Goal: Task Accomplishment & Management: Use online tool/utility

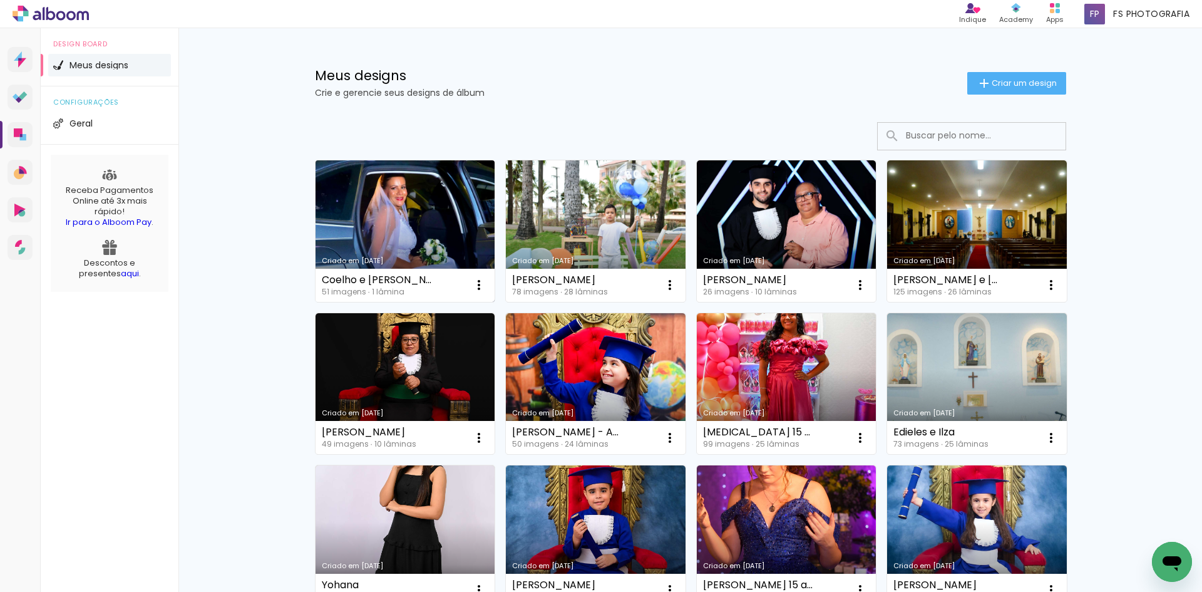
click at [413, 219] on link "Criado em [DATE]" at bounding box center [406, 231] width 180 height 142
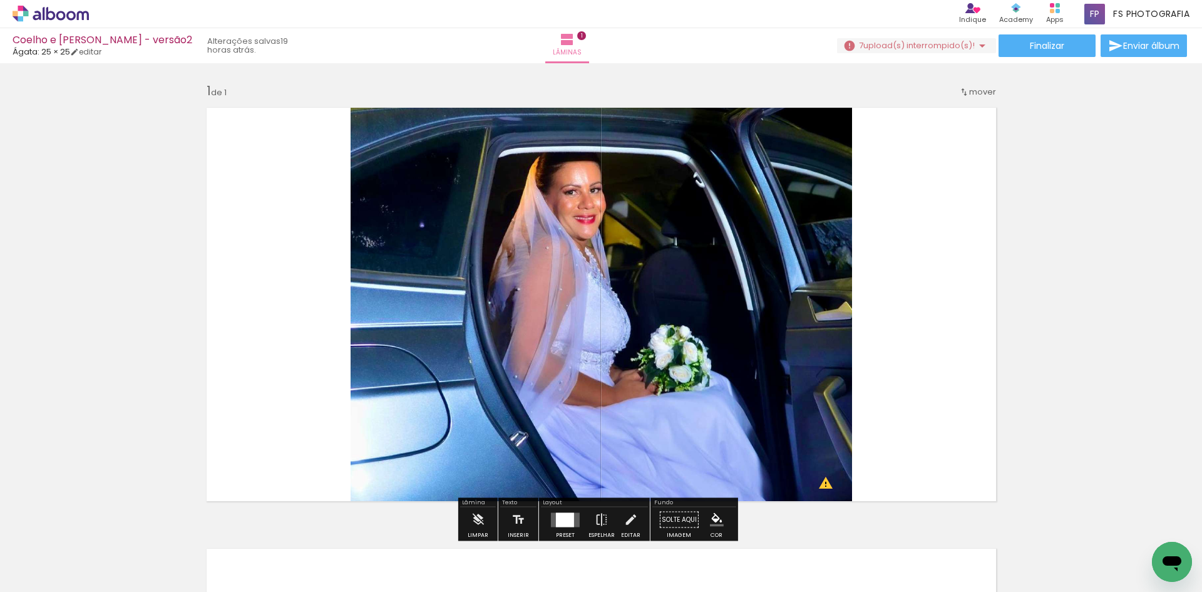
click at [1040, 192] on div "Inserir lâmina 1 de 1 O Designbox precisará aumentar a sua imagem em 176% para …" at bounding box center [601, 509] width 1202 height 882
click at [926, 46] on span "upload(s) interrompido(s)!" at bounding box center [919, 45] width 111 height 12
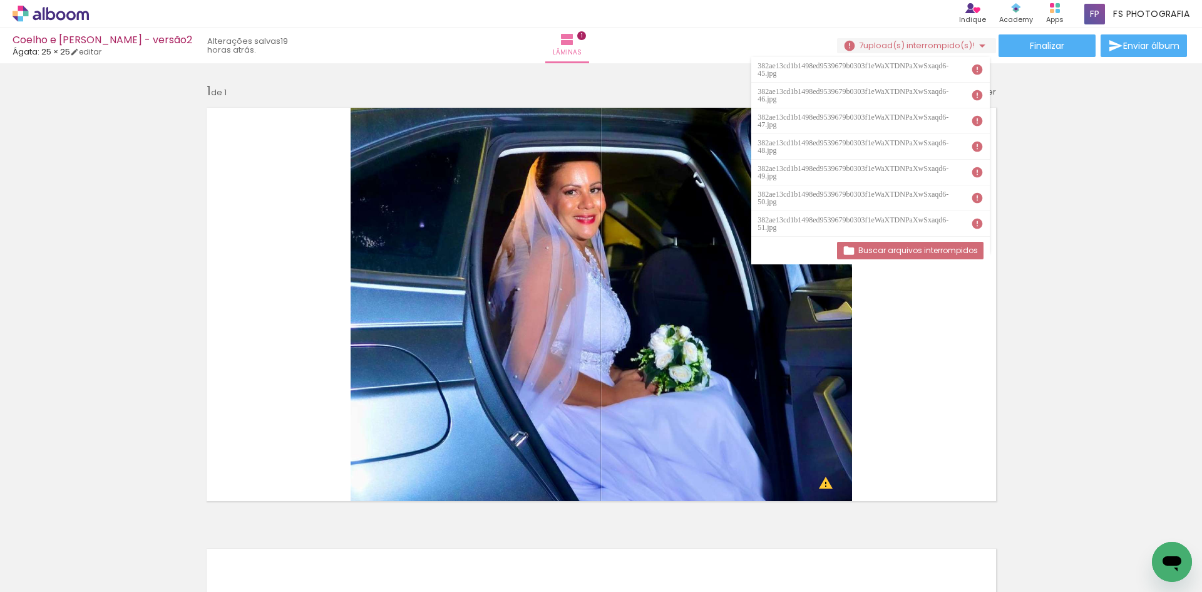
click at [0, 0] on slot "Buscar arquivos interrompidos" at bounding box center [0, 0] width 0 height 0
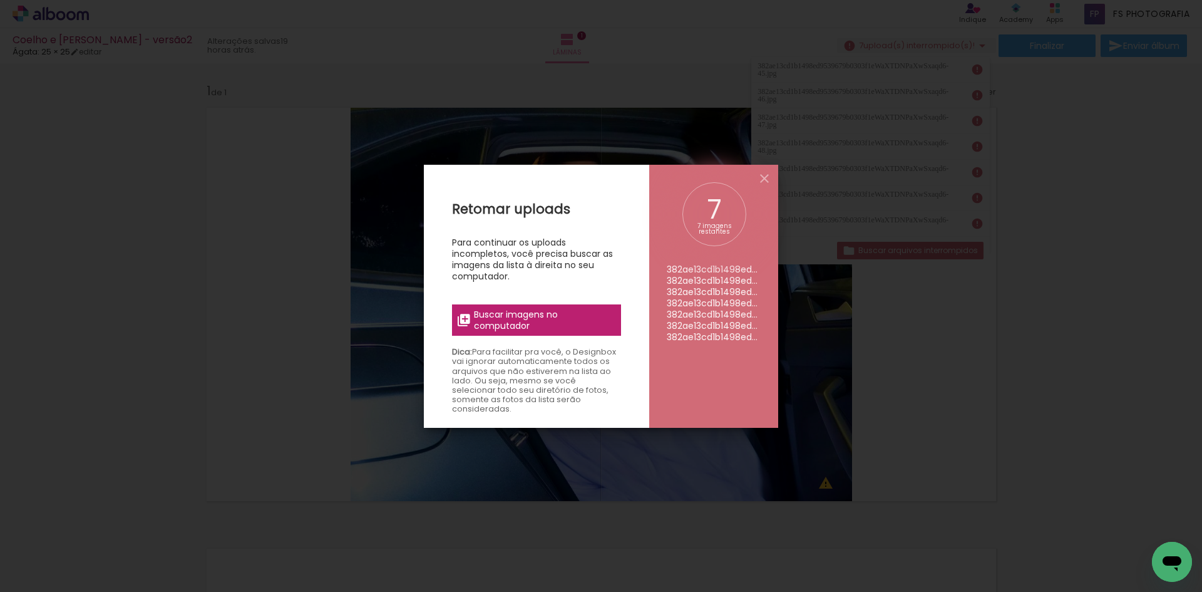
click at [555, 314] on span "Buscar imagens no computador" at bounding box center [544, 320] width 140 height 23
click at [0, 0] on input "file" at bounding box center [0, 0] width 0 height 0
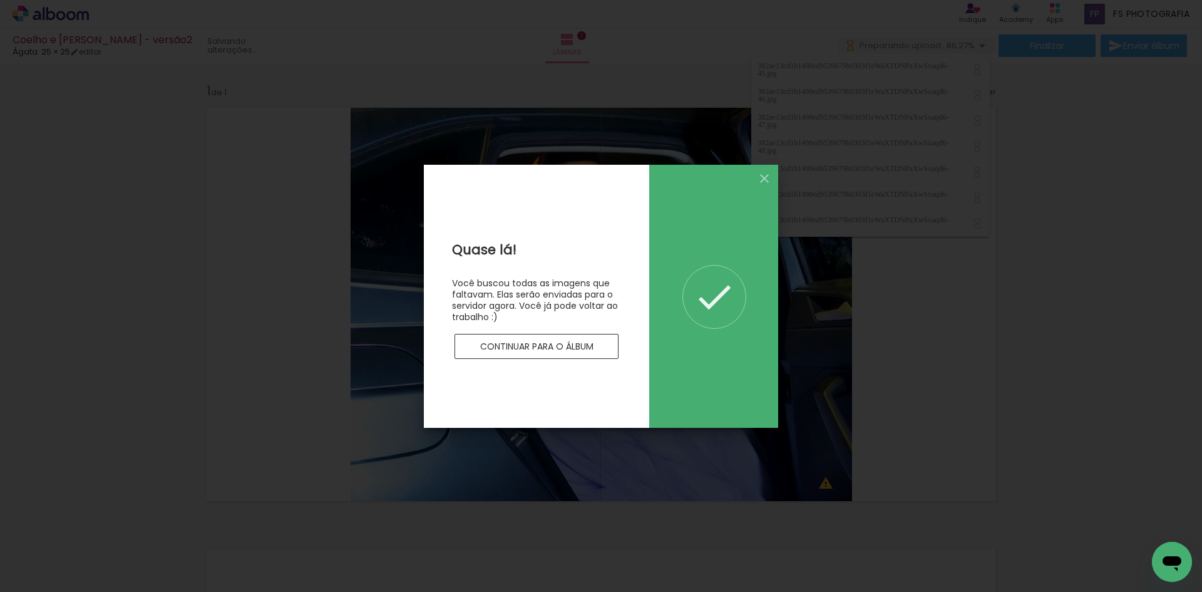
click at [0, 0] on slot "Continuar para o álbum" at bounding box center [0, 0] width 0 height 0
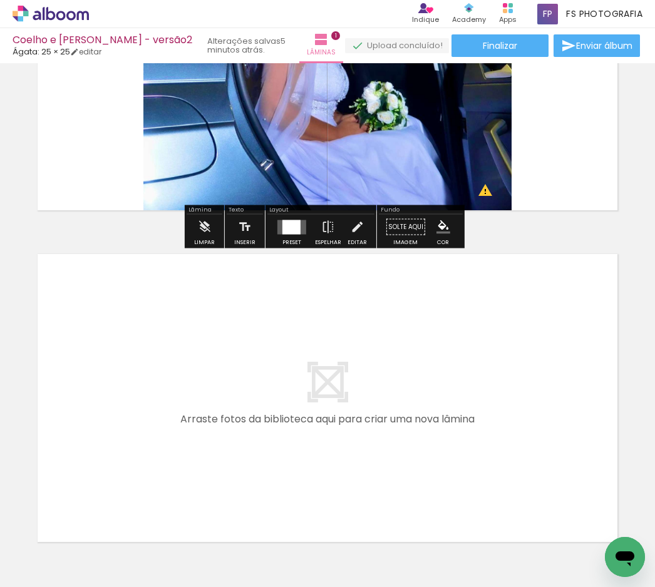
scroll to position [188, 0]
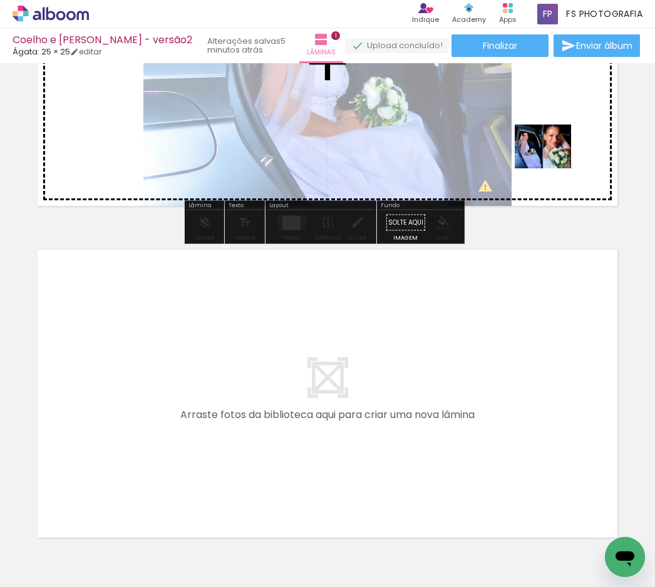
drag, startPoint x: 196, startPoint y: 540, endPoint x: 552, endPoint y: 162, distance: 519.6
click at [552, 162] on quentale-workspace at bounding box center [327, 293] width 655 height 587
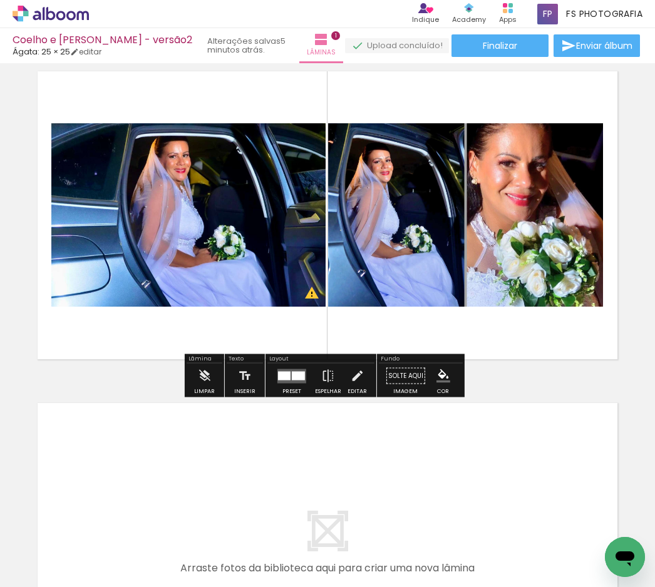
scroll to position [0, 0]
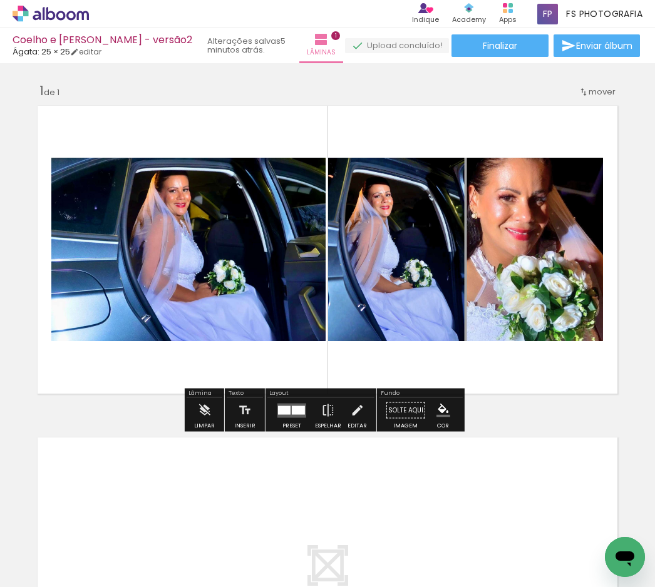
click at [301, 408] on div at bounding box center [298, 410] width 13 height 9
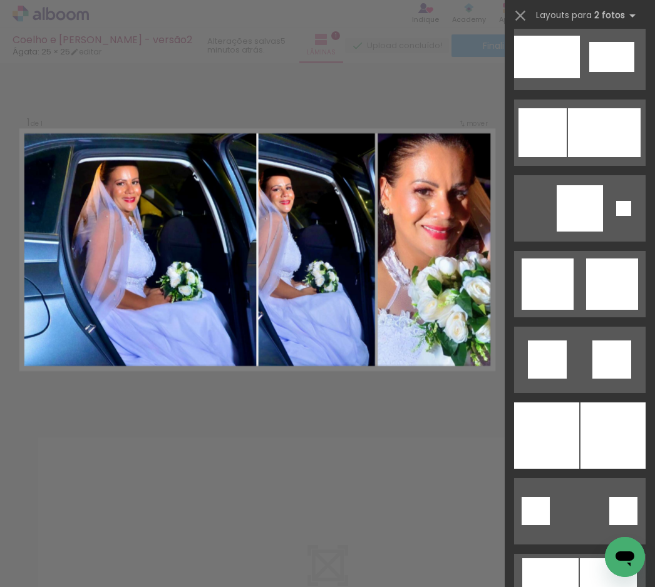
scroll to position [1628, 0]
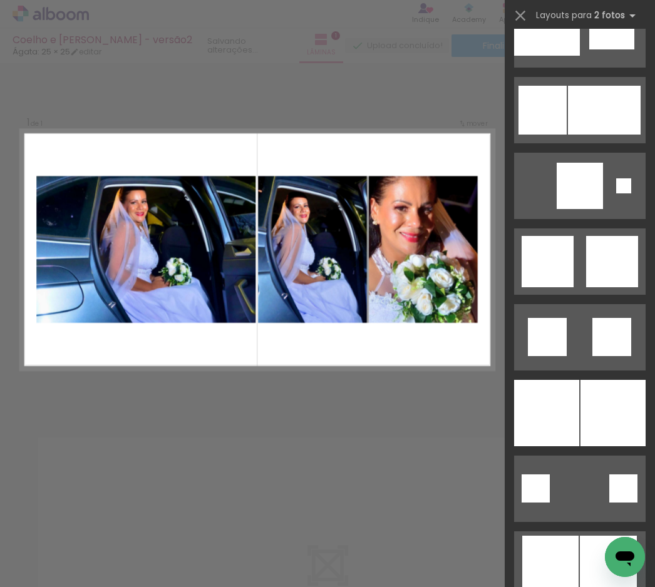
click at [373, 446] on div "Confirmar Cancelar" at bounding box center [327, 410] width 655 height 694
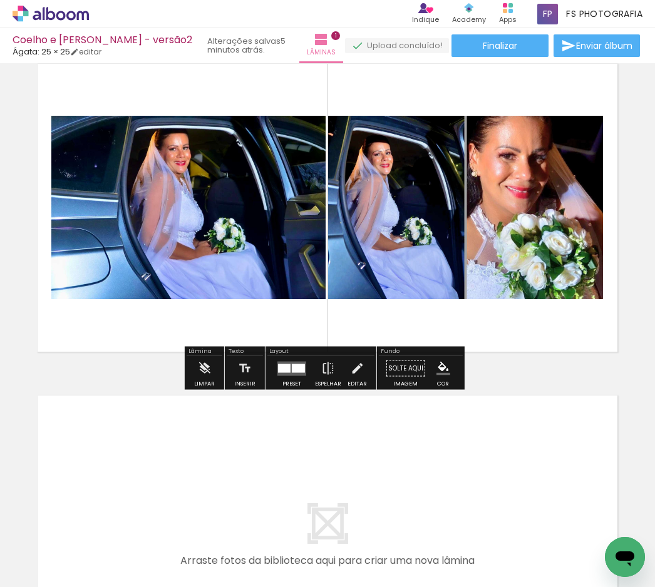
scroll to position [63, 0]
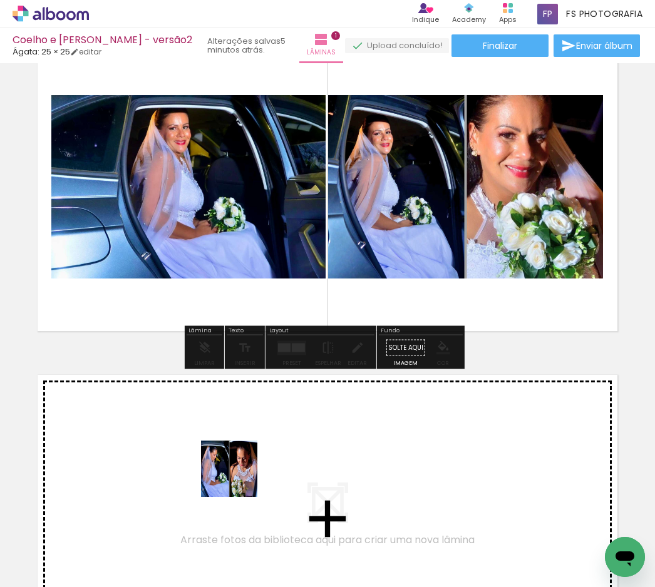
drag, startPoint x: 274, startPoint y: 562, endPoint x: 228, endPoint y: 459, distance: 113.2
click at [228, 459] on quentale-workspace at bounding box center [327, 293] width 655 height 587
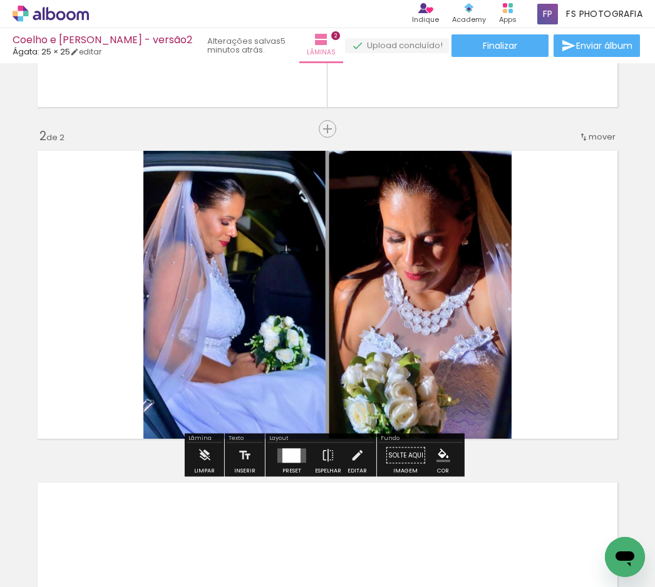
scroll to position [296, 0]
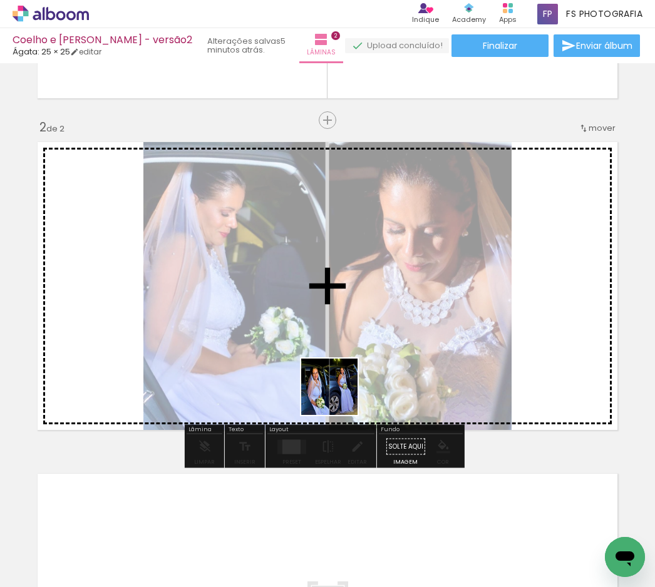
drag, startPoint x: 334, startPoint y: 558, endPoint x: 346, endPoint y: 362, distance: 196.4
click at [346, 362] on quentale-workspace at bounding box center [327, 293] width 655 height 587
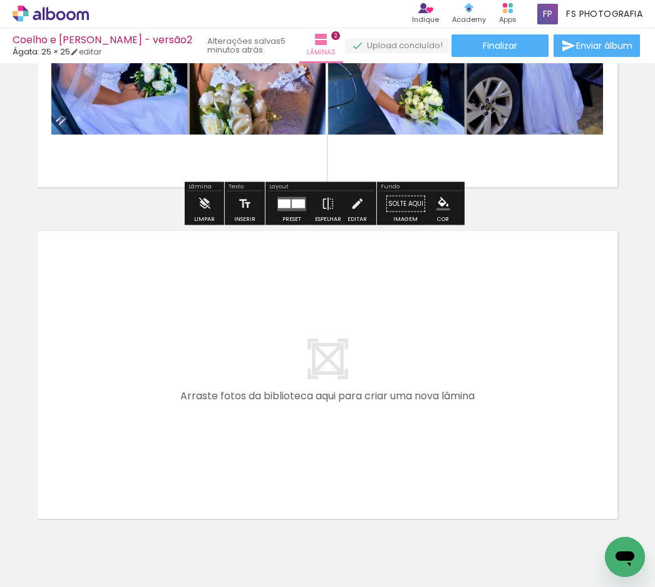
scroll to position [599, 0]
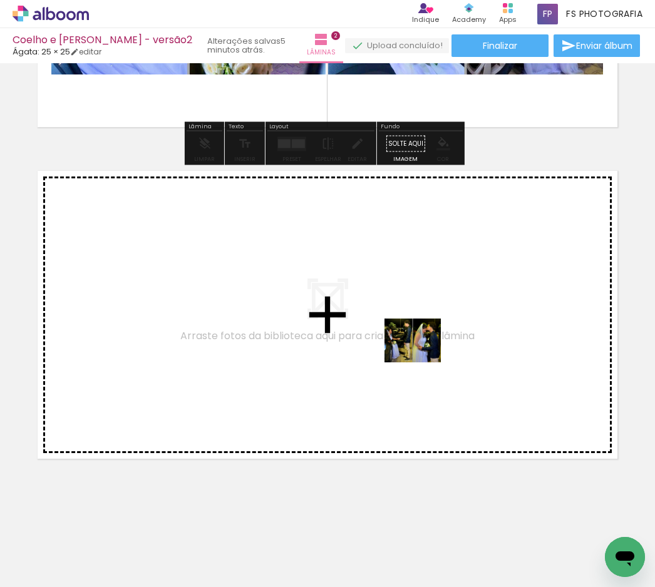
drag, startPoint x: 423, startPoint y: 544, endPoint x: 422, endPoint y: 356, distance: 187.9
click at [422, 356] on quentale-workspace at bounding box center [327, 293] width 655 height 587
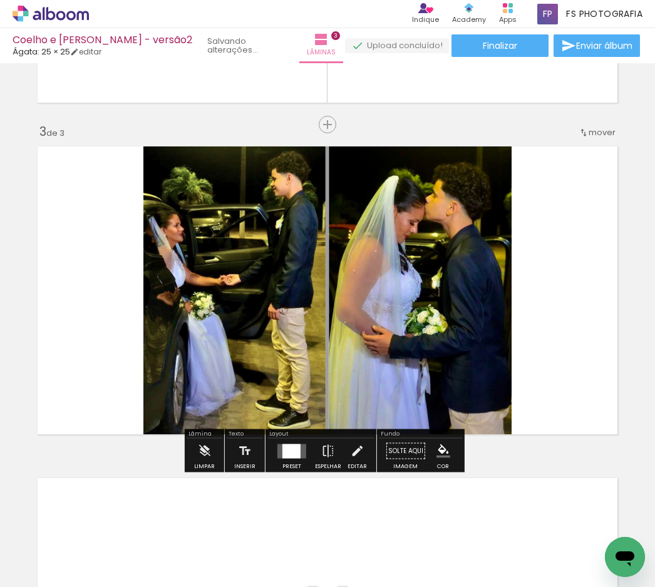
scroll to position [627, 0]
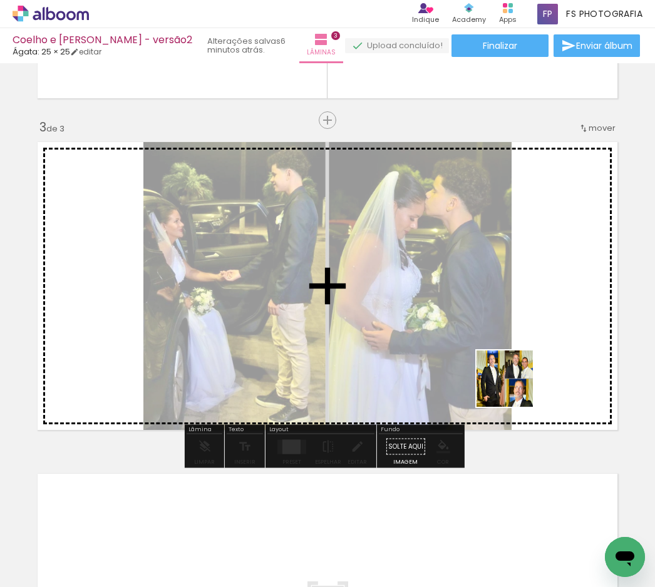
drag, startPoint x: 483, startPoint y: 556, endPoint x: 528, endPoint y: 324, distance: 236.7
click at [528, 324] on quentale-workspace at bounding box center [327, 293] width 655 height 587
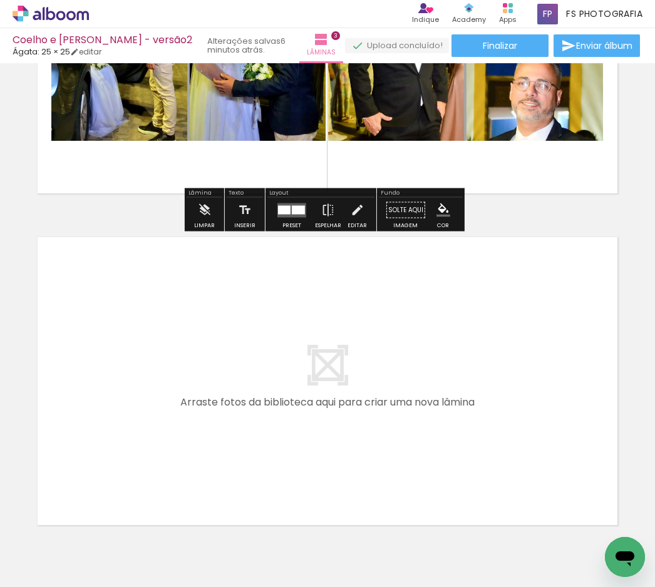
scroll to position [931, 0]
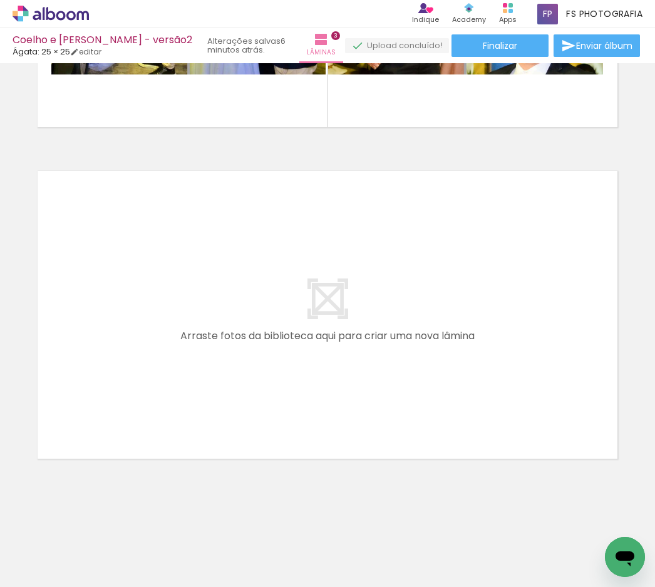
click at [66, 552] on iron-icon at bounding box center [64, 550] width 10 height 10
click at [0, 0] on slot "Não utilizadas" at bounding box center [0, 0] width 0 height 0
type input "Não utilizadas"
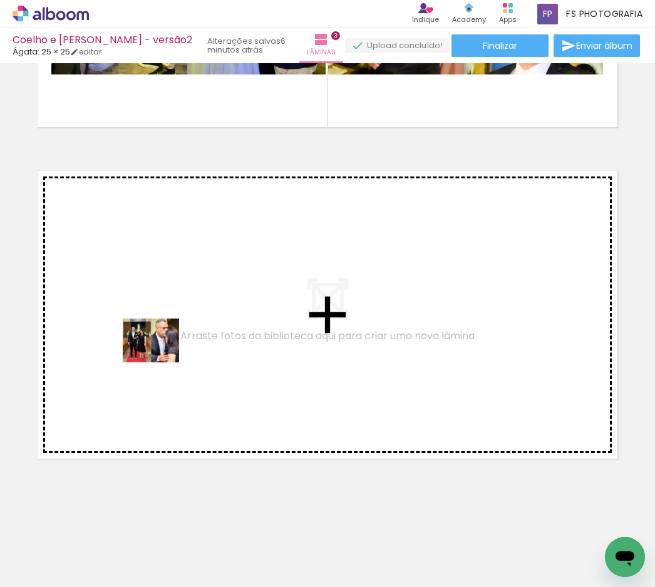
drag, startPoint x: 133, startPoint y: 554, endPoint x: 160, endPoint y: 356, distance: 199.7
click at [160, 356] on quentale-workspace at bounding box center [327, 293] width 655 height 587
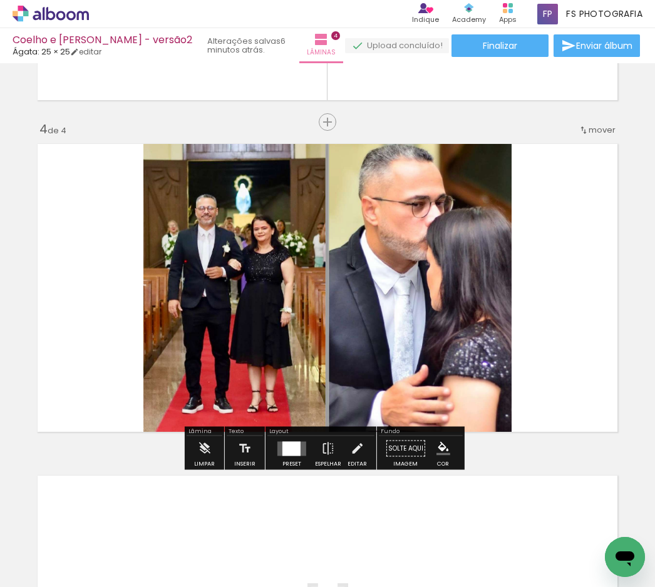
scroll to position [959, 0]
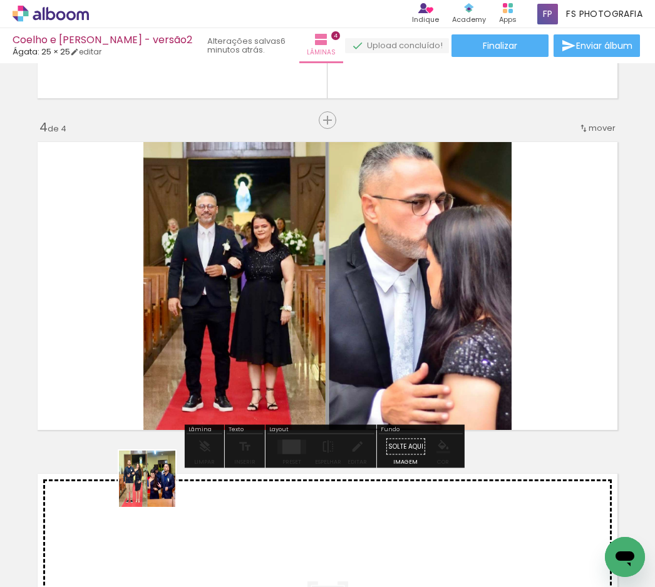
drag, startPoint x: 157, startPoint y: 488, endPoint x: 222, endPoint y: 329, distance: 171.9
click at [222, 329] on quentale-workspace at bounding box center [327, 293] width 655 height 587
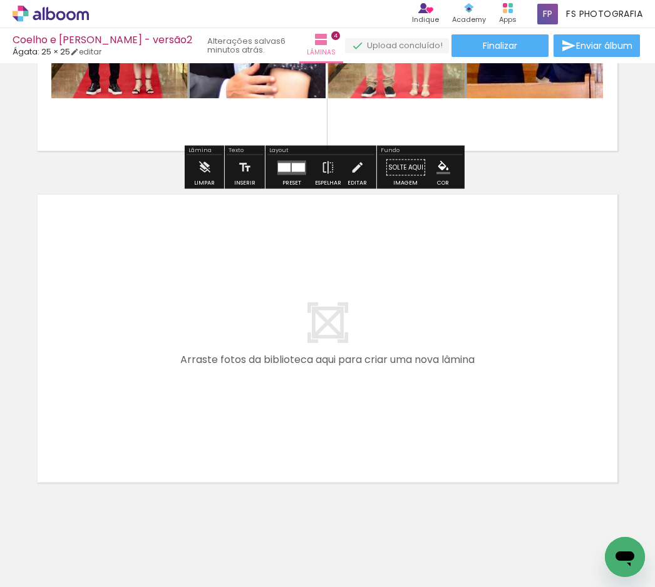
scroll to position [1262, 0]
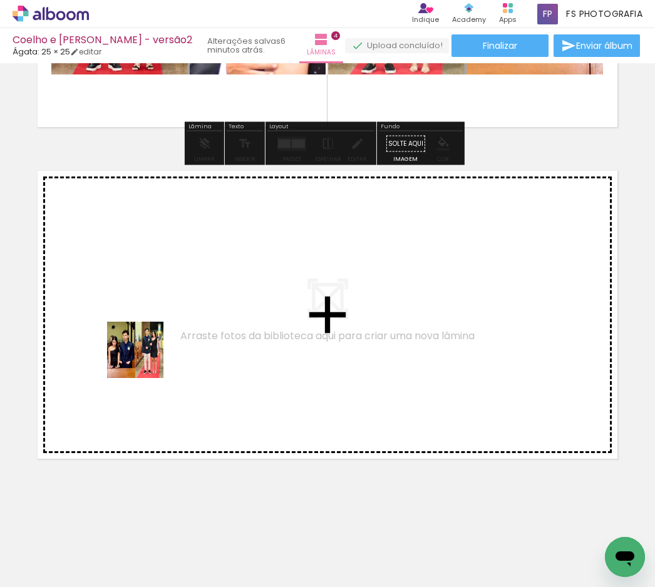
drag, startPoint x: 143, startPoint y: 548, endPoint x: 145, endPoint y: 359, distance: 189.1
click at [145, 359] on quentale-workspace at bounding box center [327, 293] width 655 height 587
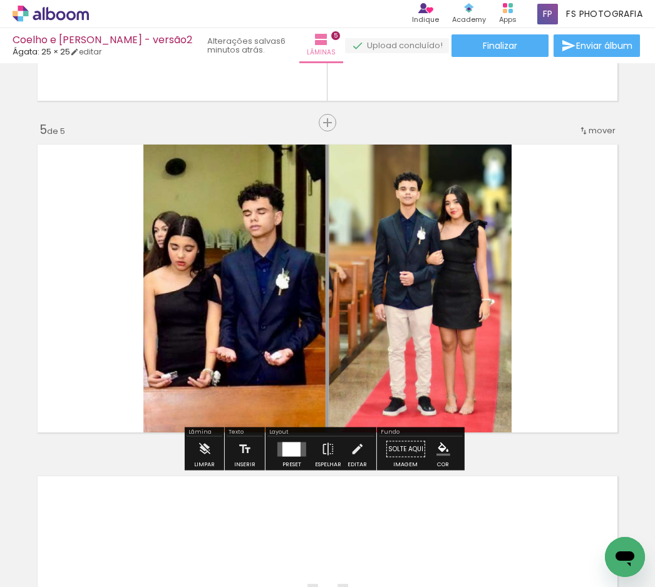
scroll to position [1291, 0]
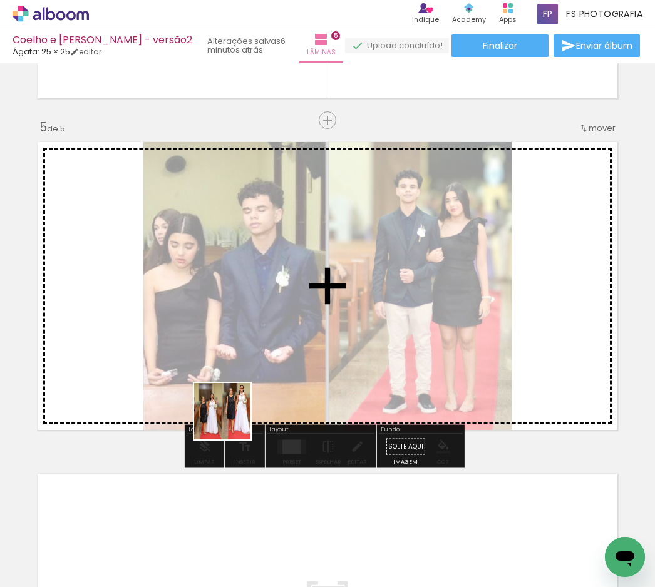
drag, startPoint x: 141, startPoint y: 548, endPoint x: 287, endPoint y: 356, distance: 241.2
click at [287, 356] on quentale-workspace at bounding box center [327, 293] width 655 height 587
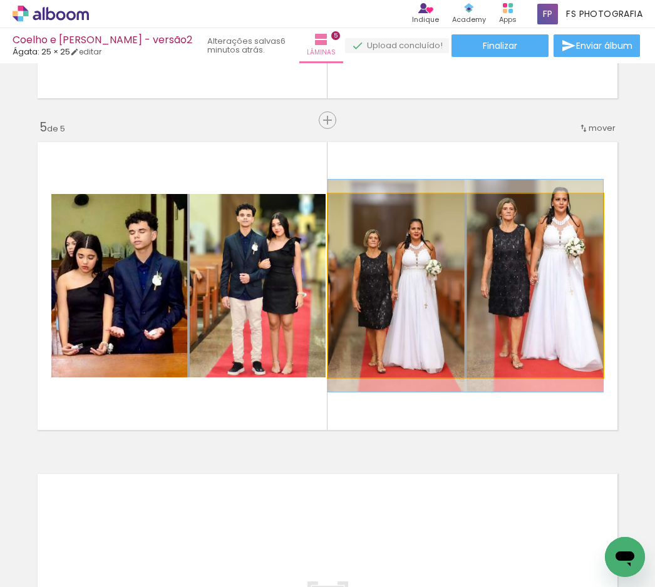
click at [560, 295] on quentale-photo at bounding box center [465, 285] width 275 height 183
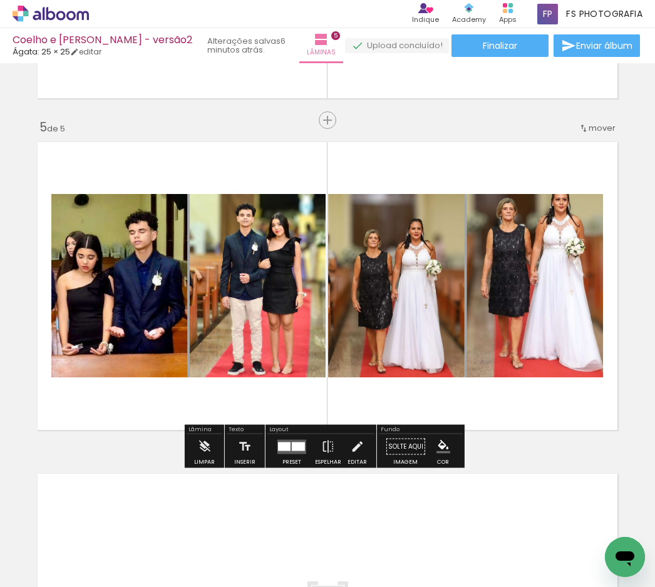
click at [535, 293] on quentale-photo at bounding box center [465, 285] width 275 height 183
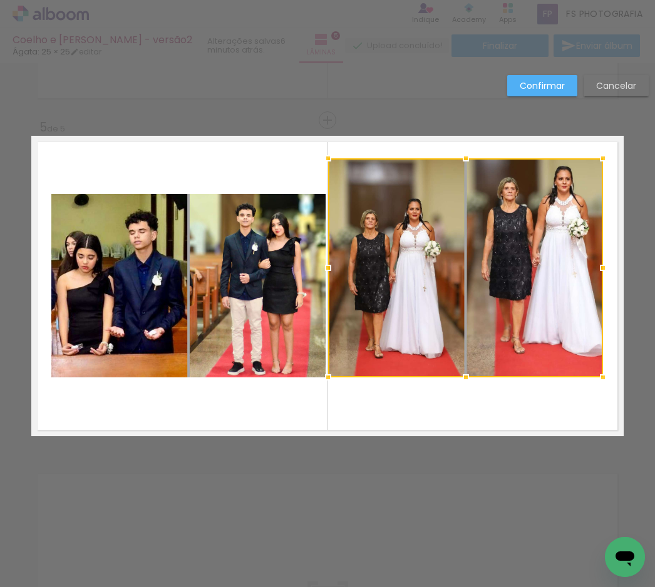
drag, startPoint x: 458, startPoint y: 197, endPoint x: 462, endPoint y: 177, distance: 19.7
click at [462, 171] on div at bounding box center [465, 158] width 25 height 25
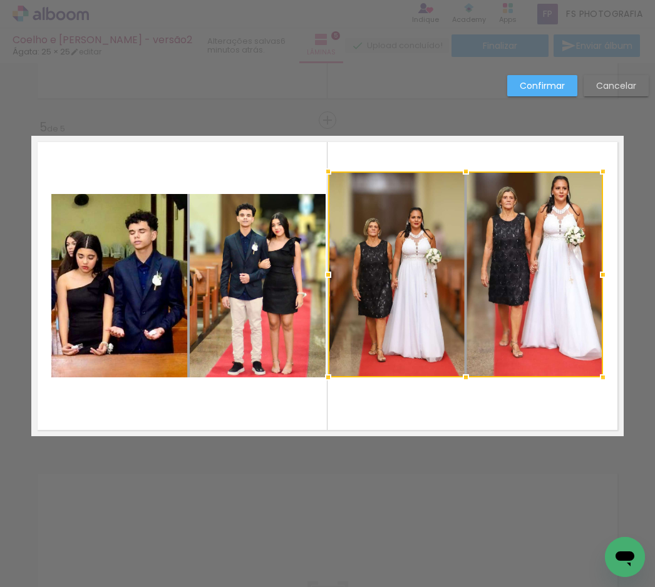
click at [0, 0] on slot "Cancelar" at bounding box center [0, 0] width 0 height 0
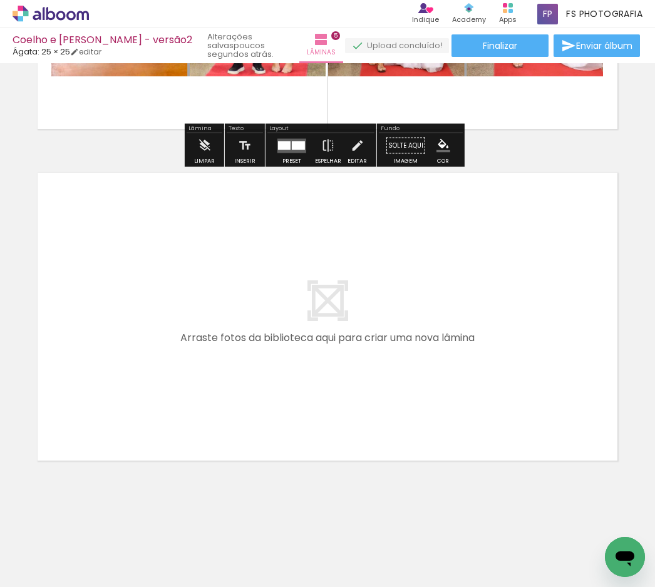
scroll to position [1594, 0]
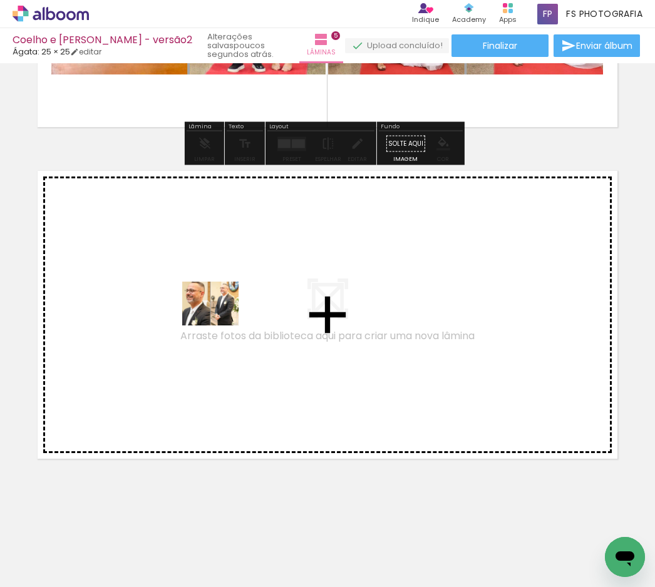
drag, startPoint x: 139, startPoint y: 553, endPoint x: 220, endPoint y: 319, distance: 247.2
click at [220, 319] on quentale-workspace at bounding box center [327, 293] width 655 height 587
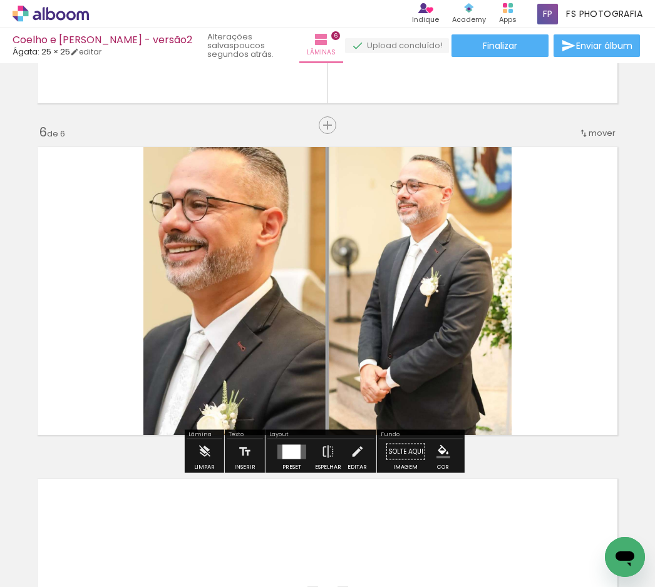
scroll to position [1623, 0]
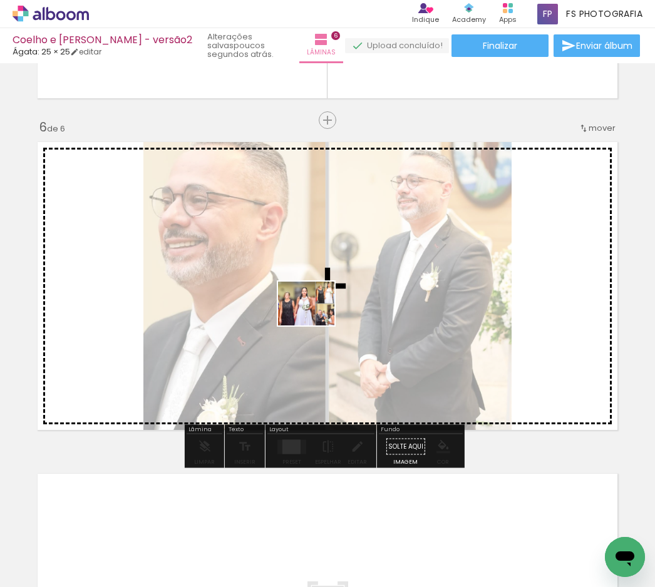
drag, startPoint x: 143, startPoint y: 550, endPoint x: 323, endPoint y: 312, distance: 298.7
click at [323, 312] on quentale-workspace at bounding box center [327, 293] width 655 height 587
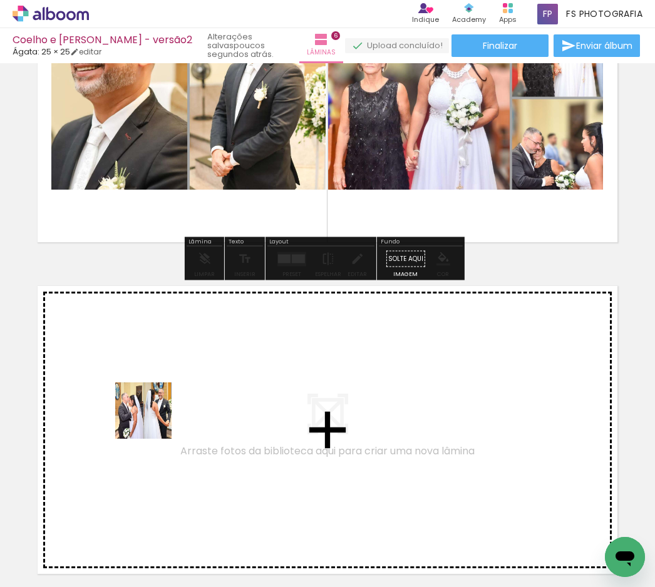
drag, startPoint x: 125, startPoint y: 549, endPoint x: 154, endPoint y: 414, distance: 137.8
click at [154, 414] on quentale-workspace at bounding box center [327, 293] width 655 height 587
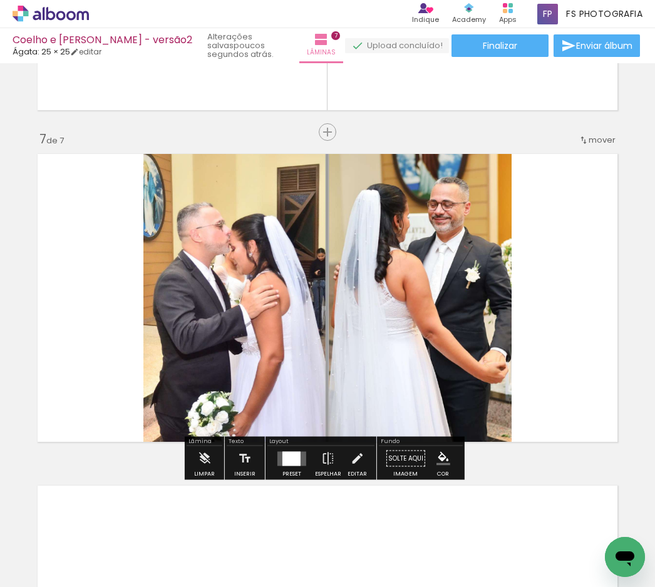
scroll to position [1955, 0]
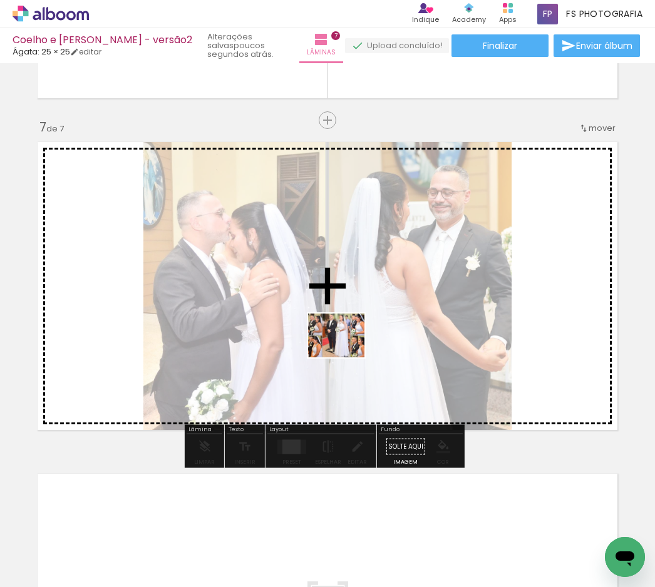
drag, startPoint x: 171, startPoint y: 522, endPoint x: 346, endPoint y: 351, distance: 244.4
click at [346, 351] on quentale-workspace at bounding box center [327, 293] width 655 height 587
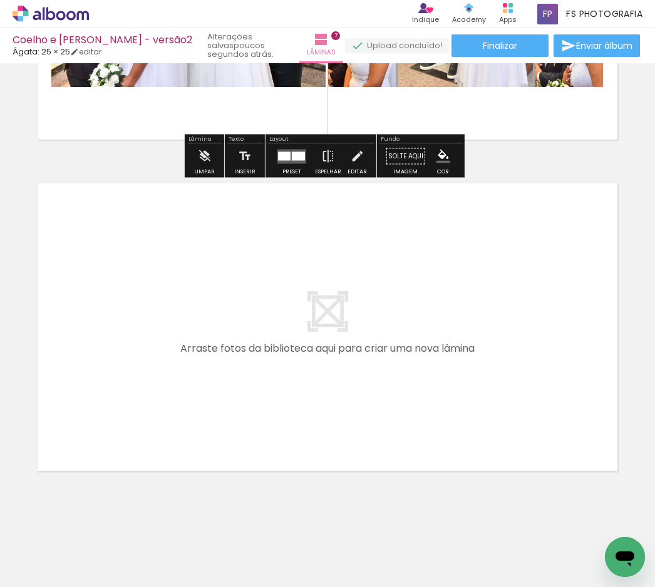
scroll to position [2258, 0]
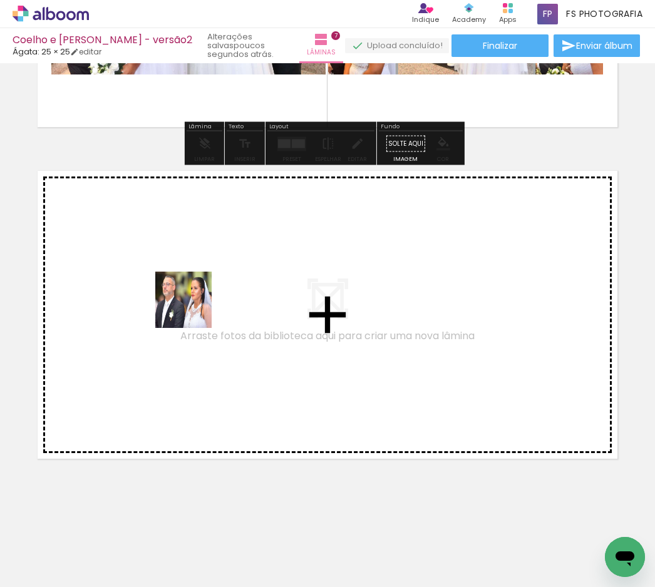
drag, startPoint x: 150, startPoint y: 547, endPoint x: 196, endPoint y: 294, distance: 257.2
click at [196, 294] on quentale-workspace at bounding box center [327, 293] width 655 height 587
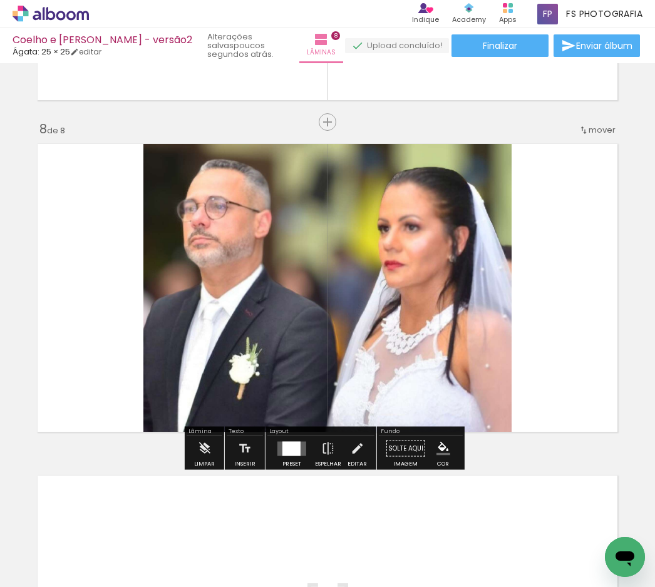
scroll to position [2287, 0]
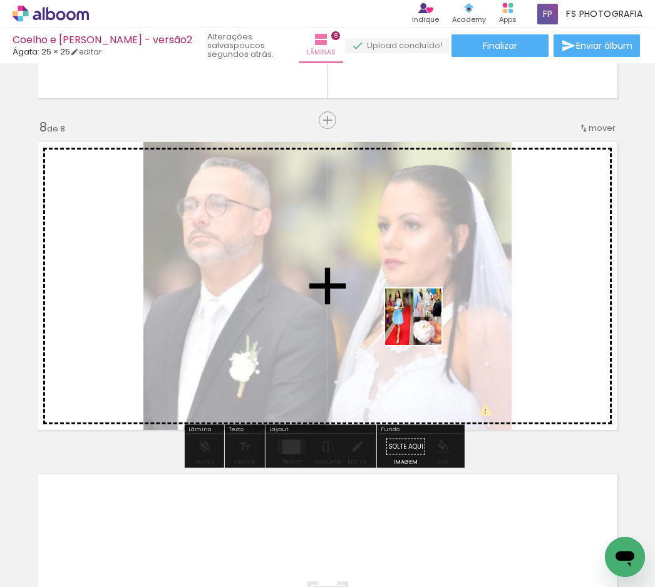
drag, startPoint x: 133, startPoint y: 553, endPoint x: 445, endPoint y: 312, distance: 394.3
click at [445, 312] on quentale-workspace at bounding box center [327, 293] width 655 height 587
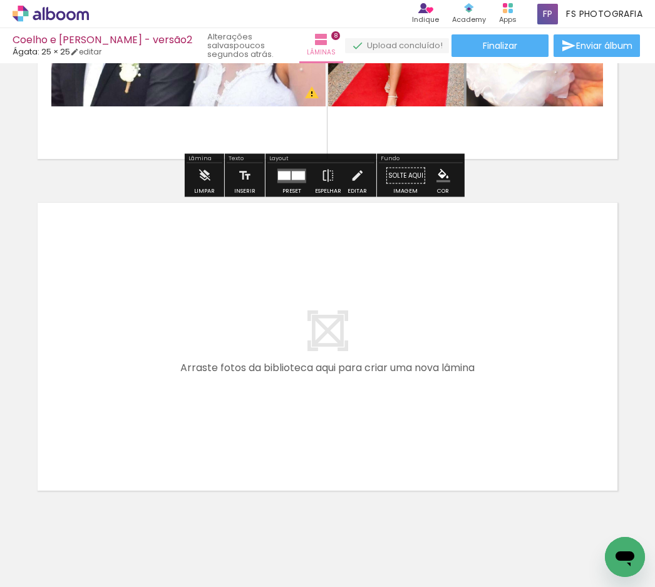
scroll to position [2590, 0]
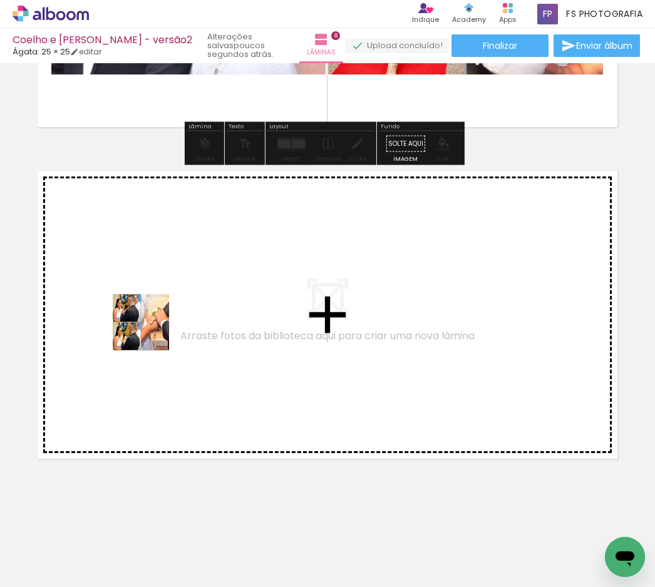
drag, startPoint x: 125, startPoint y: 560, endPoint x: 150, endPoint y: 332, distance: 229.4
click at [150, 332] on quentale-workspace at bounding box center [327, 293] width 655 height 587
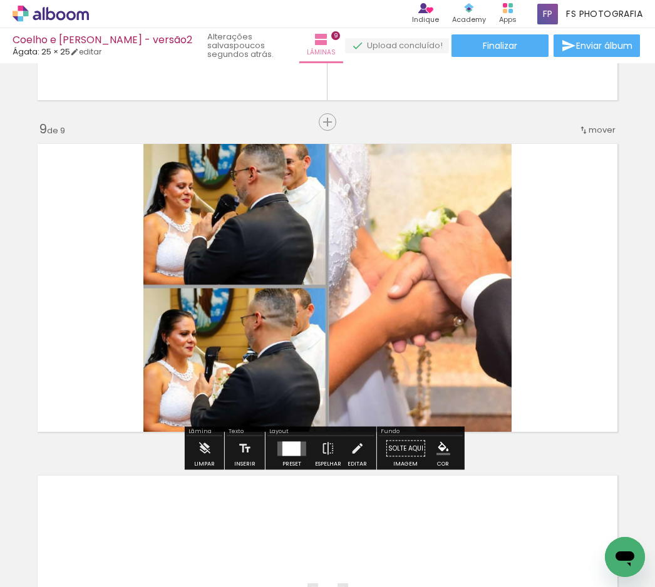
scroll to position [2619, 0]
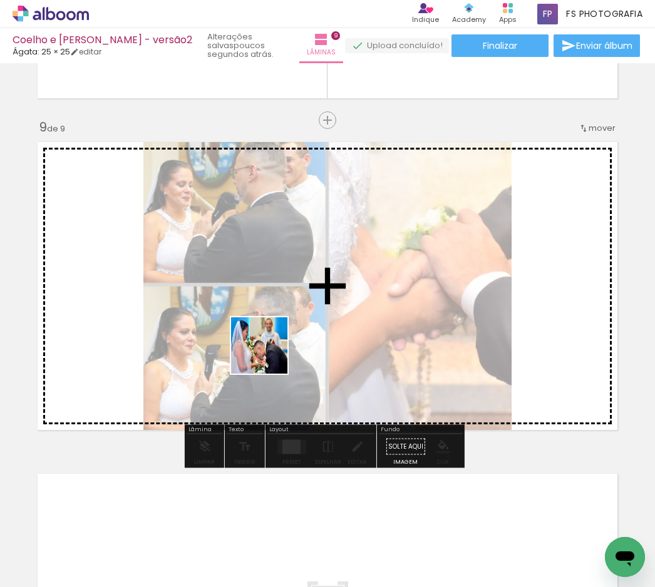
drag, startPoint x: 148, startPoint y: 559, endPoint x: 277, endPoint y: 341, distance: 253.2
click at [277, 341] on quentale-workspace at bounding box center [327, 293] width 655 height 587
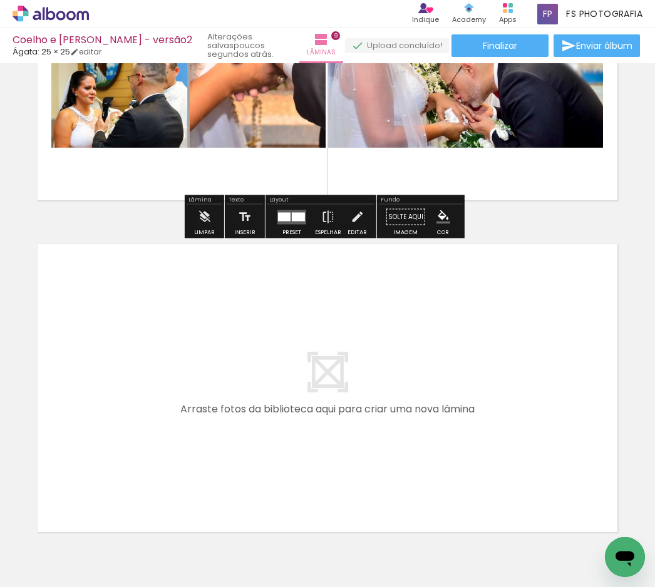
scroll to position [2922, 0]
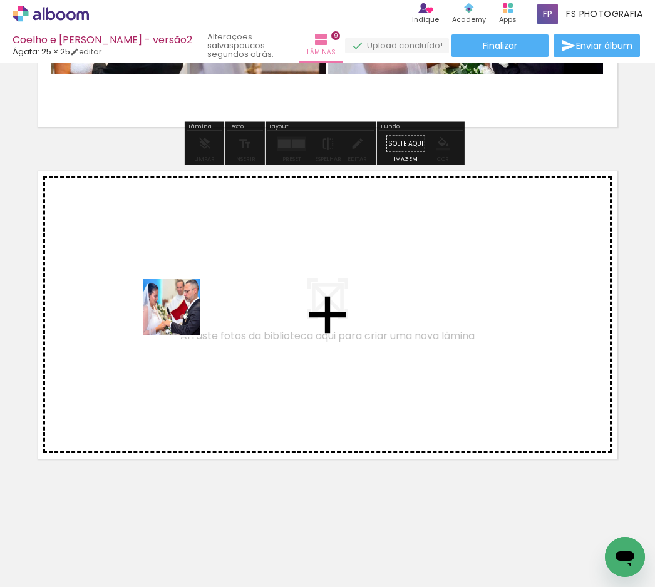
drag, startPoint x: 139, startPoint y: 545, endPoint x: 181, endPoint y: 317, distance: 232.4
click at [181, 317] on quentale-workspace at bounding box center [327, 293] width 655 height 587
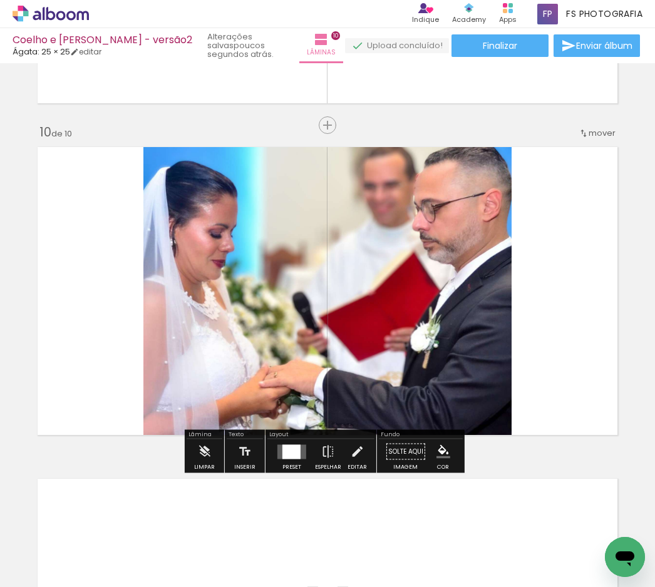
scroll to position [2951, 0]
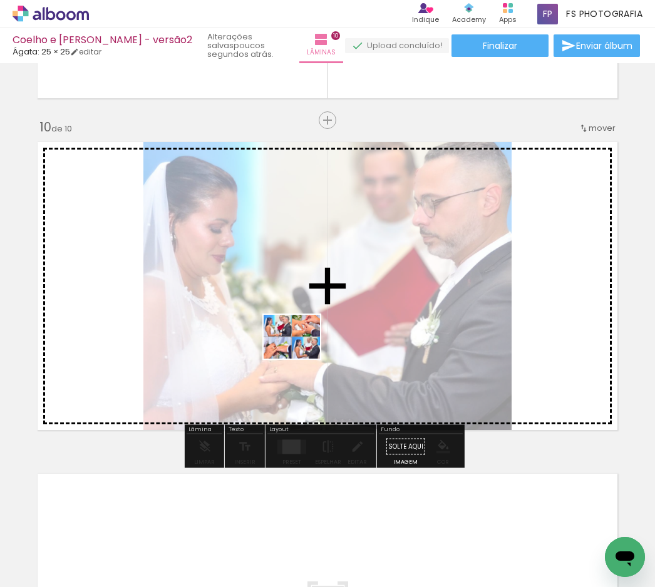
drag, startPoint x: 173, startPoint y: 522, endPoint x: 301, endPoint y: 353, distance: 211.9
click at [301, 353] on quentale-workspace at bounding box center [327, 293] width 655 height 587
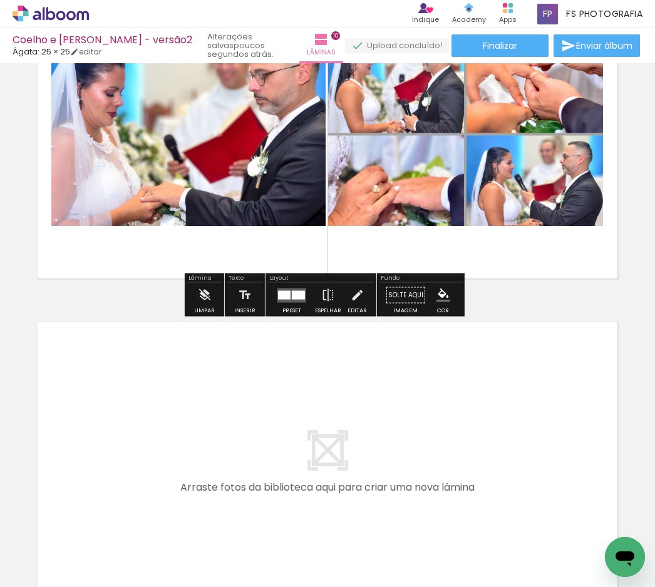
scroll to position [3139, 0]
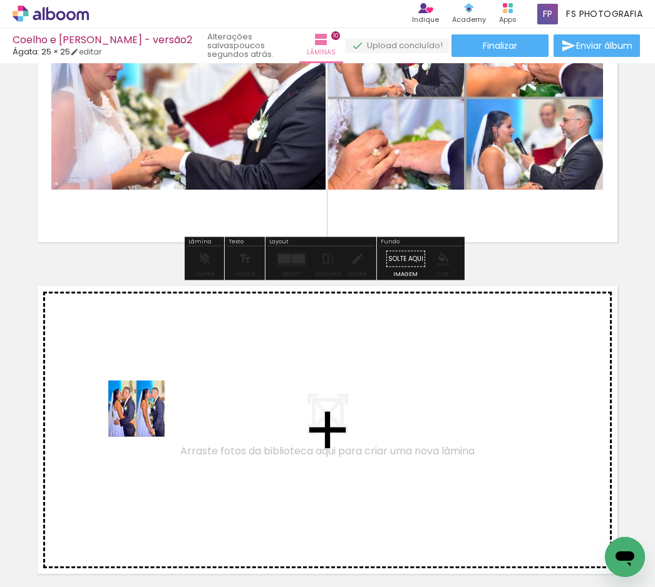
drag, startPoint x: 132, startPoint y: 545, endPoint x: 146, endPoint y: 416, distance: 129.7
click at [146, 416] on quentale-workspace at bounding box center [327, 293] width 655 height 587
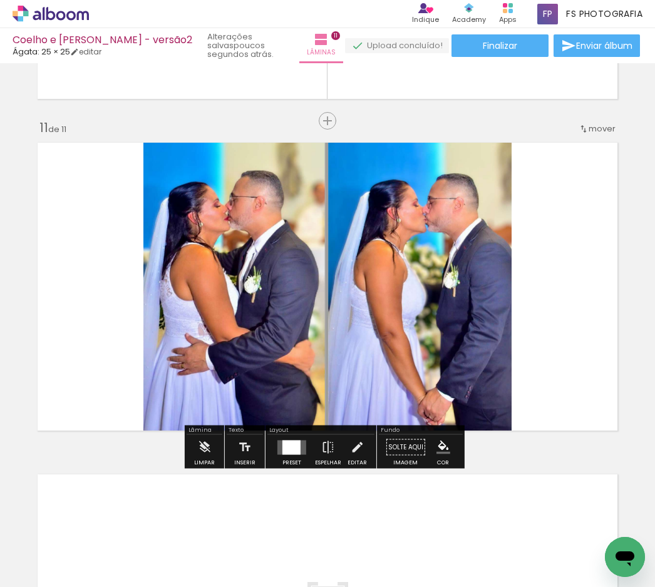
scroll to position [3283, 0]
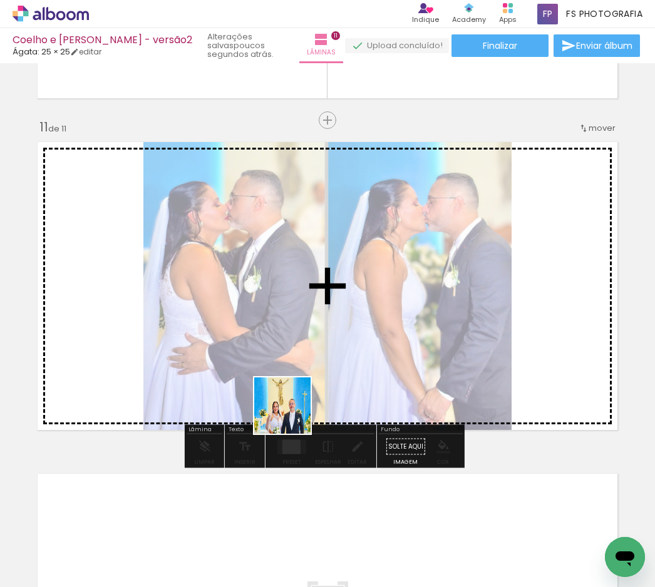
drag, startPoint x: 125, startPoint y: 555, endPoint x: 357, endPoint y: 359, distance: 303.9
click at [357, 359] on quentale-workspace at bounding box center [327, 293] width 655 height 587
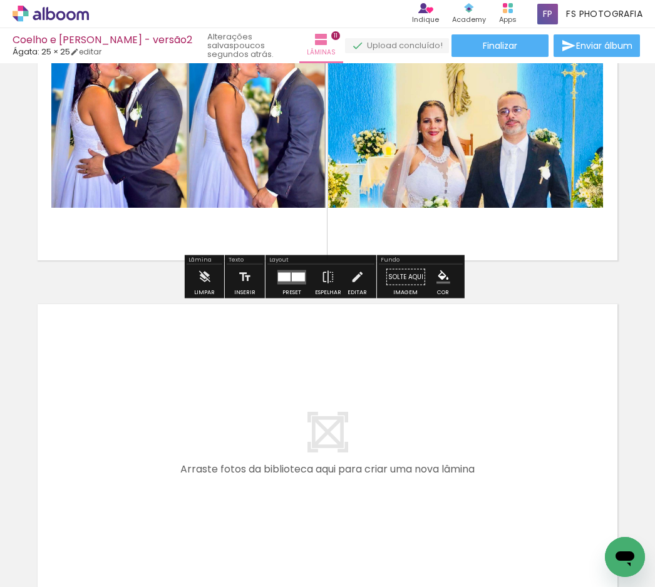
scroll to position [3471, 0]
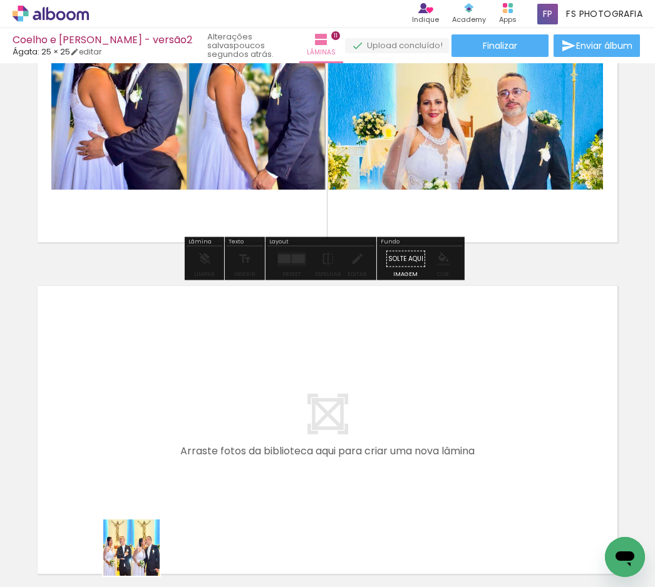
drag, startPoint x: 141, startPoint y: 564, endPoint x: 150, endPoint y: 412, distance: 151.8
click at [150, 412] on quentale-workspace at bounding box center [327, 293] width 655 height 587
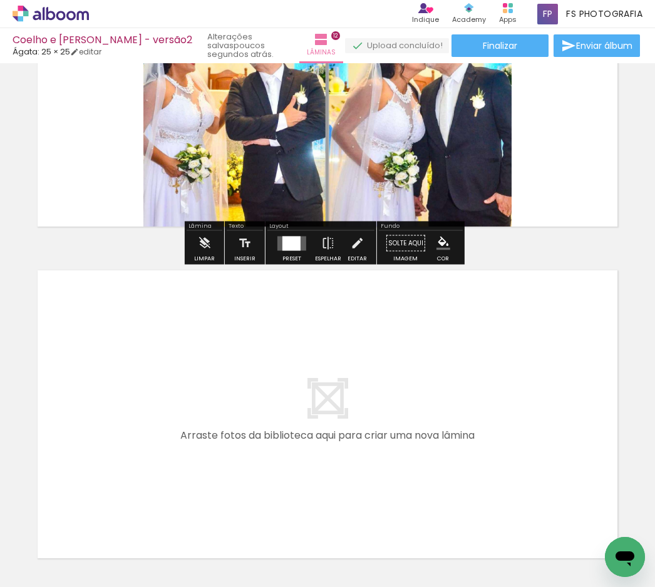
scroll to position [3864, 0]
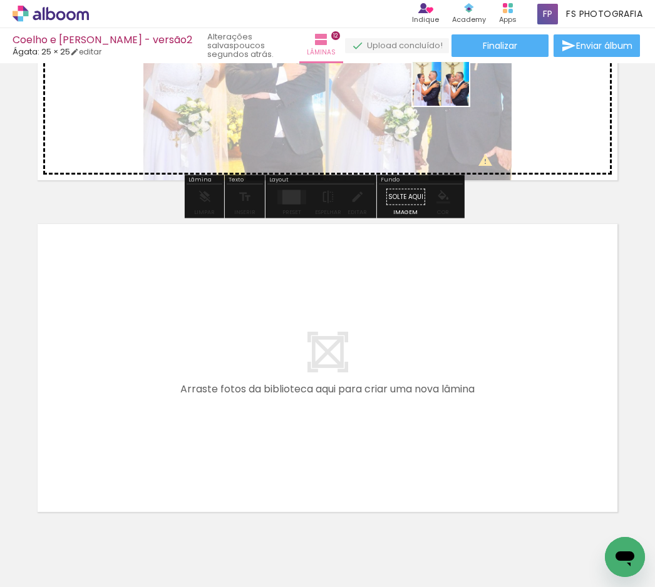
drag, startPoint x: 138, startPoint y: 554, endPoint x: 450, endPoint y: 100, distance: 551.2
click at [450, 100] on quentale-workspace at bounding box center [327, 293] width 655 height 587
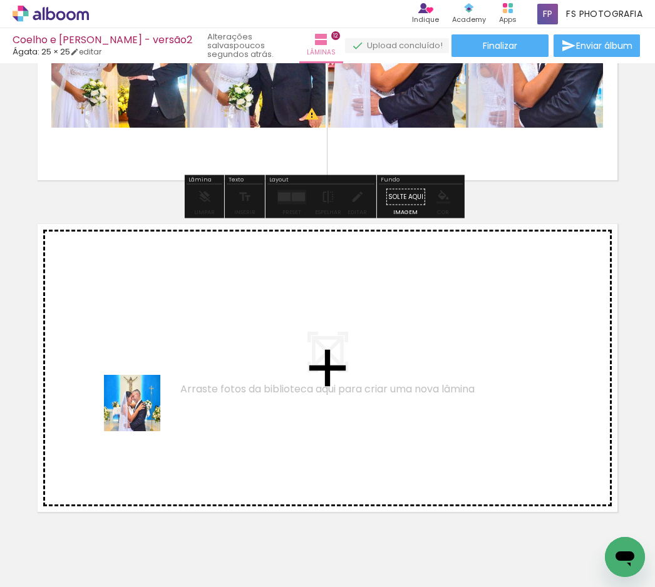
drag, startPoint x: 142, startPoint y: 554, endPoint x: 142, endPoint y: 413, distance: 141.5
click at [142, 413] on quentale-workspace at bounding box center [327, 293] width 655 height 587
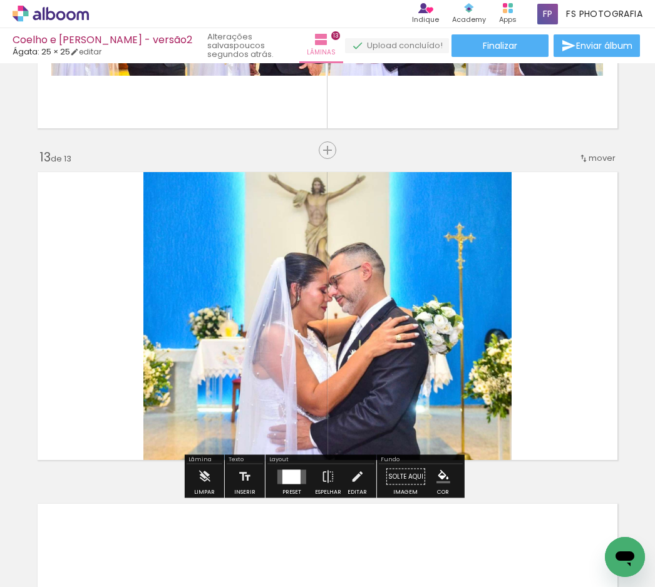
scroll to position [3946, 0]
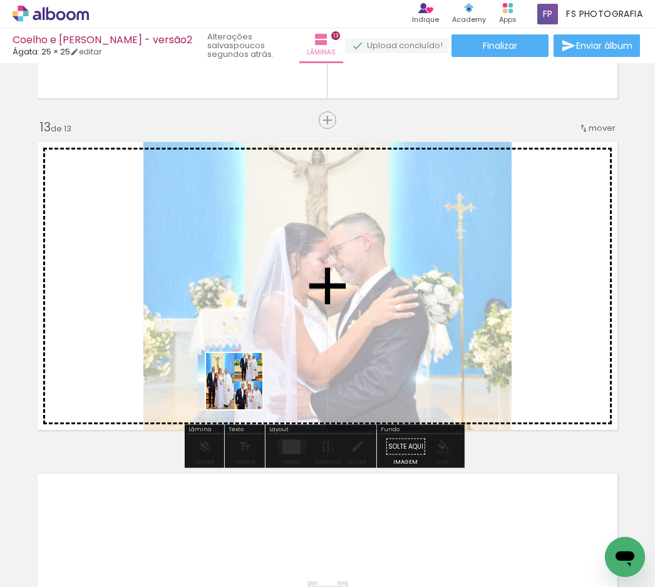
drag, startPoint x: 149, startPoint y: 566, endPoint x: 244, endPoint y: 390, distance: 199.8
click at [244, 390] on quentale-workspace at bounding box center [327, 293] width 655 height 587
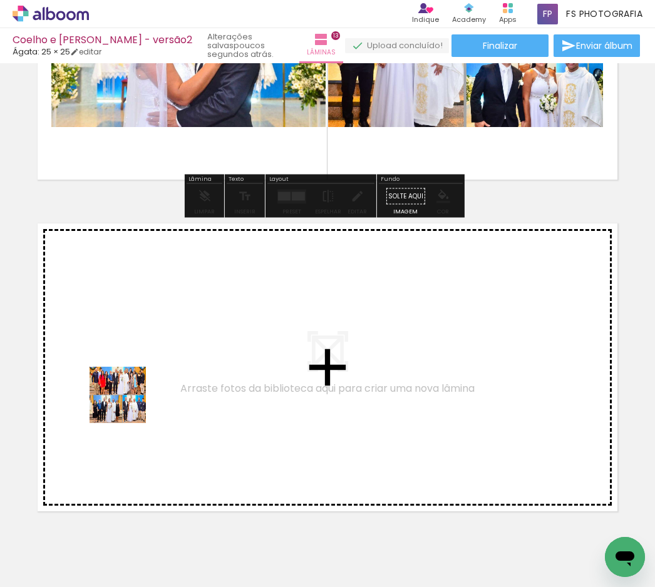
drag, startPoint x: 118, startPoint y: 544, endPoint x: 128, endPoint y: 385, distance: 160.0
click at [128, 385] on quentale-workspace at bounding box center [327, 293] width 655 height 587
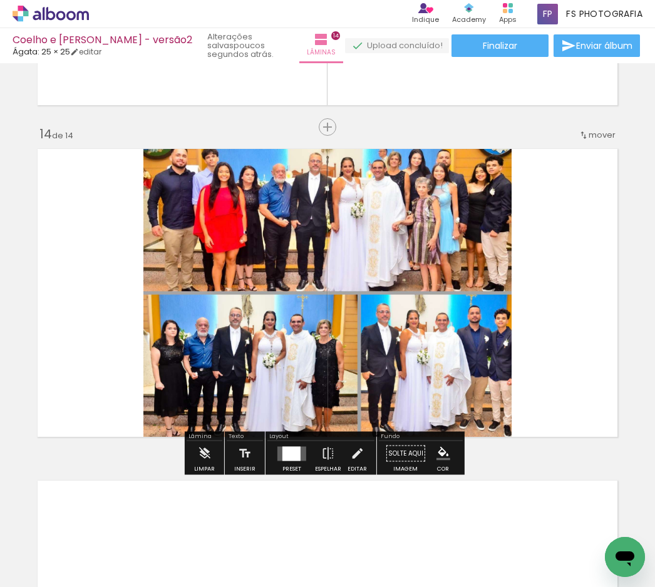
scroll to position [4278, 0]
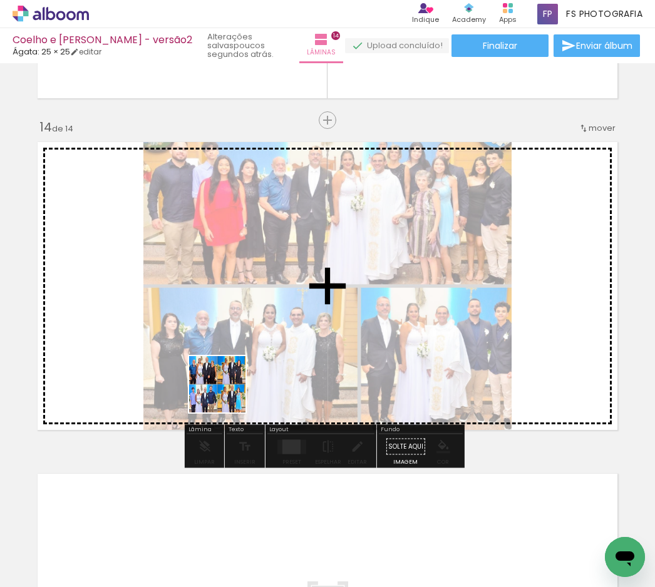
drag, startPoint x: 145, startPoint y: 557, endPoint x: 227, endPoint y: 394, distance: 182.3
click at [227, 394] on quentale-workspace at bounding box center [327, 293] width 655 height 587
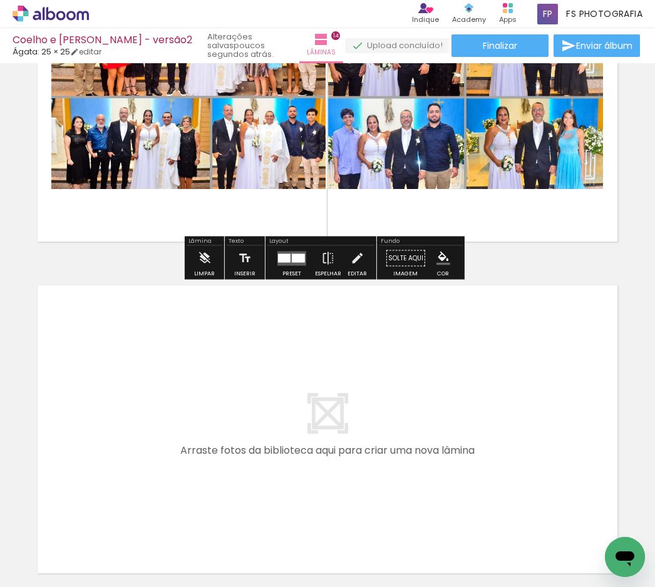
scroll to position [4529, 0]
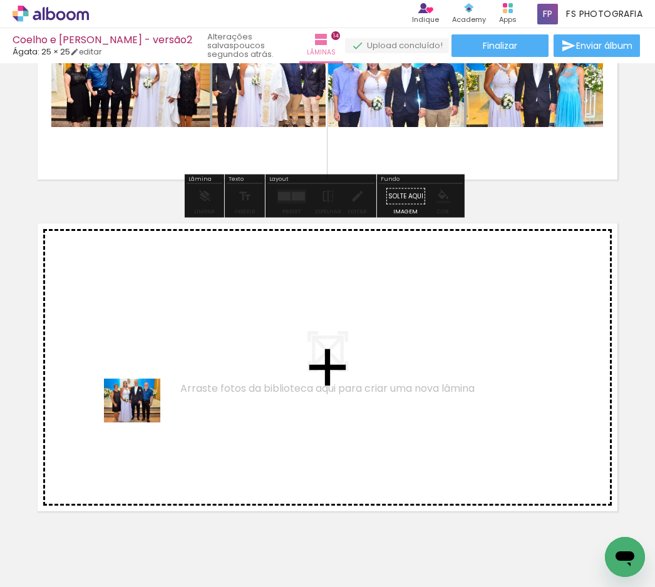
drag, startPoint x: 141, startPoint y: 558, endPoint x: 142, endPoint y: 416, distance: 142.2
click at [142, 416] on quentale-workspace at bounding box center [327, 293] width 655 height 587
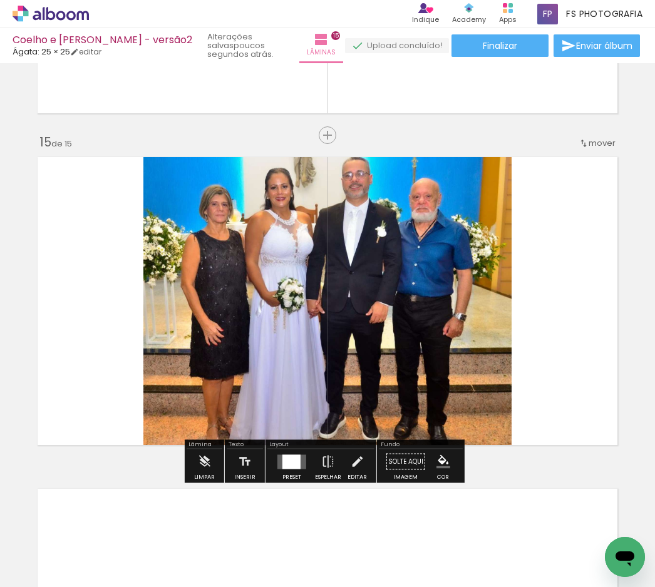
scroll to position [4610, 0]
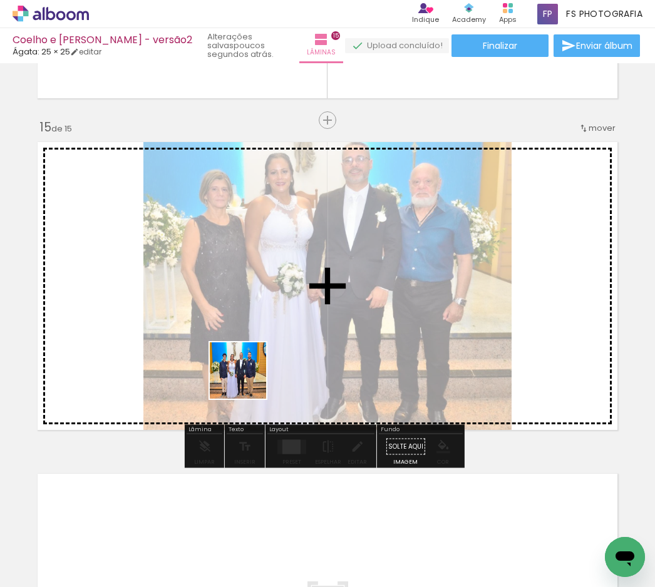
drag, startPoint x: 153, startPoint y: 534, endPoint x: 252, endPoint y: 372, distance: 190.0
click at [252, 372] on quentale-workspace at bounding box center [327, 293] width 655 height 587
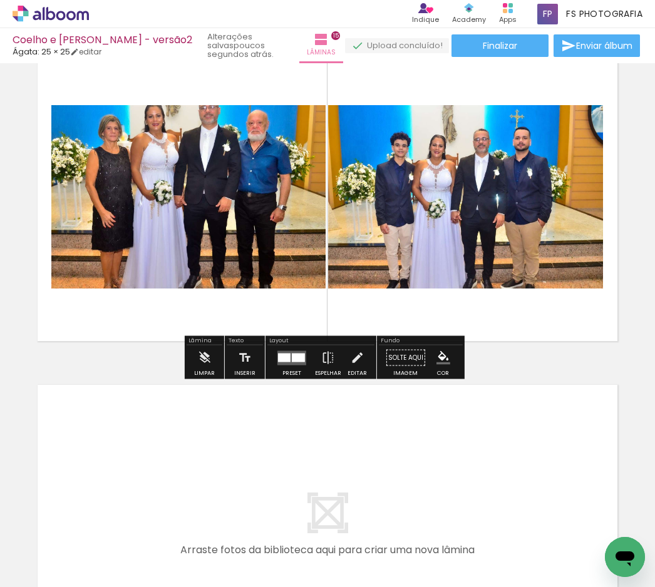
scroll to position [4736, 0]
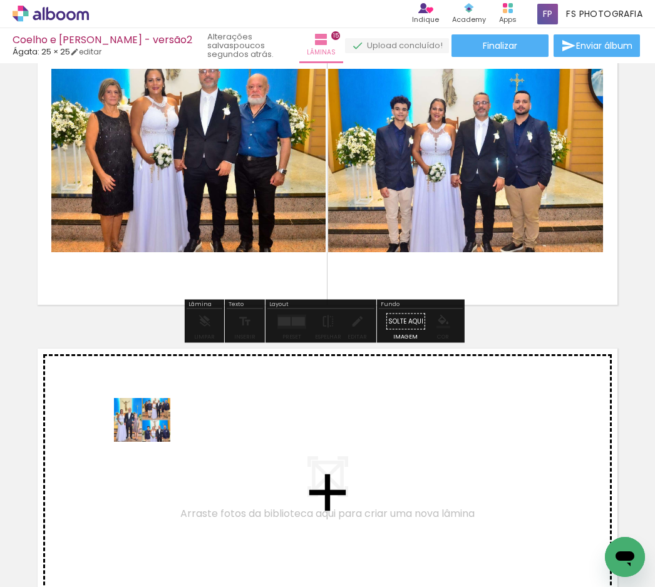
drag, startPoint x: 152, startPoint y: 551, endPoint x: 152, endPoint y: 436, distance: 115.2
click at [152, 436] on quentale-workspace at bounding box center [327, 293] width 655 height 587
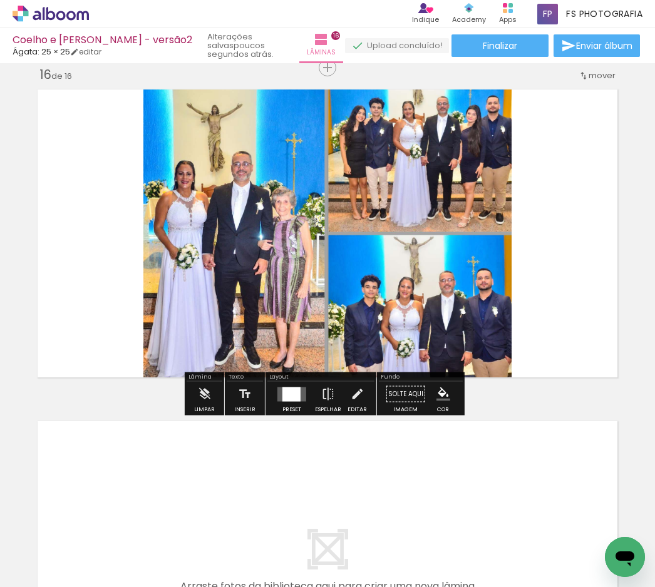
scroll to position [5130, 0]
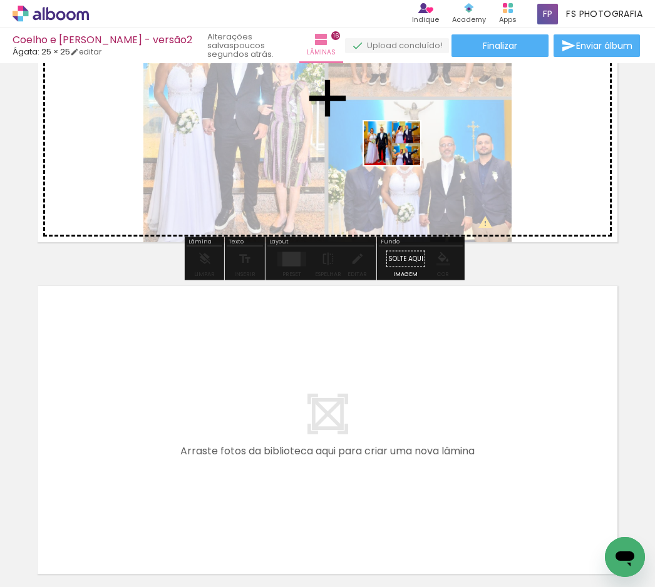
drag, startPoint x: 135, startPoint y: 557, endPoint x: 401, endPoint y: 159, distance: 479.0
click at [401, 159] on quentale-workspace at bounding box center [327, 293] width 655 height 587
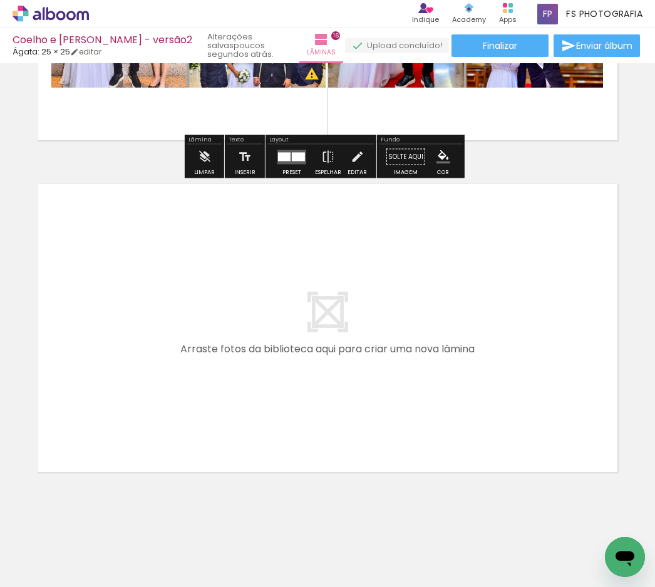
scroll to position [5245, 0]
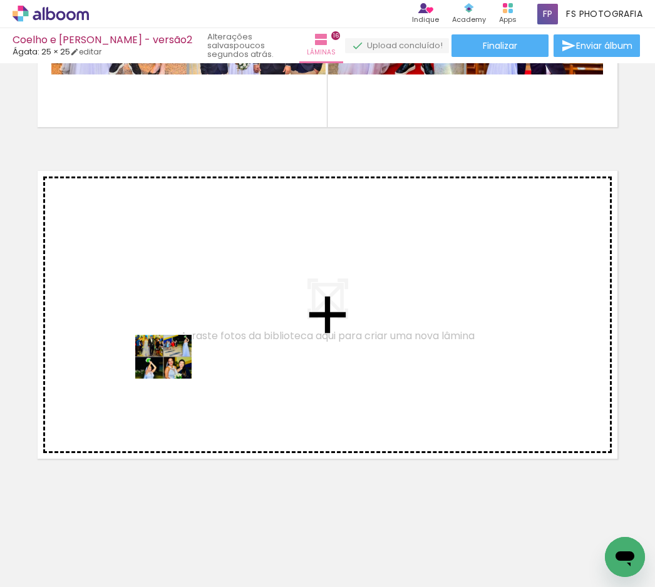
drag, startPoint x: 135, startPoint y: 558, endPoint x: 173, endPoint y: 373, distance: 189.1
click at [173, 373] on quentale-workspace at bounding box center [327, 293] width 655 height 587
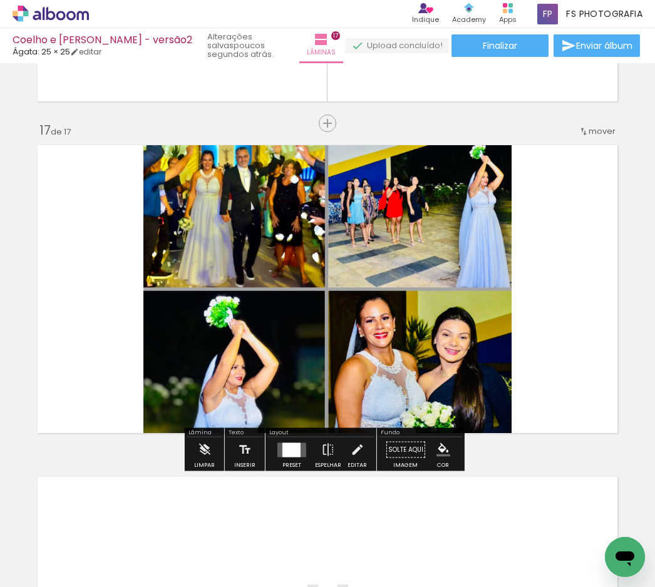
scroll to position [5274, 0]
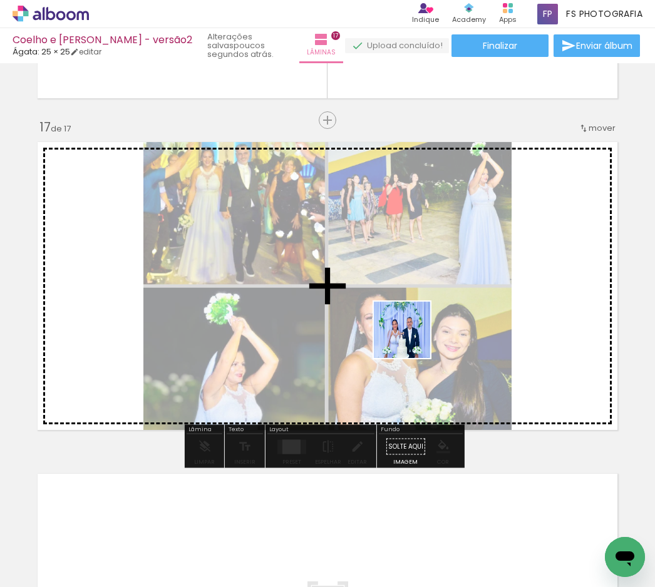
drag, startPoint x: 133, startPoint y: 560, endPoint x: 497, endPoint y: 269, distance: 465.6
click at [497, 269] on quentale-workspace at bounding box center [327, 293] width 655 height 587
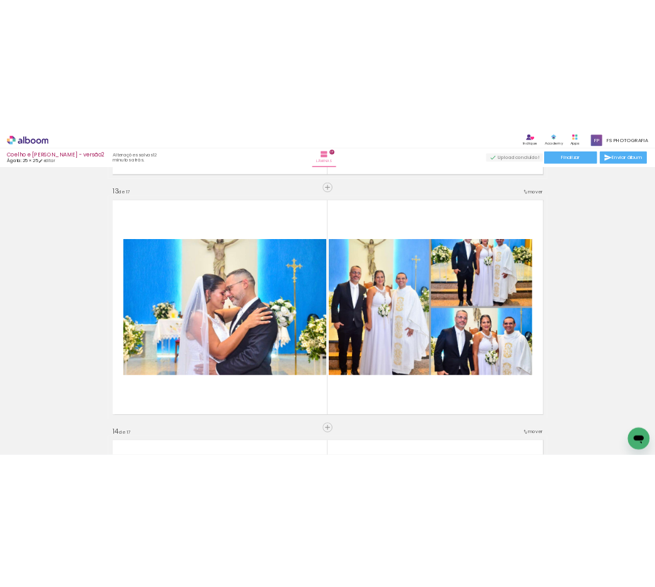
scroll to position [1628, 0]
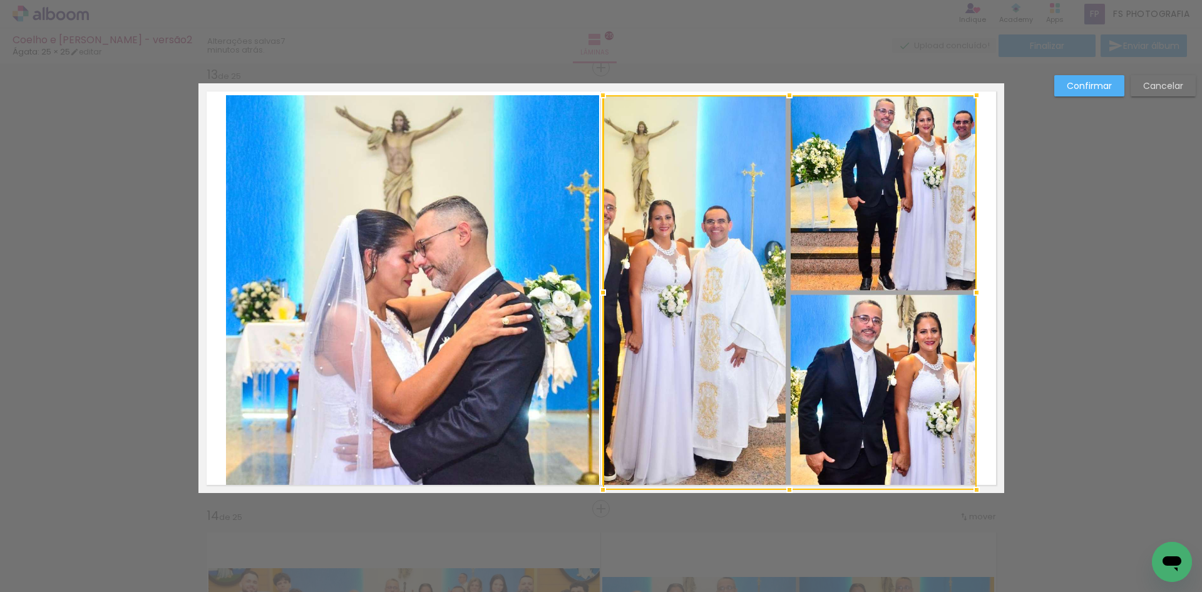
scroll to position [939, 0]
click at [603, 477] on div at bounding box center [790, 292] width 374 height 395
click at [0, 0] on slot "Cancelar" at bounding box center [0, 0] width 0 height 0
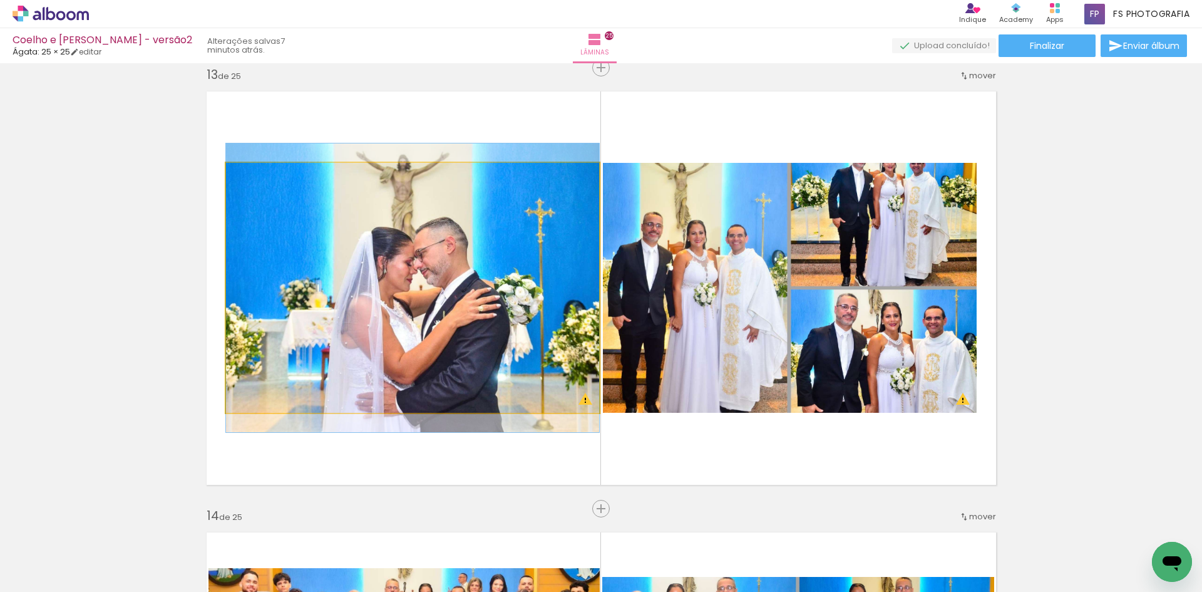
click at [547, 254] on quentale-photo at bounding box center [412, 288] width 373 height 250
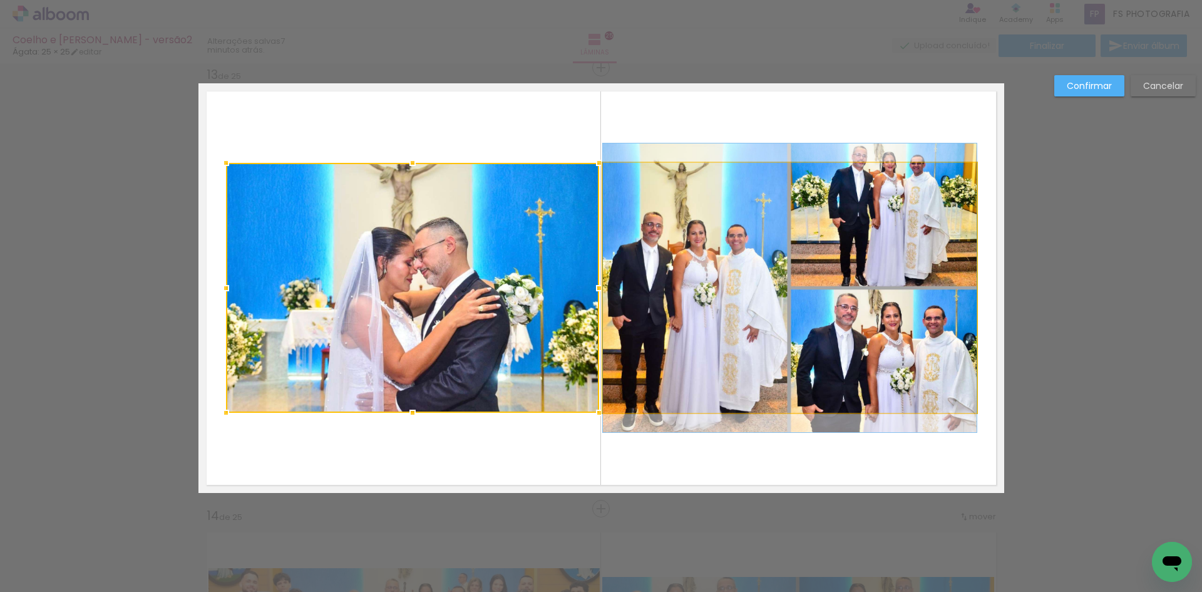
click at [752, 270] on quentale-photo at bounding box center [790, 288] width 374 height 250
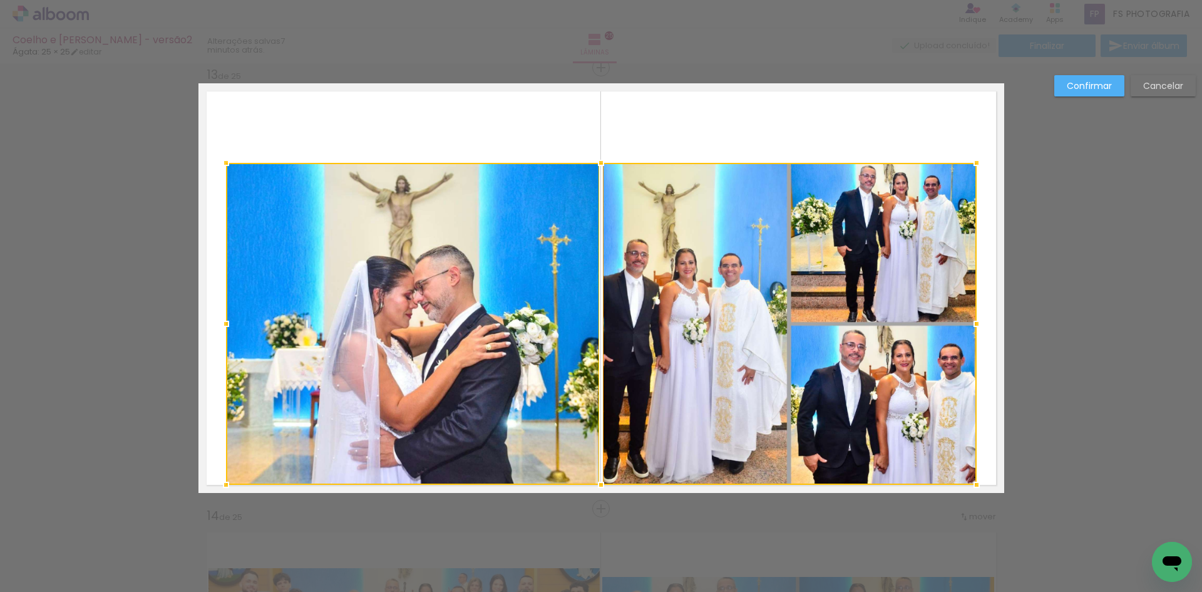
drag, startPoint x: 598, startPoint y: 420, endPoint x: 599, endPoint y: 482, distance: 62.6
click at [601, 485] on div at bounding box center [601, 484] width 25 height 25
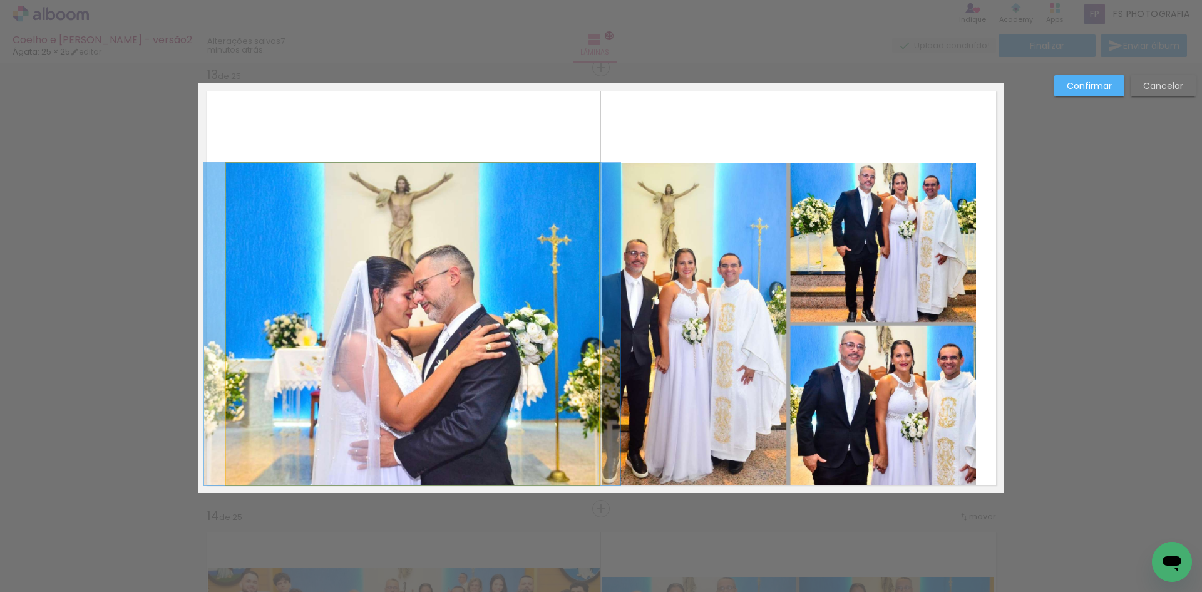
click at [541, 393] on quentale-photo at bounding box center [412, 324] width 373 height 322
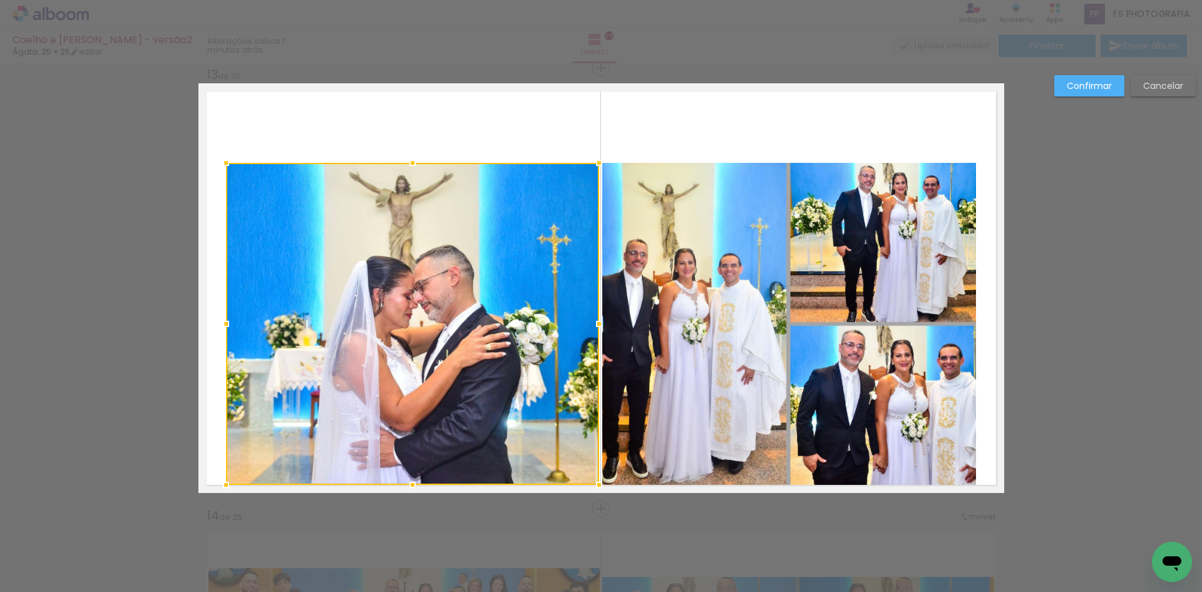
click at [669, 389] on quentale-photo at bounding box center [789, 324] width 374 height 322
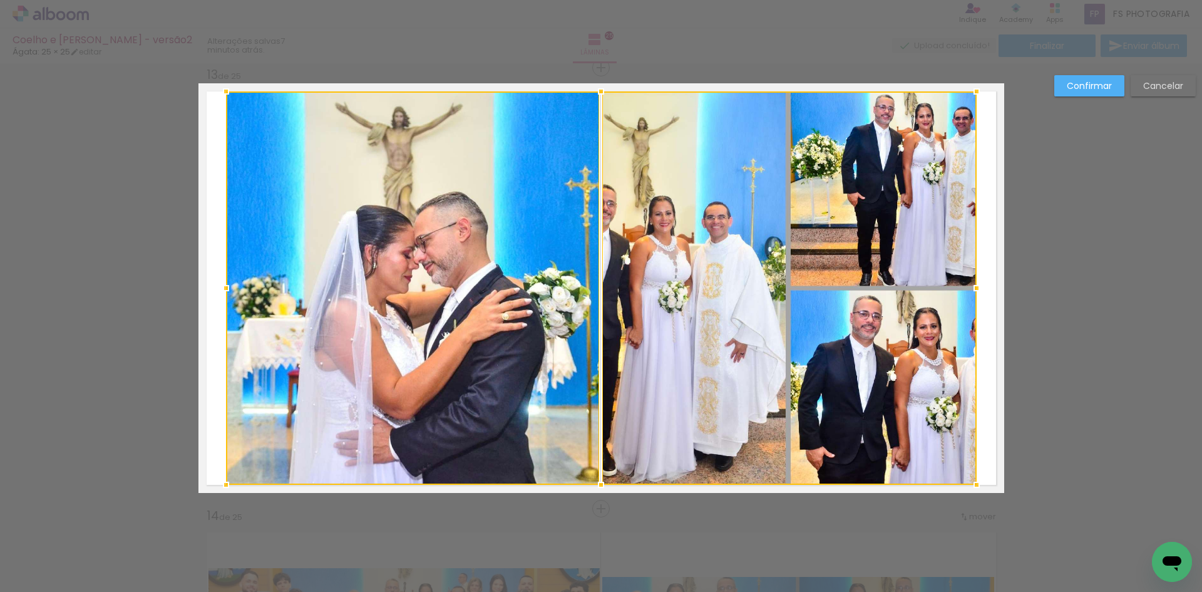
drag, startPoint x: 598, startPoint y: 155, endPoint x: 607, endPoint y: 100, distance: 56.5
click at [607, 100] on div at bounding box center [601, 91] width 25 height 25
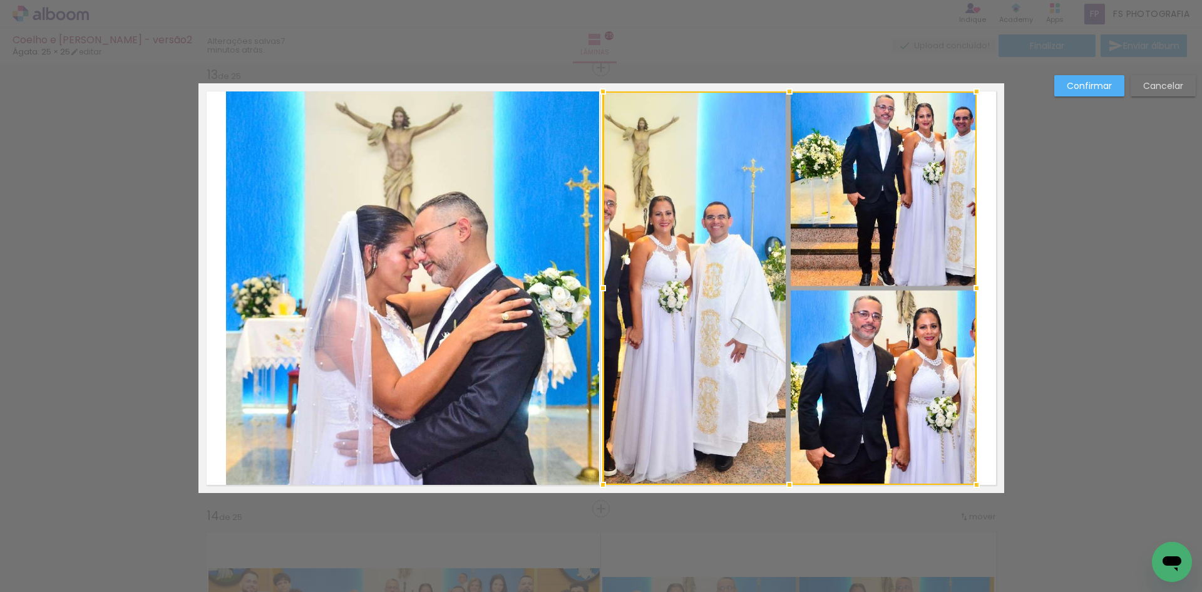
click at [463, 184] on quentale-photo at bounding box center [412, 287] width 373 height 393
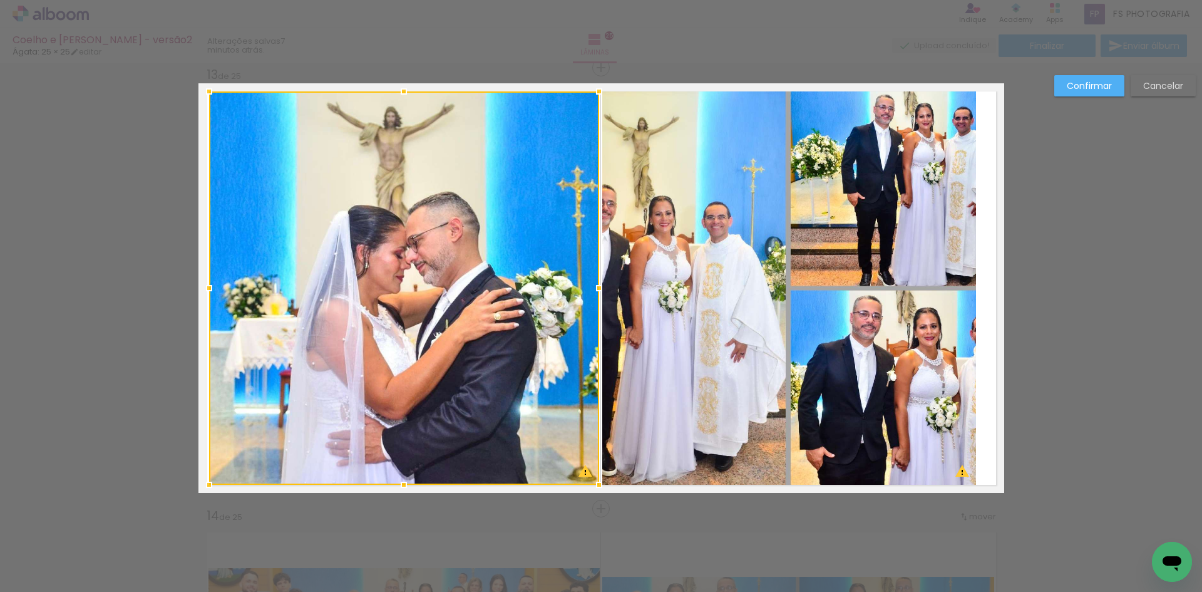
drag, startPoint x: 224, startPoint y: 291, endPoint x: 207, endPoint y: 291, distance: 16.9
click at [207, 291] on div at bounding box center [209, 288] width 25 height 25
click at [430, 294] on div at bounding box center [404, 287] width 390 height 393
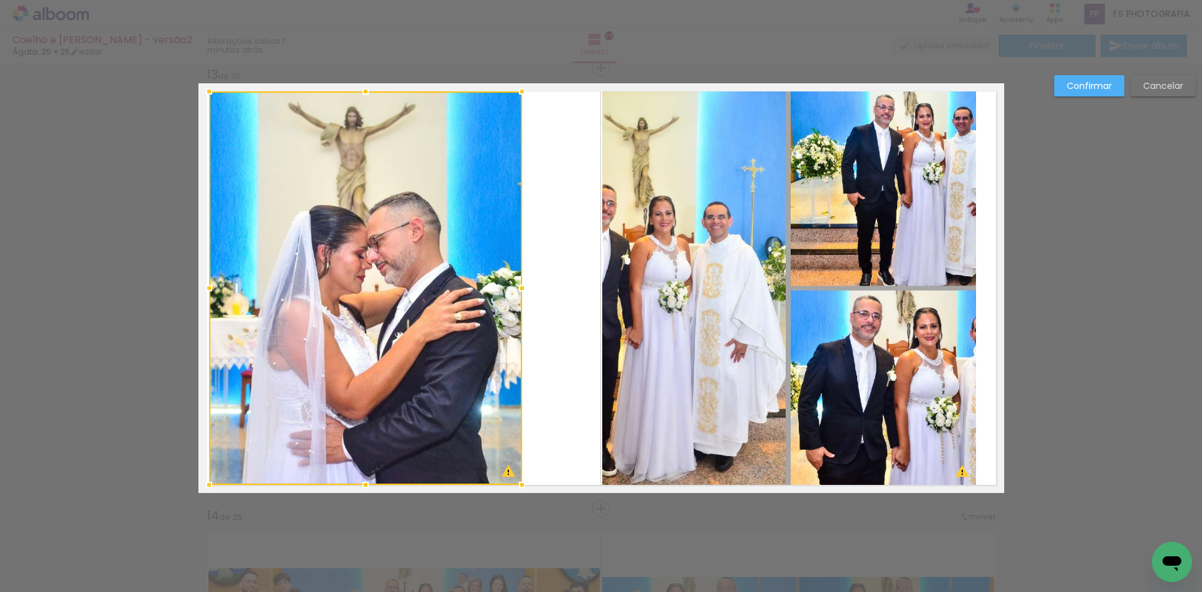
drag, startPoint x: 592, startPoint y: 292, endPoint x: 515, endPoint y: 300, distance: 77.5
click at [515, 300] on div at bounding box center [522, 288] width 25 height 25
click at [684, 293] on quentale-photo at bounding box center [789, 287] width 374 height 393
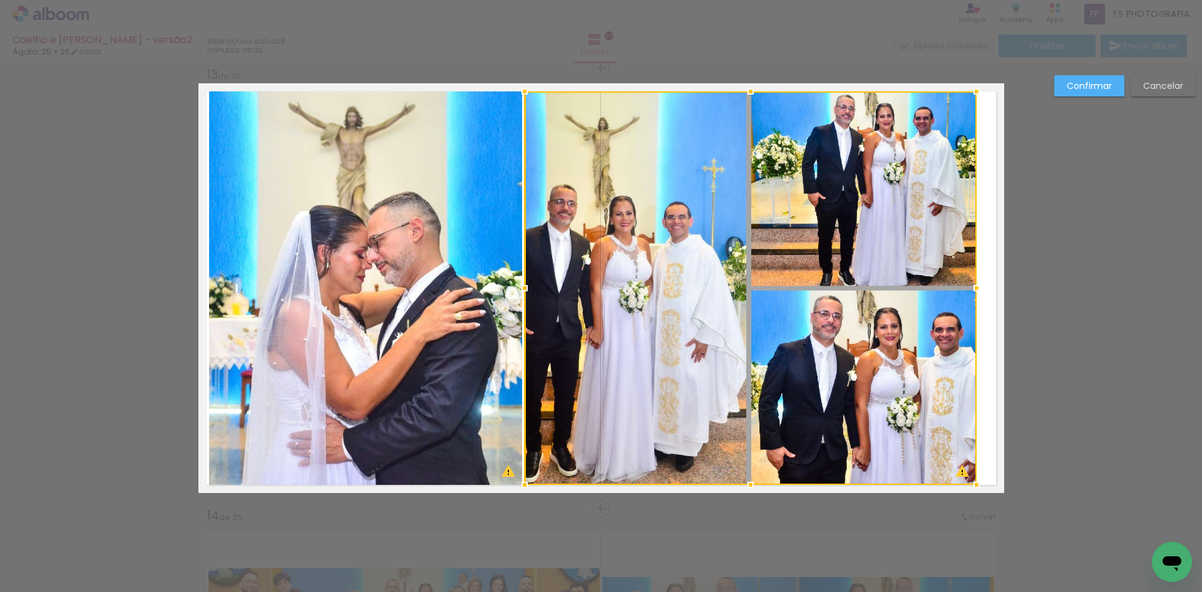
drag, startPoint x: 601, startPoint y: 289, endPoint x: 522, endPoint y: 297, distance: 78.7
click at [522, 297] on div at bounding box center [524, 288] width 25 height 25
click at [747, 297] on div at bounding box center [751, 287] width 452 height 393
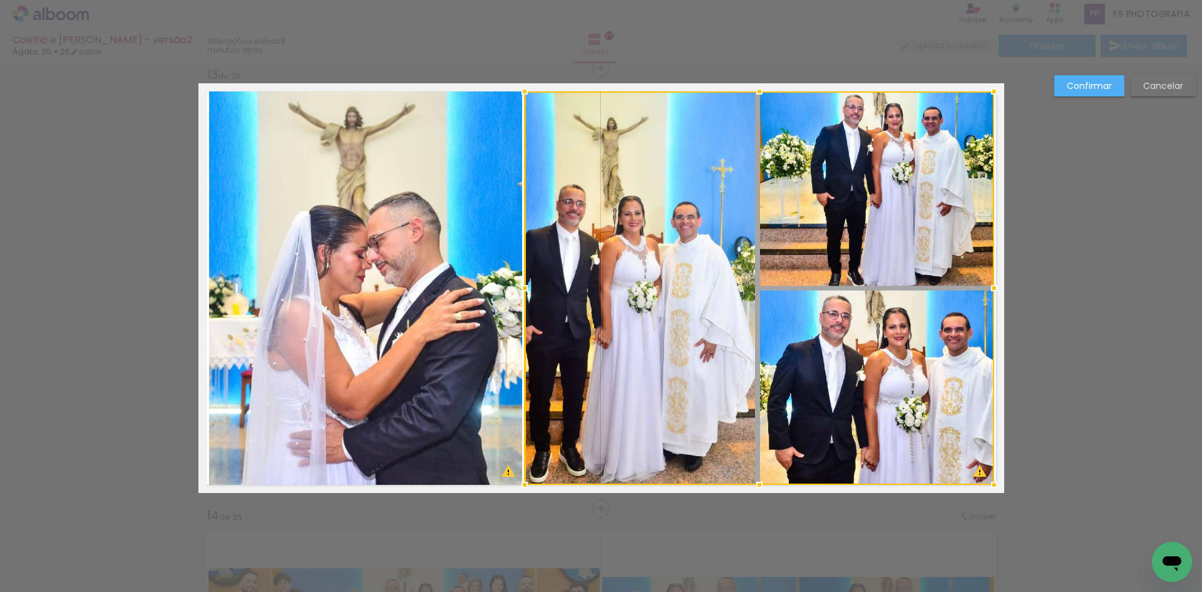
drag, startPoint x: 970, startPoint y: 290, endPoint x: 988, endPoint y: 290, distance: 17.5
click at [988, 290] on div at bounding box center [994, 288] width 25 height 25
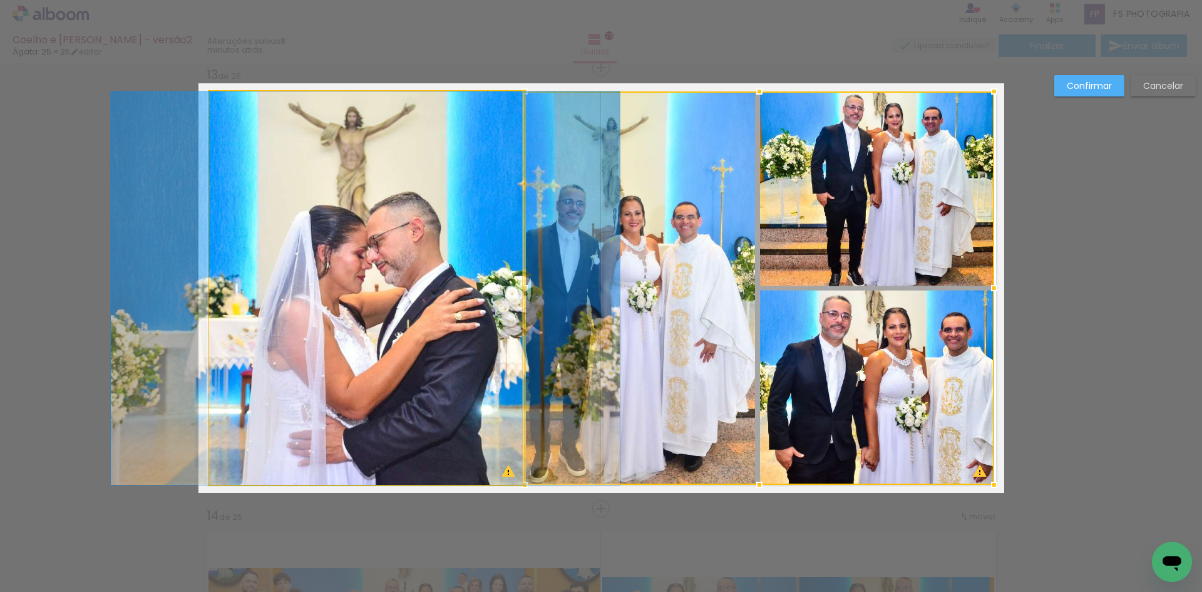
click at [358, 290] on quentale-photo at bounding box center [365, 287] width 313 height 393
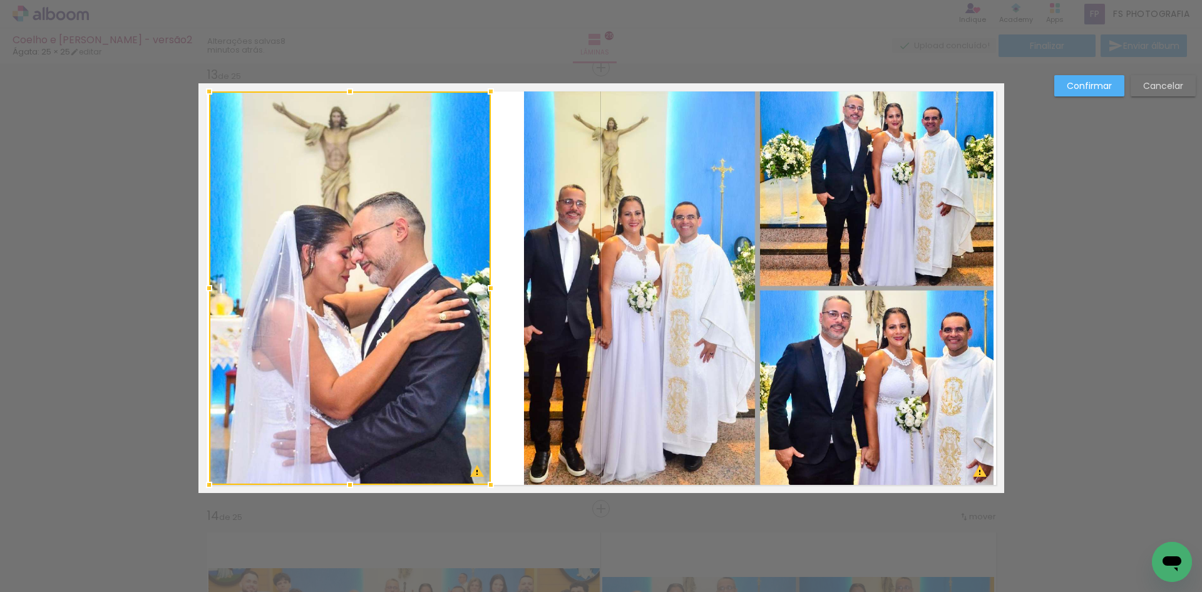
drag, startPoint x: 515, startPoint y: 286, endPoint x: 484, endPoint y: 287, distance: 31.3
click at [484, 287] on div at bounding box center [490, 288] width 25 height 25
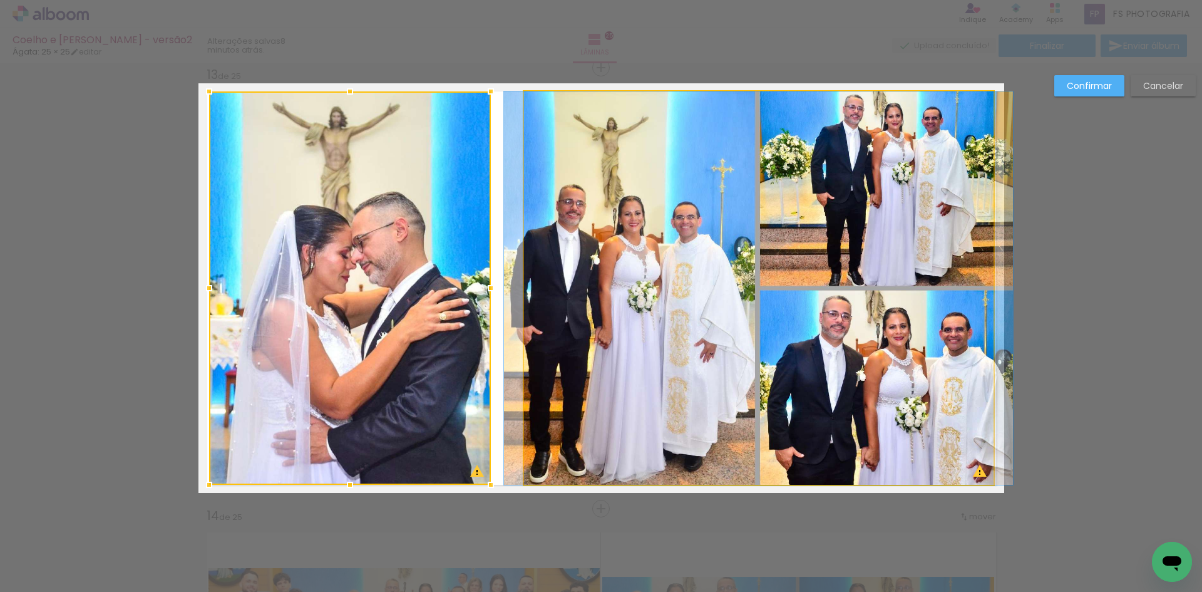
click at [540, 290] on quentale-photo at bounding box center [759, 287] width 470 height 393
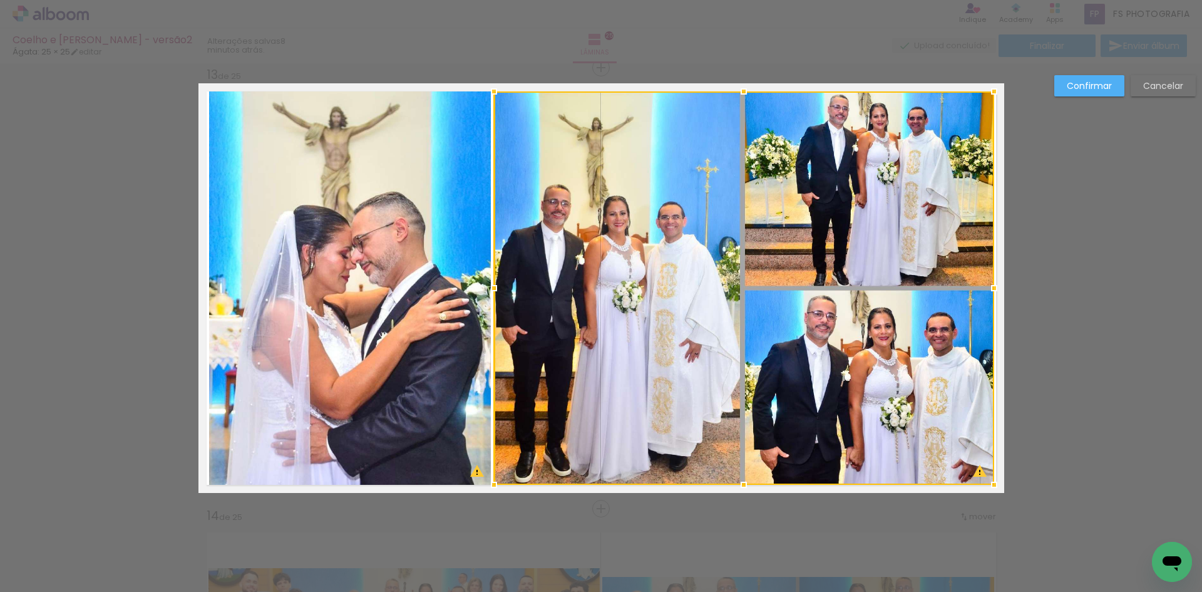
drag, startPoint x: 517, startPoint y: 286, endPoint x: 487, endPoint y: 291, distance: 30.4
click at [487, 291] on div at bounding box center [494, 288] width 25 height 25
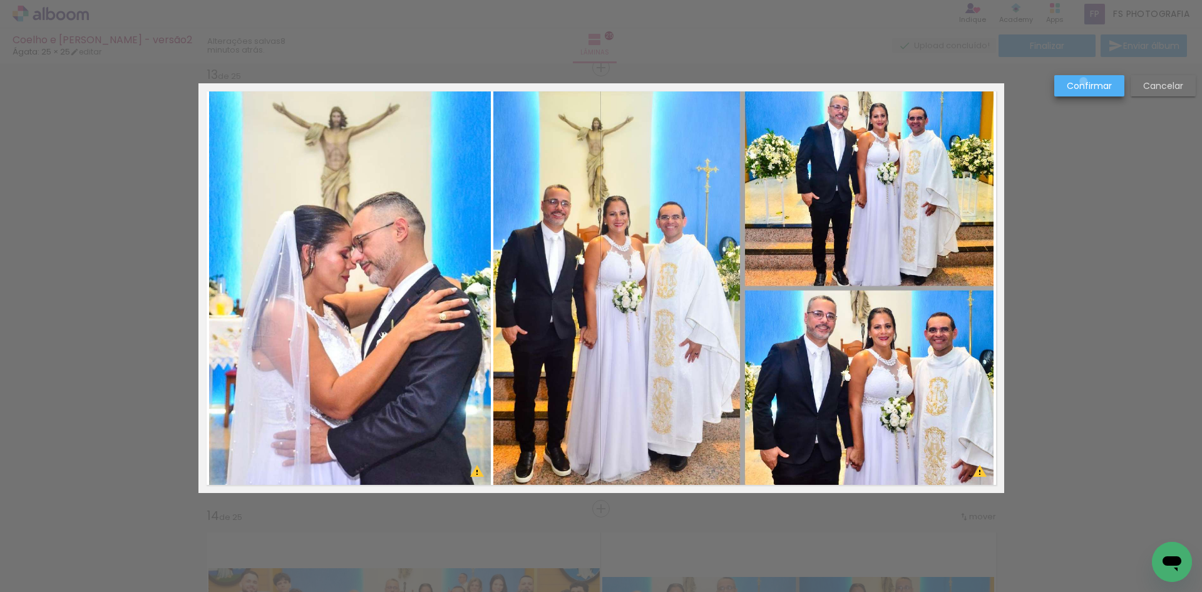
click at [0, 0] on slot "Confirmar" at bounding box center [0, 0] width 0 height 0
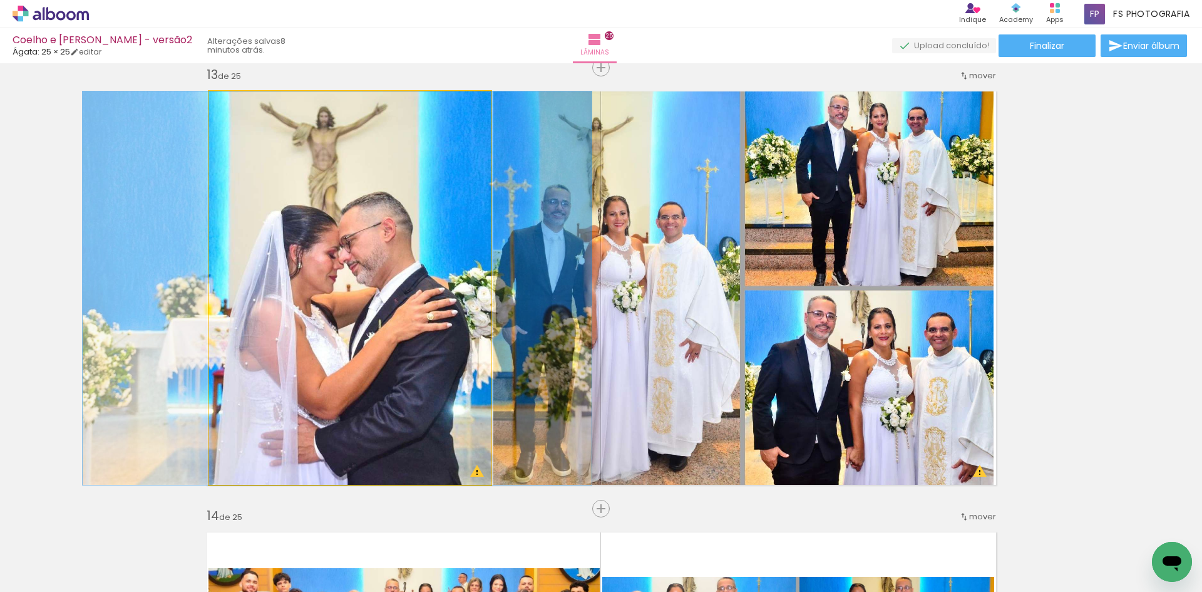
drag, startPoint x: 403, startPoint y: 271, endPoint x: 393, endPoint y: 274, distance: 9.9
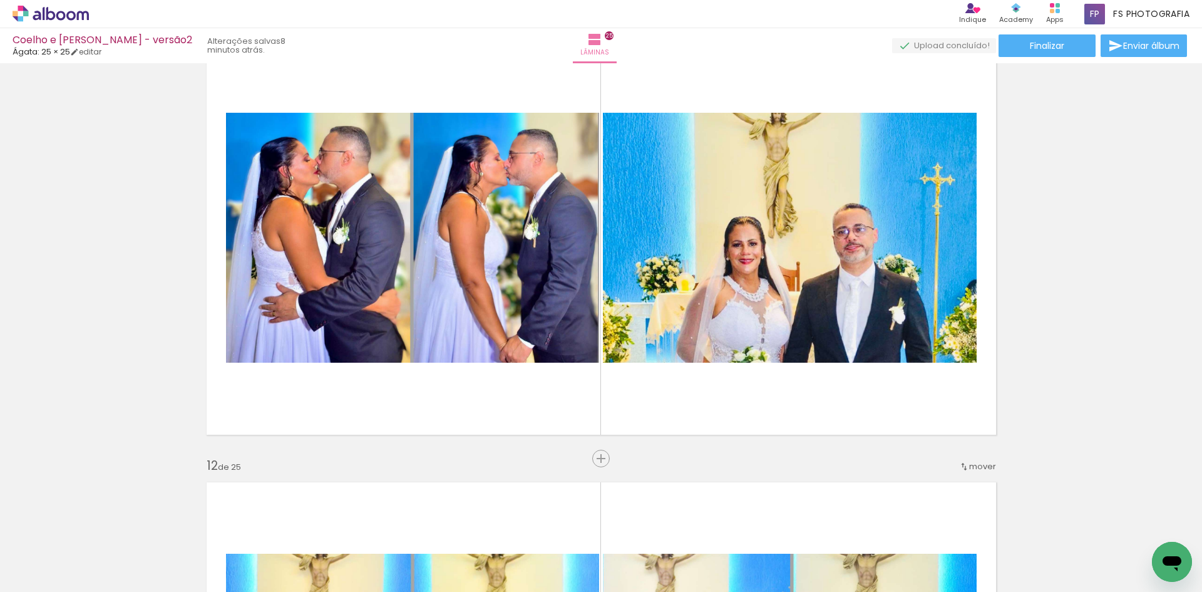
scroll to position [4430, 0]
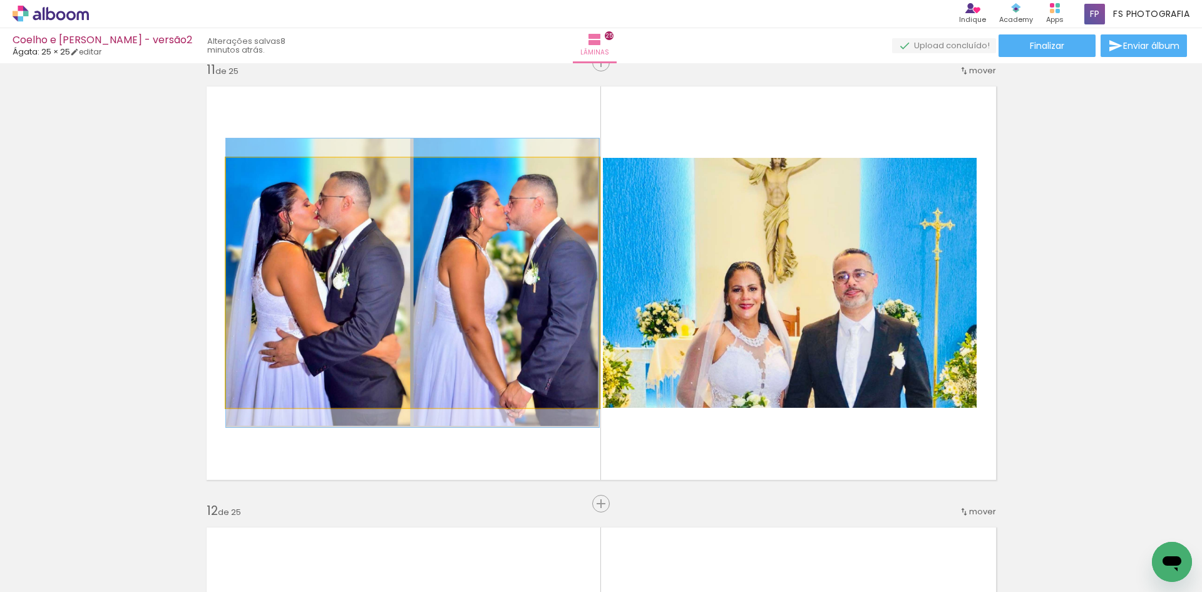
click at [335, 247] on quentale-photo at bounding box center [412, 283] width 373 height 250
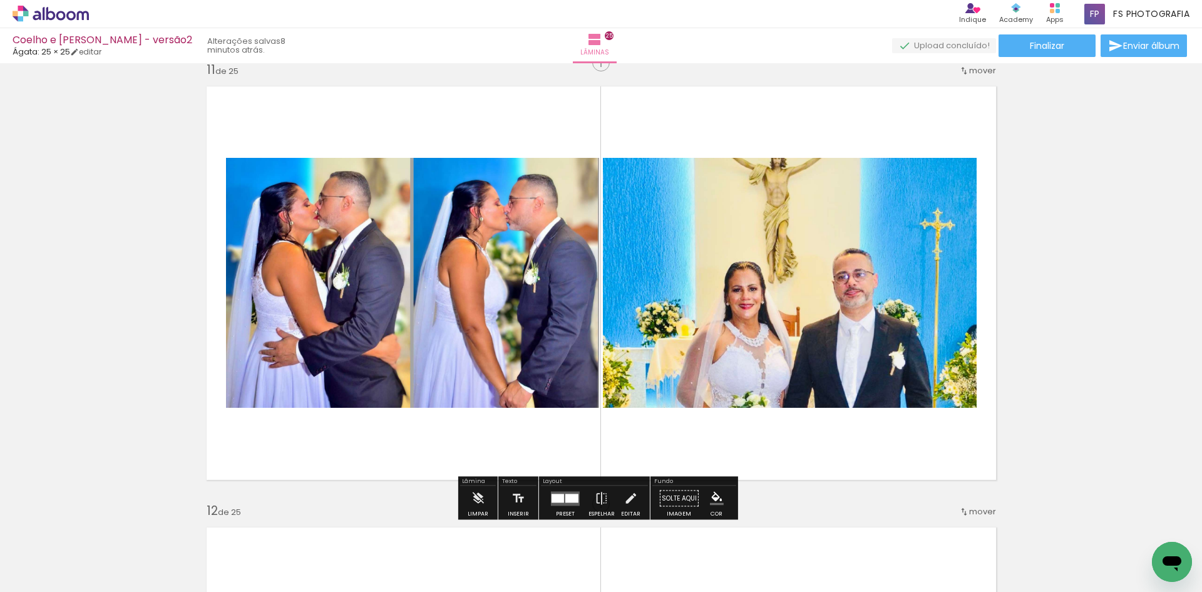
click at [776, 274] on quentale-photo at bounding box center [790, 283] width 374 height 250
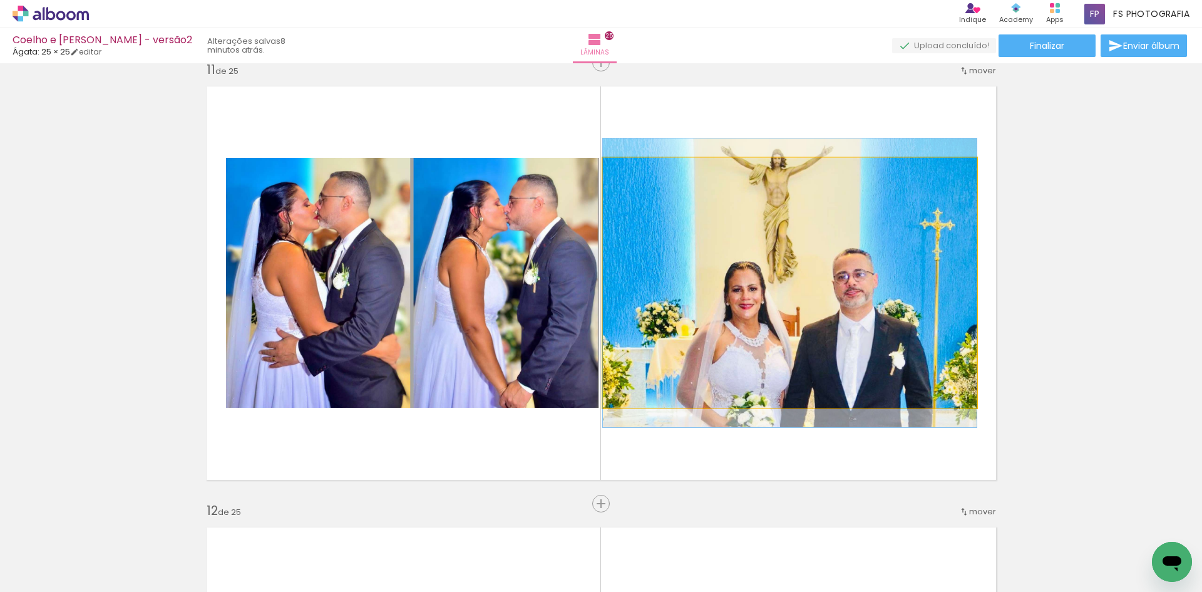
click at [776, 274] on quentale-photo at bounding box center [790, 283] width 374 height 250
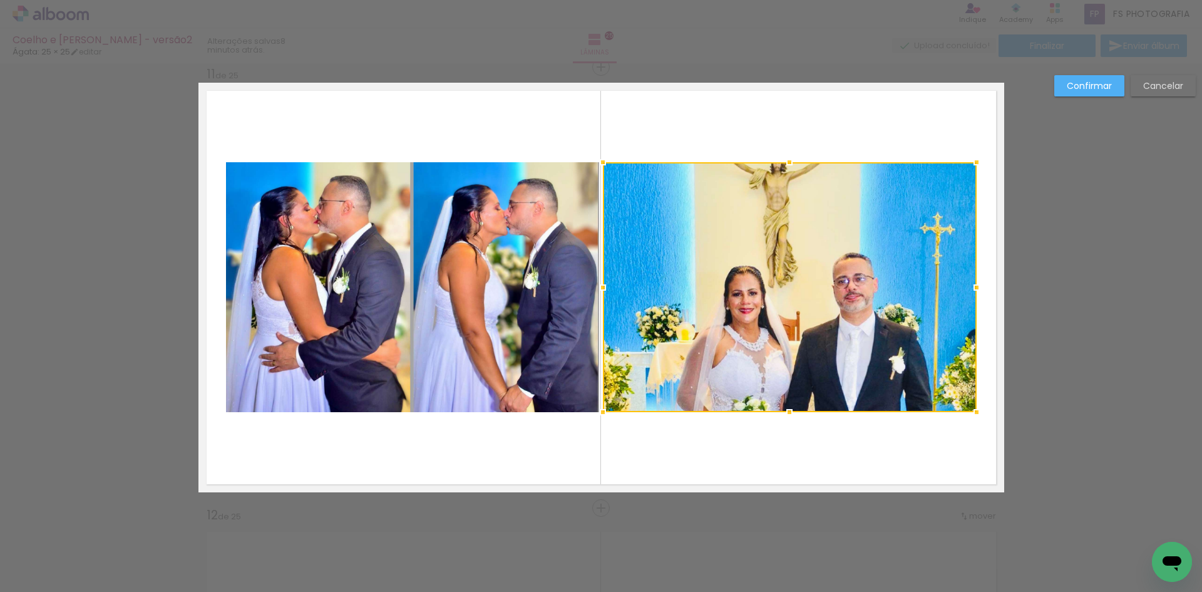
scroll to position [4425, 0]
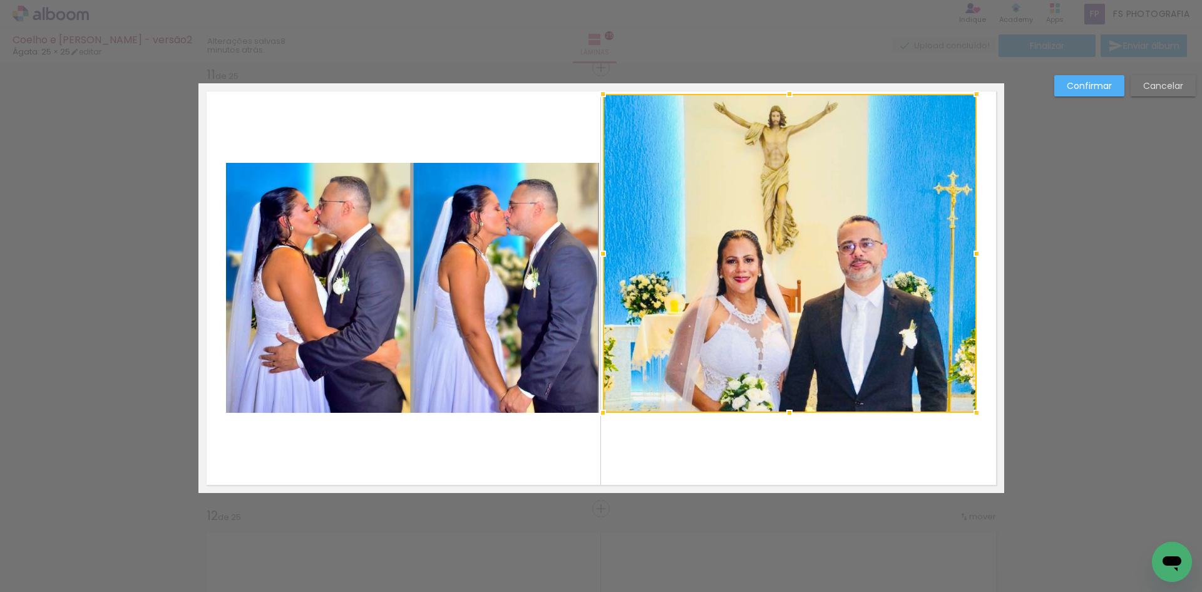
drag, startPoint x: 787, startPoint y: 164, endPoint x: 802, endPoint y: 95, distance: 70.4
click at [802, 95] on div at bounding box center [790, 253] width 374 height 319
click at [799, 230] on div at bounding box center [790, 253] width 374 height 319
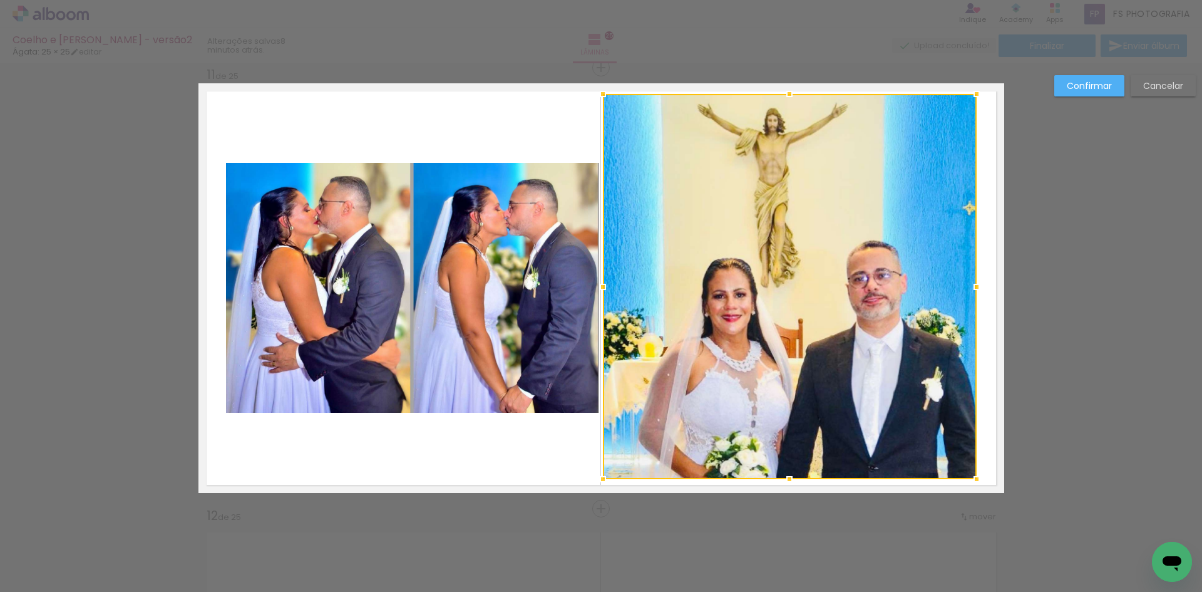
drag, startPoint x: 785, startPoint y: 410, endPoint x: 793, endPoint y: 477, distance: 66.9
click at [793, 477] on div at bounding box center [789, 479] width 25 height 25
click at [890, 346] on div at bounding box center [790, 286] width 374 height 385
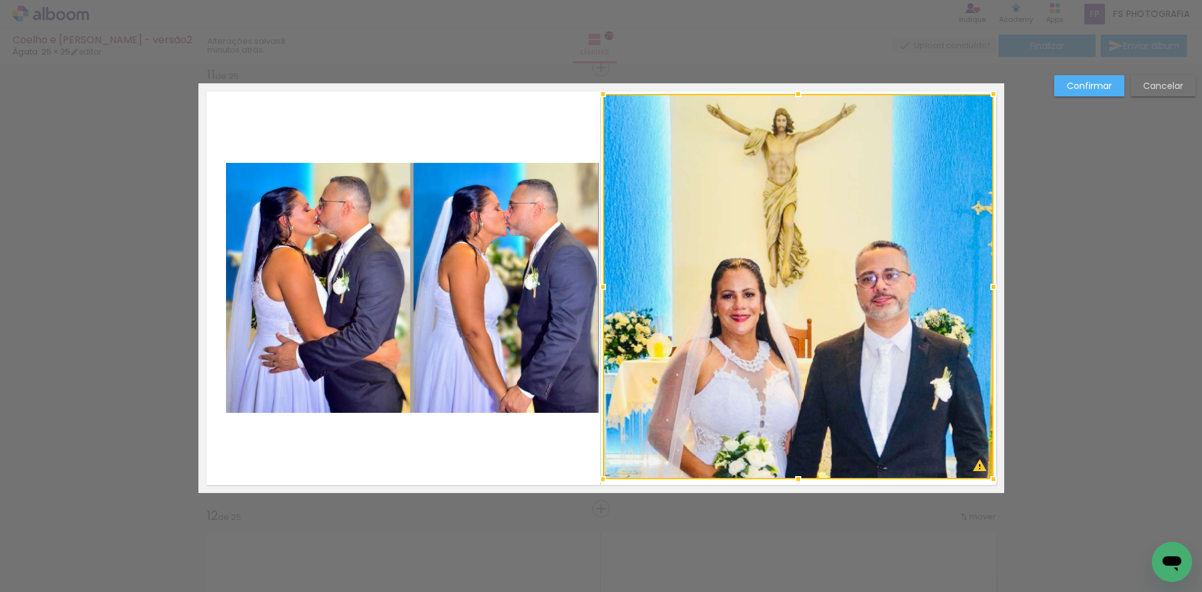
drag, startPoint x: 973, startPoint y: 286, endPoint x: 990, endPoint y: 287, distance: 17.0
click at [990, 287] on div at bounding box center [993, 286] width 25 height 25
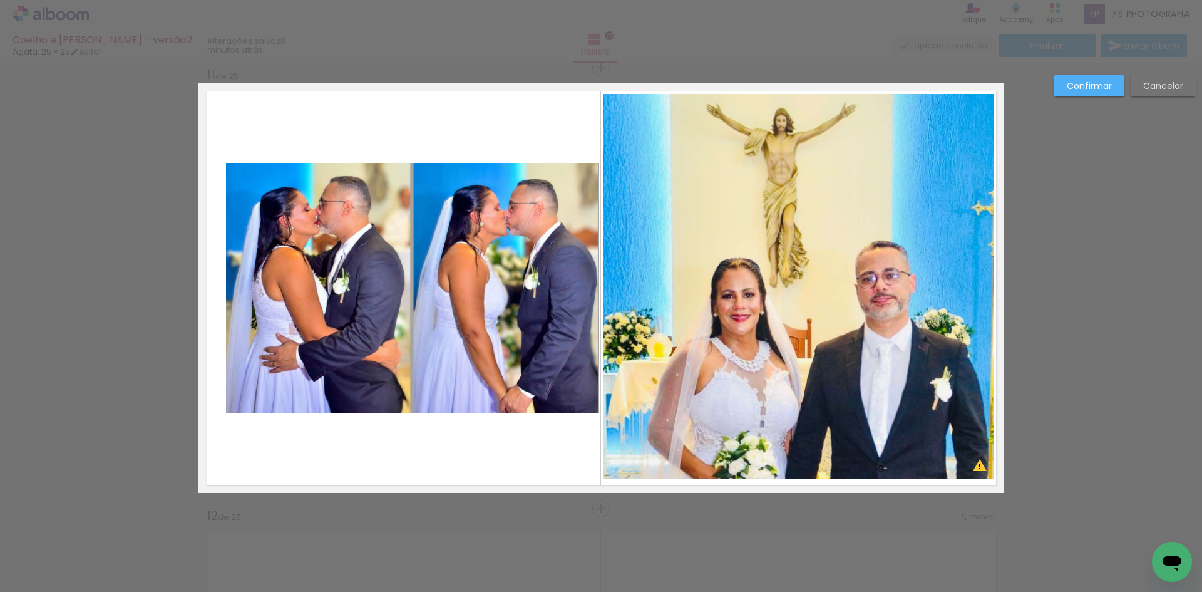
click at [483, 282] on quentale-photo at bounding box center [412, 288] width 373 height 250
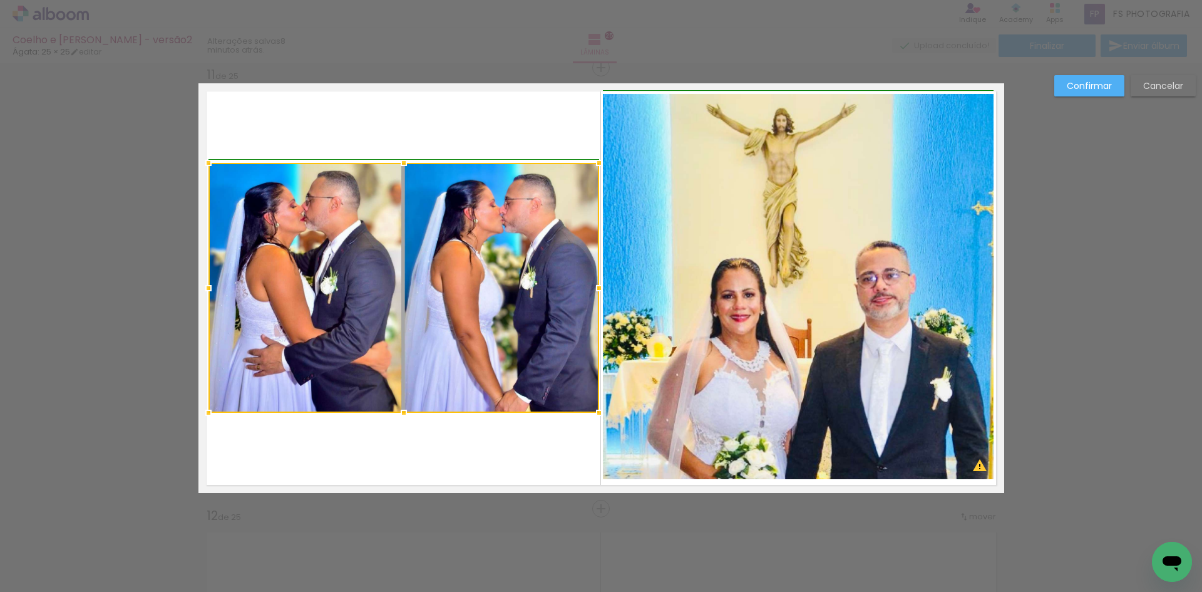
drag, startPoint x: 220, startPoint y: 289, endPoint x: 204, endPoint y: 292, distance: 15.9
click at [204, 292] on div at bounding box center [208, 288] width 25 height 25
click at [1097, 79] on paper-button "Confirmar" at bounding box center [1090, 85] width 70 height 21
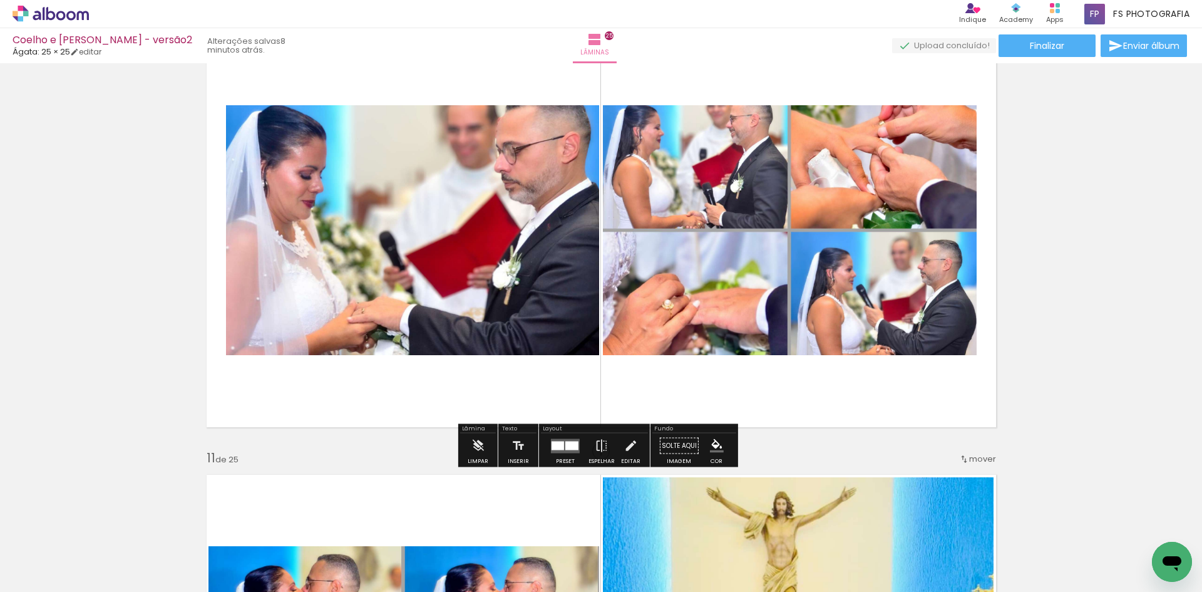
scroll to position [4049, 0]
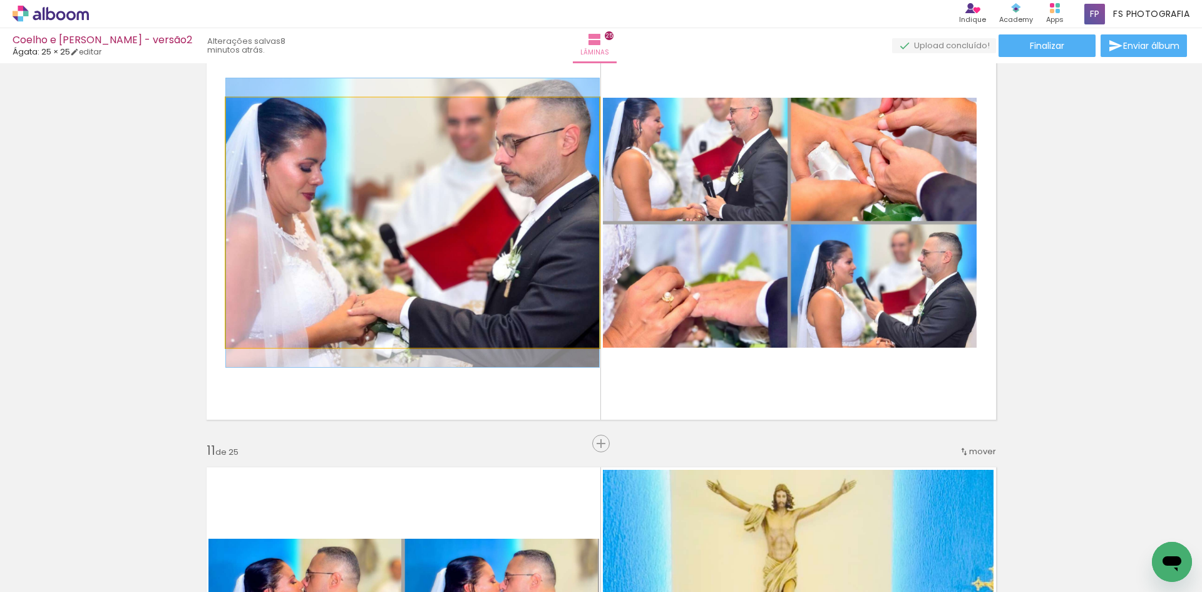
click at [427, 237] on quentale-photo at bounding box center [412, 223] width 373 height 250
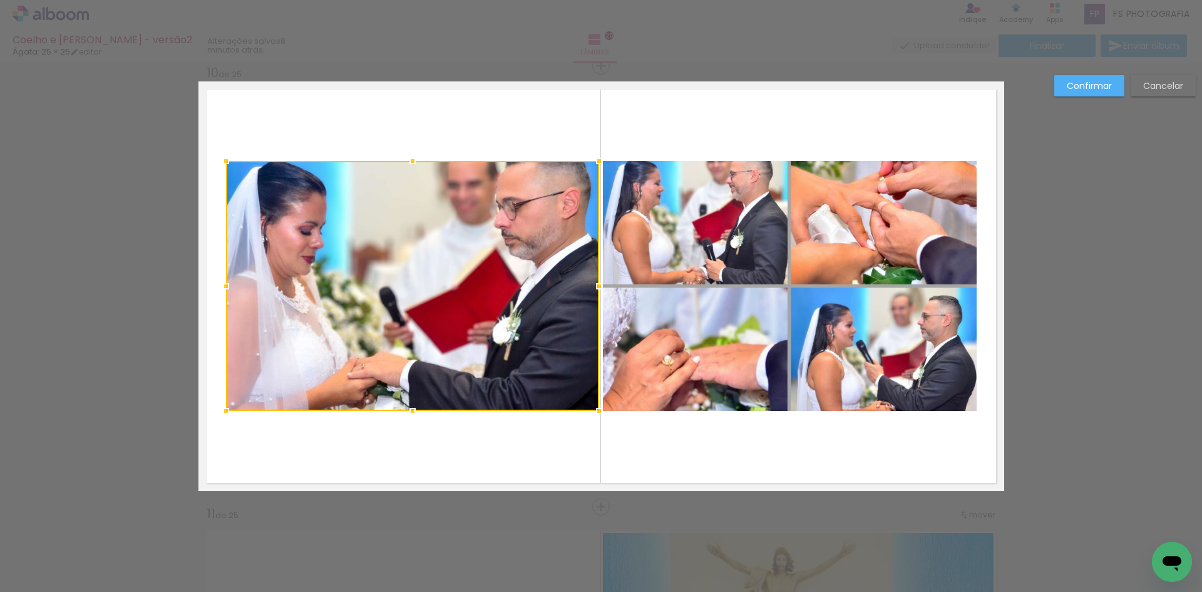
scroll to position [3984, 0]
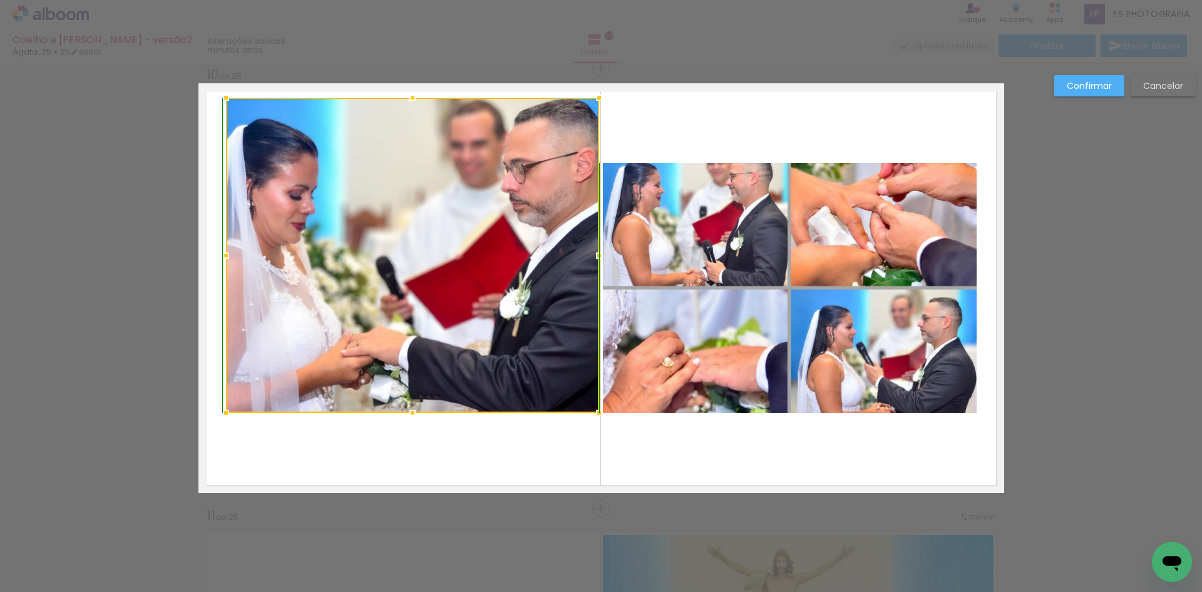
drag, startPoint x: 408, startPoint y: 162, endPoint x: 408, endPoint y: 99, distance: 62.6
click at [408, 99] on div at bounding box center [412, 97] width 25 height 25
click at [388, 206] on div at bounding box center [412, 255] width 373 height 315
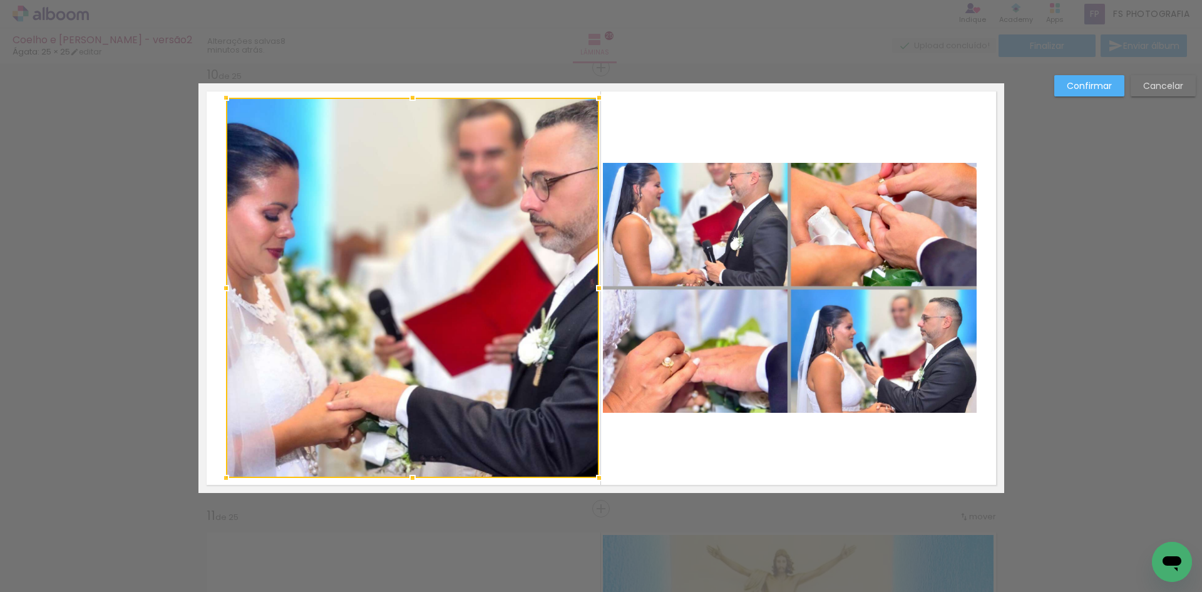
drag, startPoint x: 409, startPoint y: 411, endPoint x: 409, endPoint y: 474, distance: 62.6
click at [409, 474] on div at bounding box center [412, 477] width 25 height 25
click at [284, 358] on div at bounding box center [412, 288] width 373 height 380
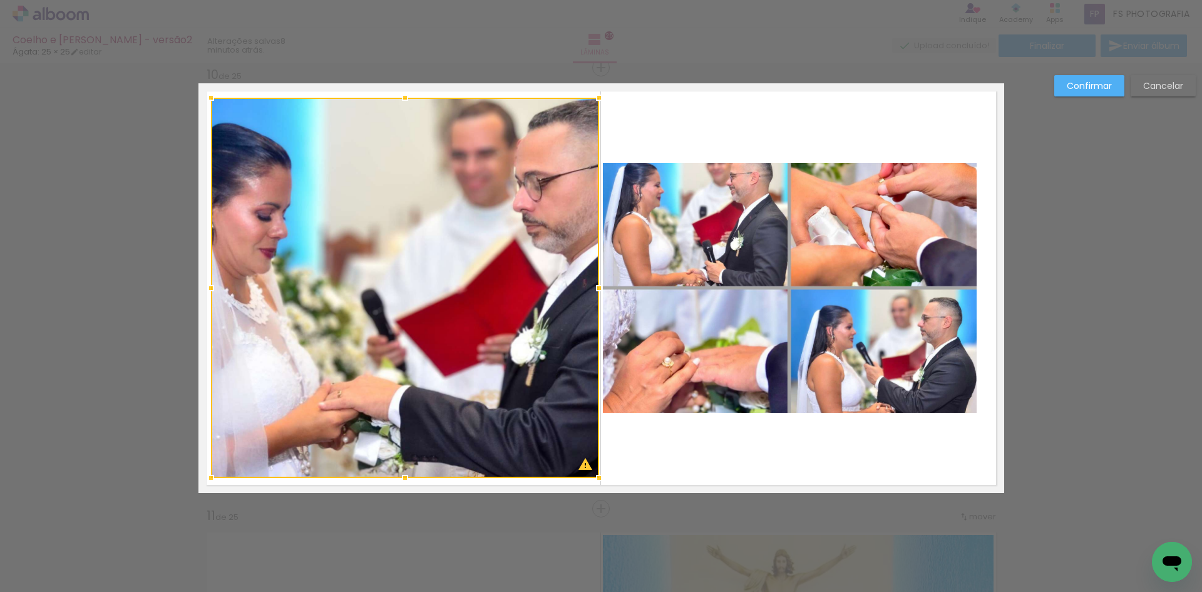
drag, startPoint x: 218, startPoint y: 286, endPoint x: 209, endPoint y: 286, distance: 9.4
click at [209, 286] on div at bounding box center [211, 288] width 25 height 25
click at [0, 0] on slot "Cancelar" at bounding box center [0, 0] width 0 height 0
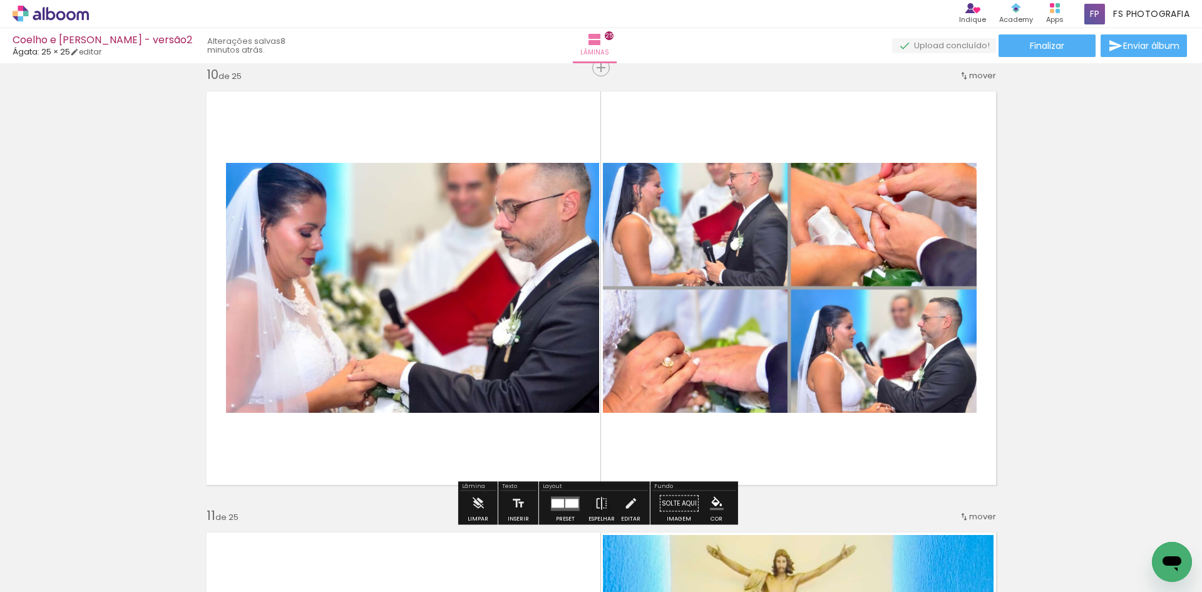
click at [460, 277] on quentale-photo at bounding box center [412, 288] width 373 height 250
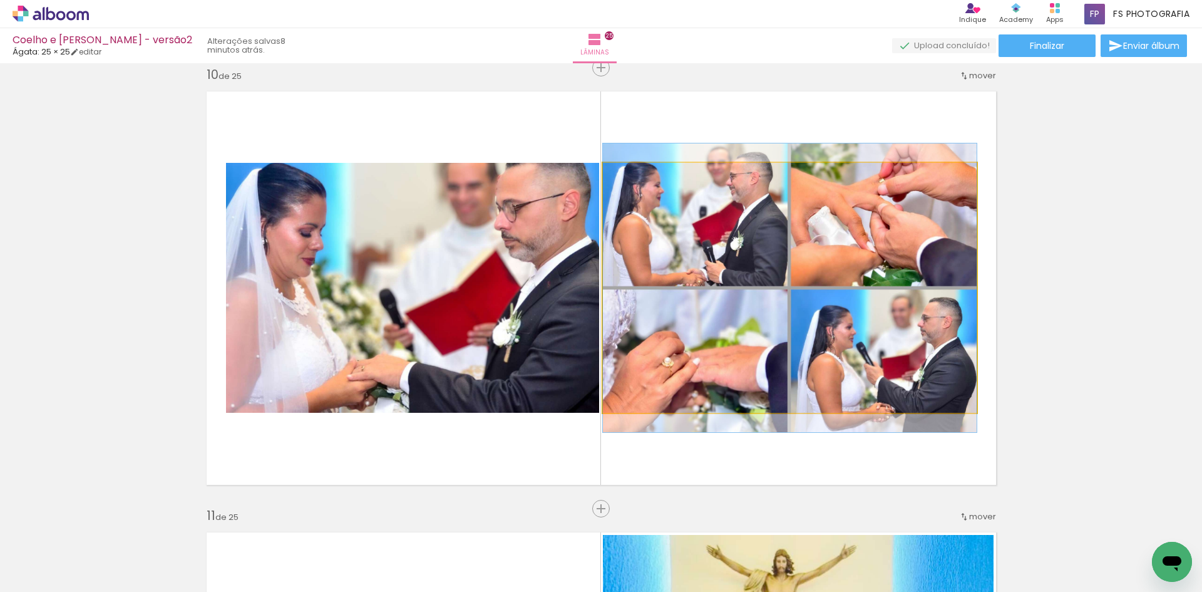
click at [802, 281] on quentale-photo at bounding box center [790, 288] width 374 height 250
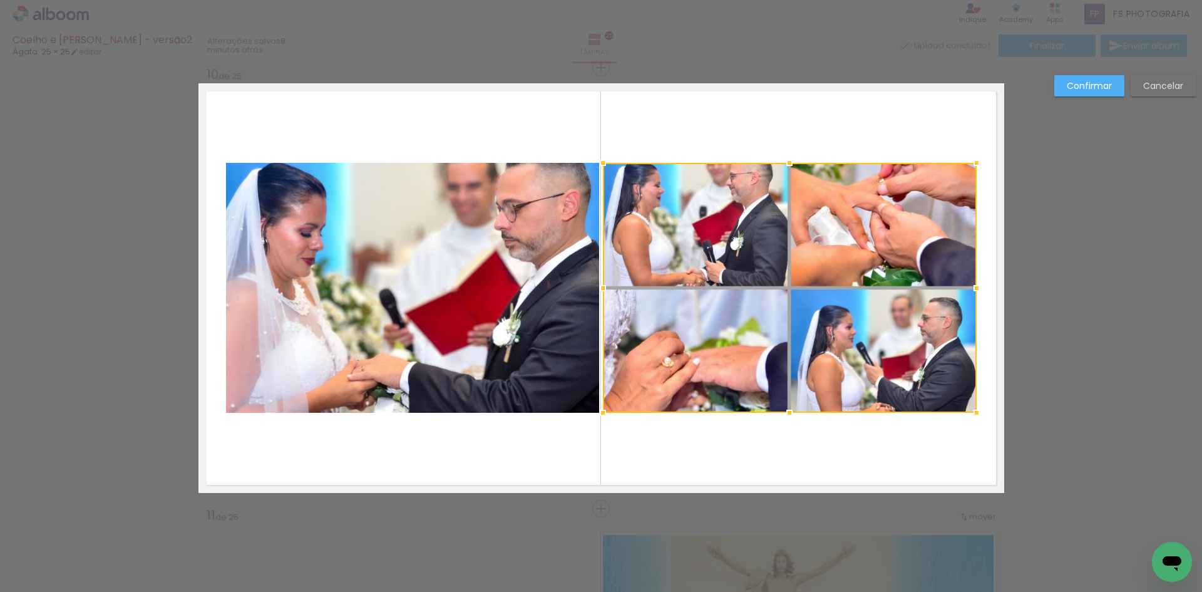
click at [463, 299] on quentale-photo at bounding box center [412, 288] width 373 height 250
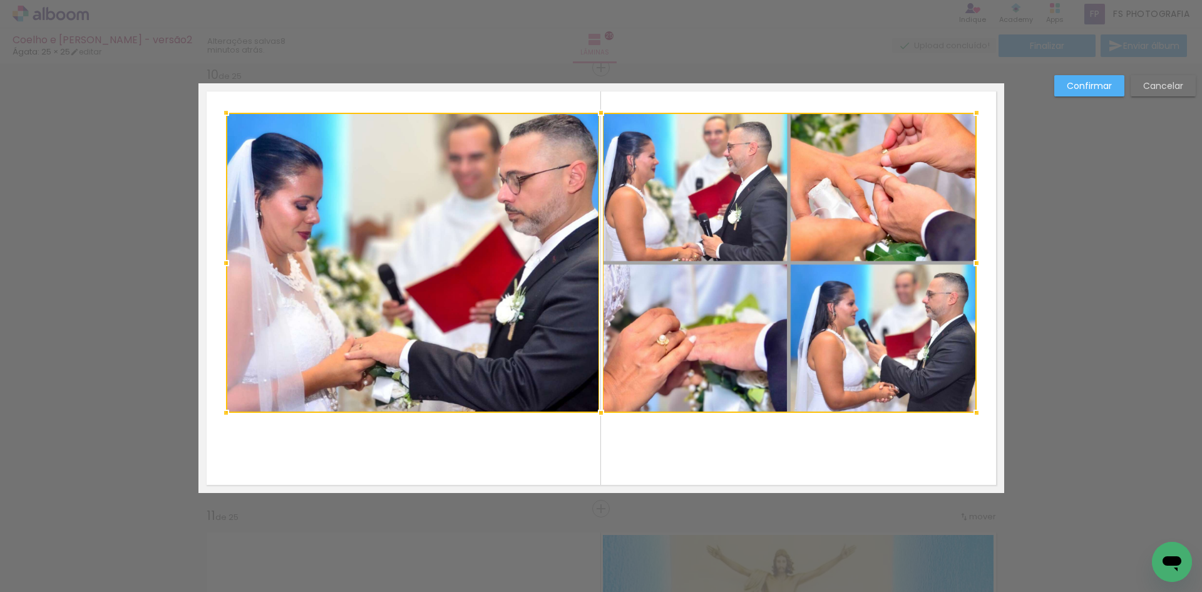
drag, startPoint x: 597, startPoint y: 160, endPoint x: 607, endPoint y: 110, distance: 51.0
click at [607, 110] on div at bounding box center [601, 112] width 25 height 25
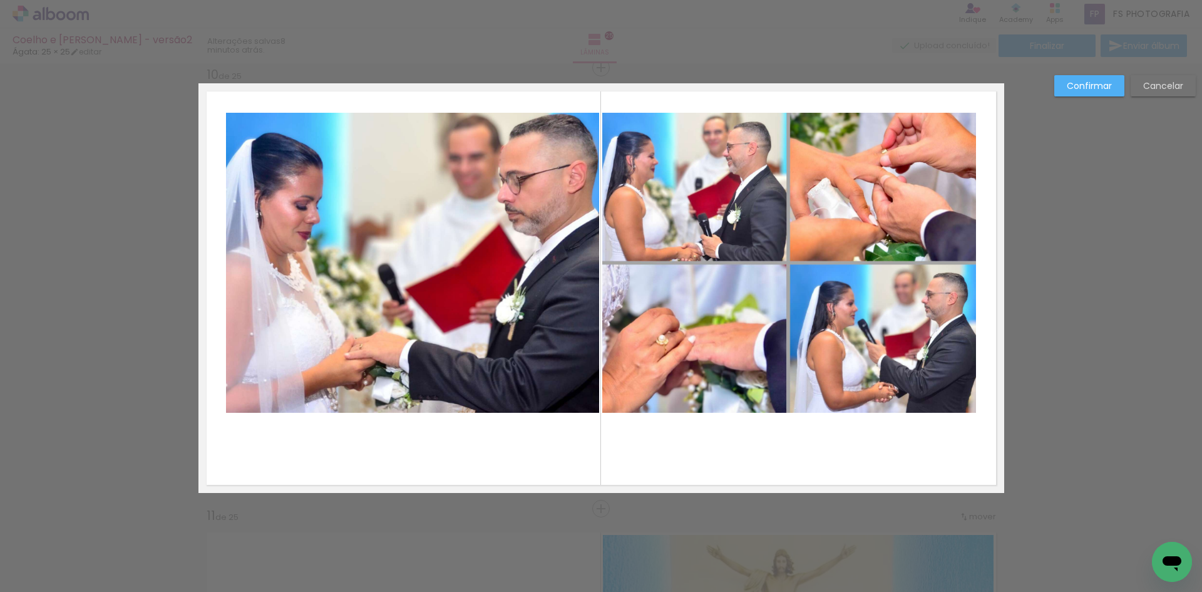
click at [537, 203] on quentale-photo at bounding box center [412, 263] width 373 height 300
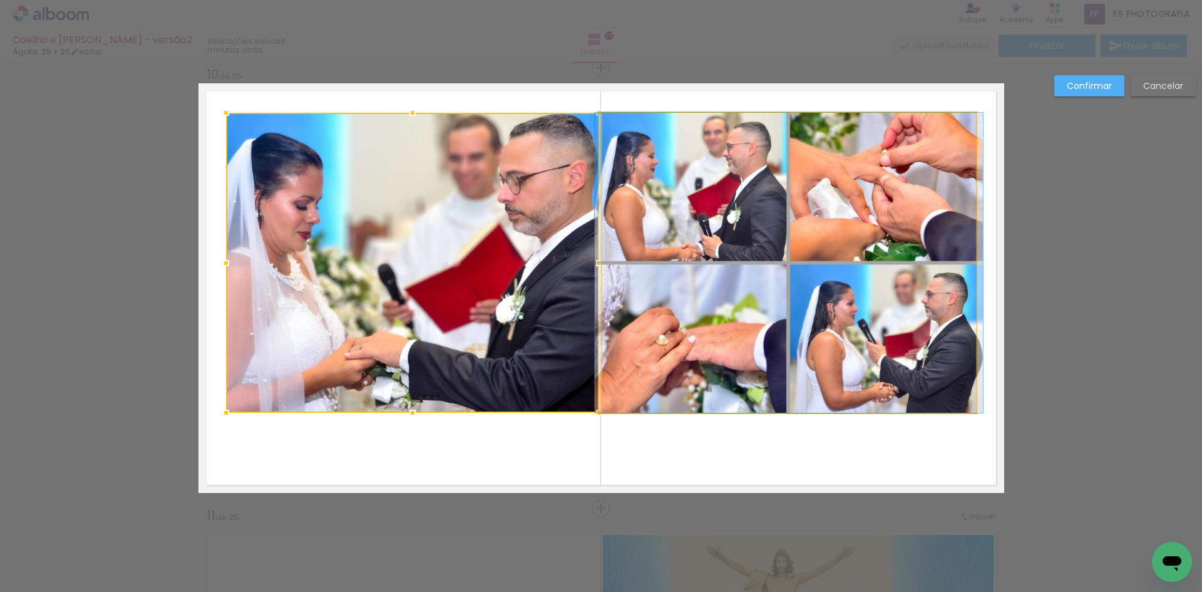
click at [787, 342] on quentale-photo at bounding box center [789, 263] width 374 height 300
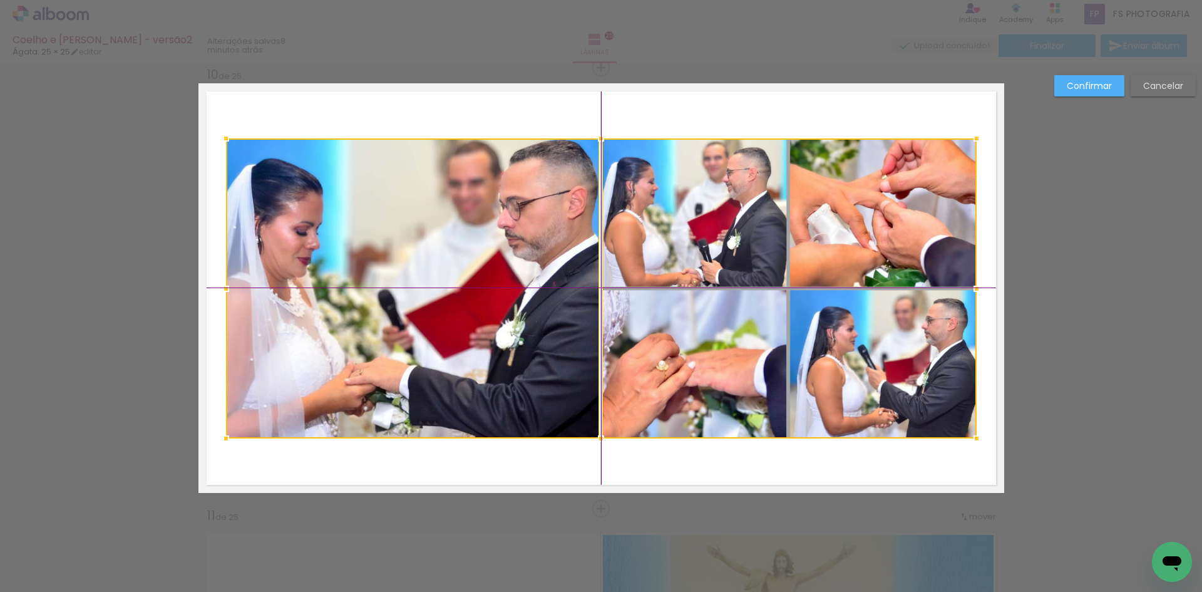
drag, startPoint x: 715, startPoint y: 251, endPoint x: 717, endPoint y: 279, distance: 28.3
click at [717, 279] on div at bounding box center [601, 288] width 751 height 300
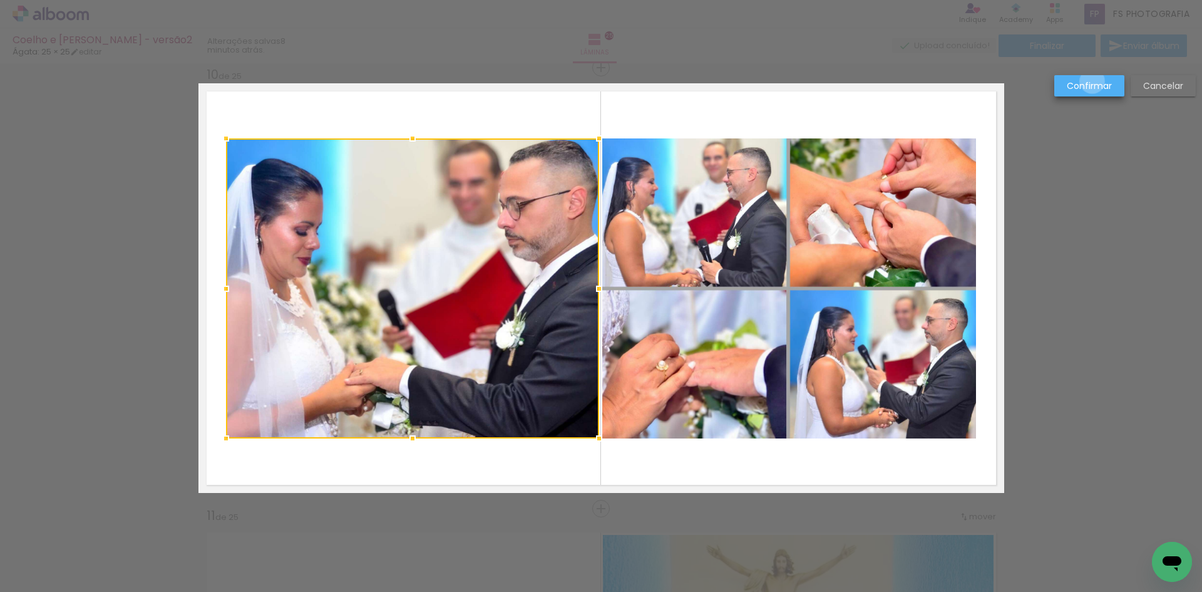
click at [0, 0] on slot "Confirmar" at bounding box center [0, 0] width 0 height 0
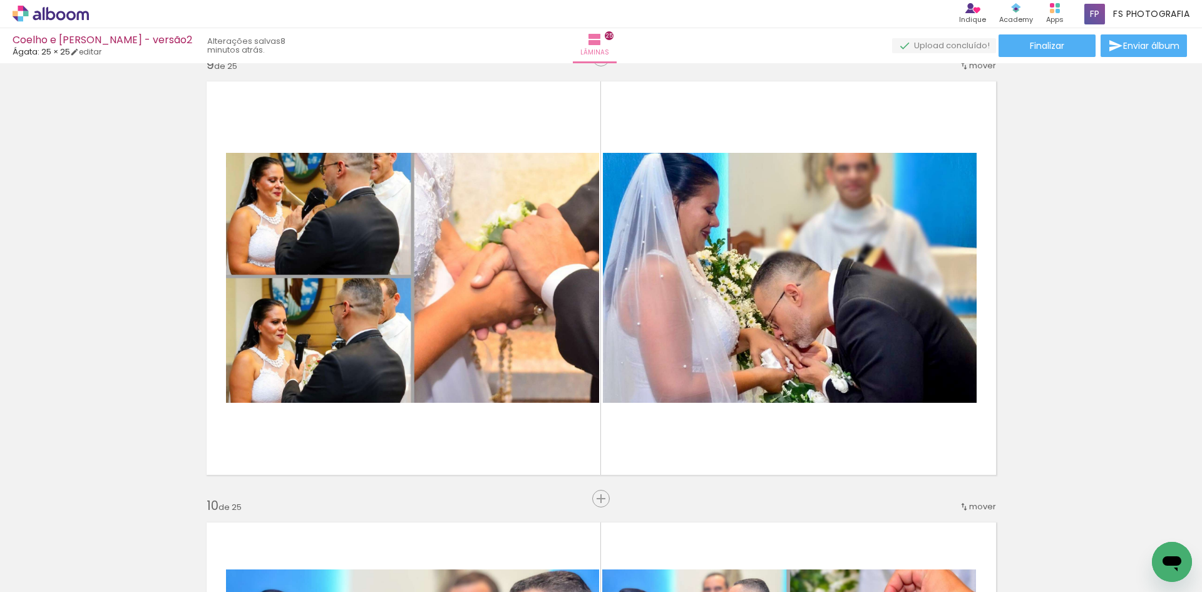
scroll to position [3546, 0]
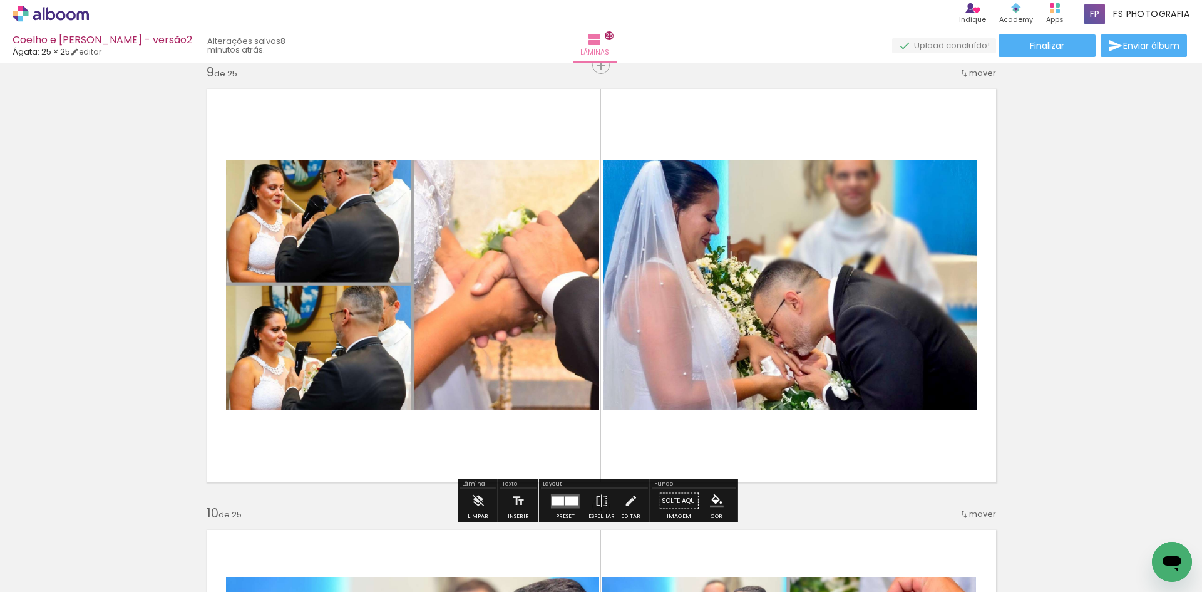
click at [348, 290] on quentale-photo at bounding box center [412, 285] width 373 height 250
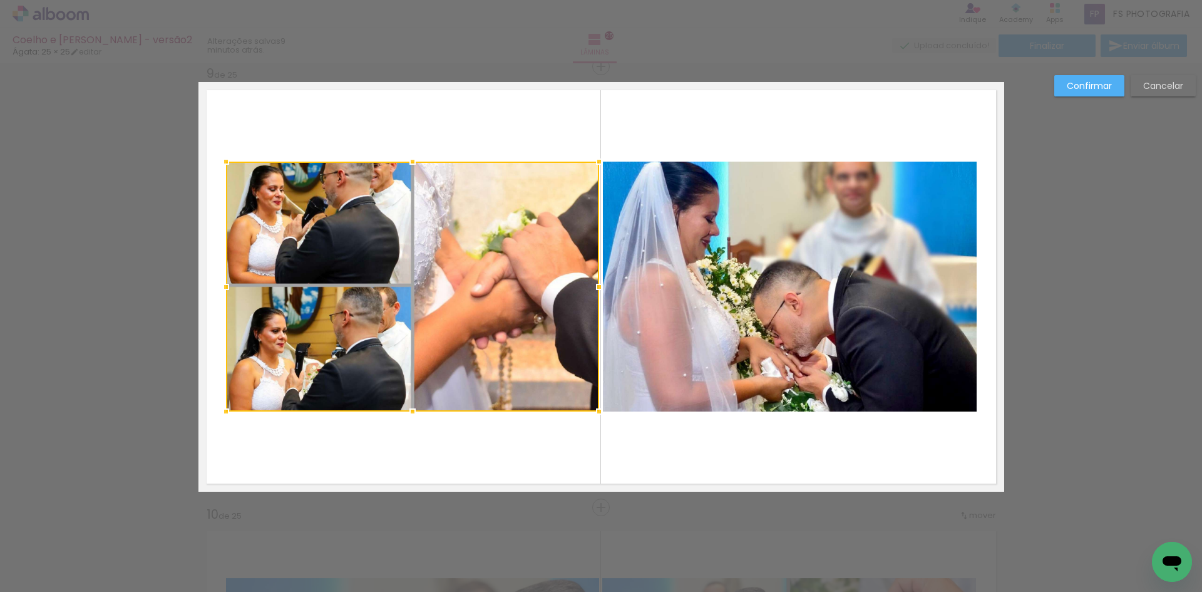
scroll to position [3543, 0]
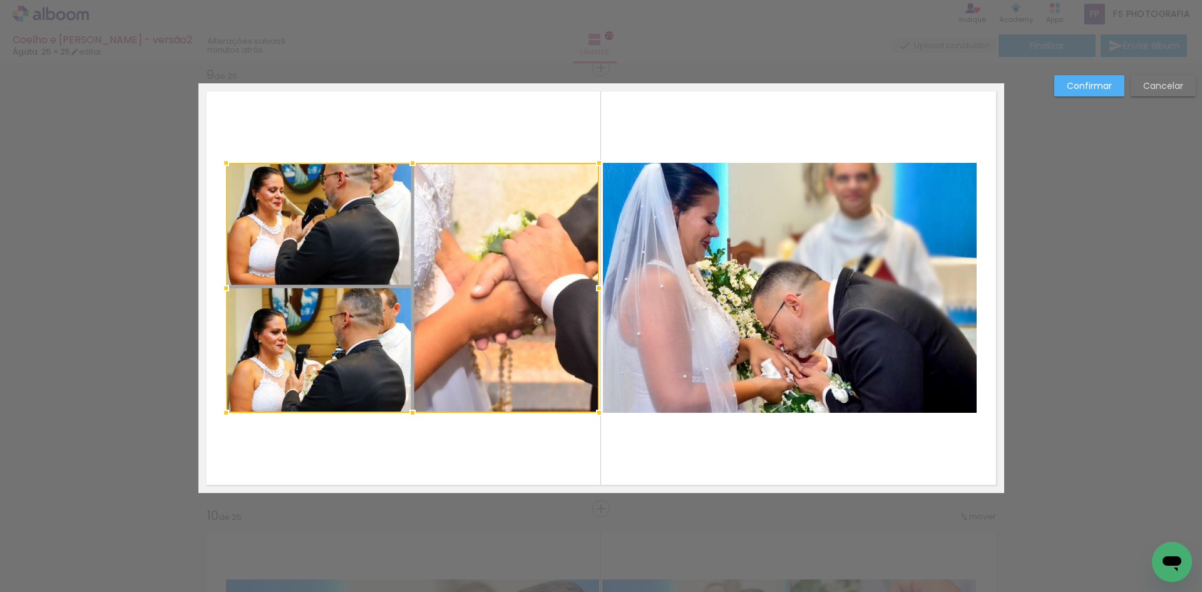
click at [681, 292] on quentale-photo at bounding box center [790, 288] width 374 height 250
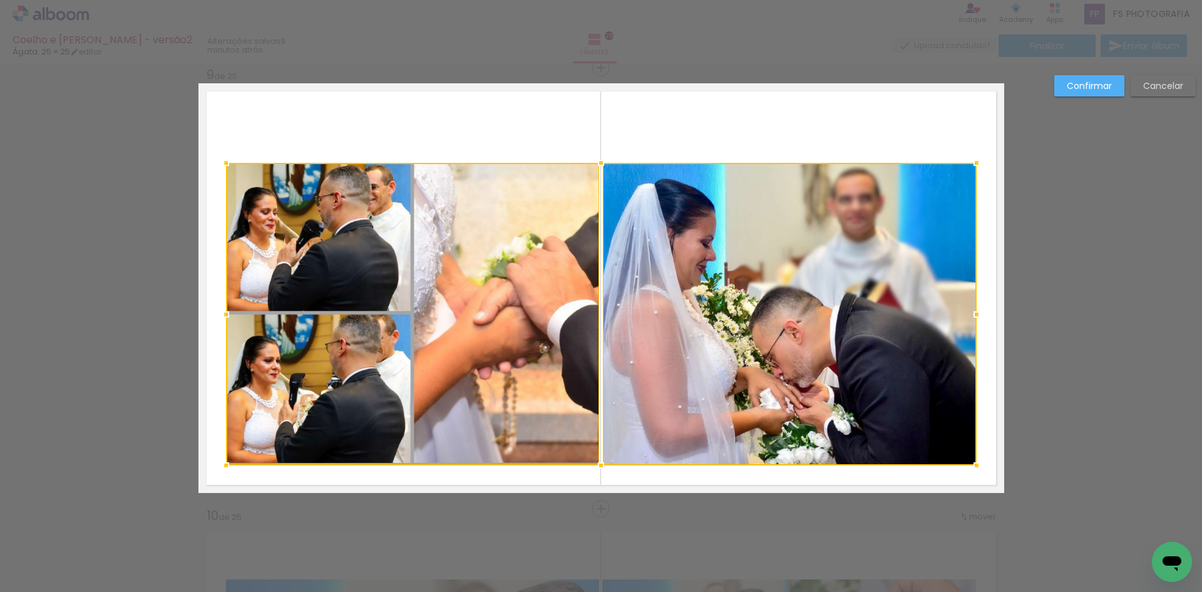
drag, startPoint x: 597, startPoint y: 413, endPoint x: 599, endPoint y: 463, distance: 49.5
click at [599, 463] on div at bounding box center [601, 465] width 25 height 25
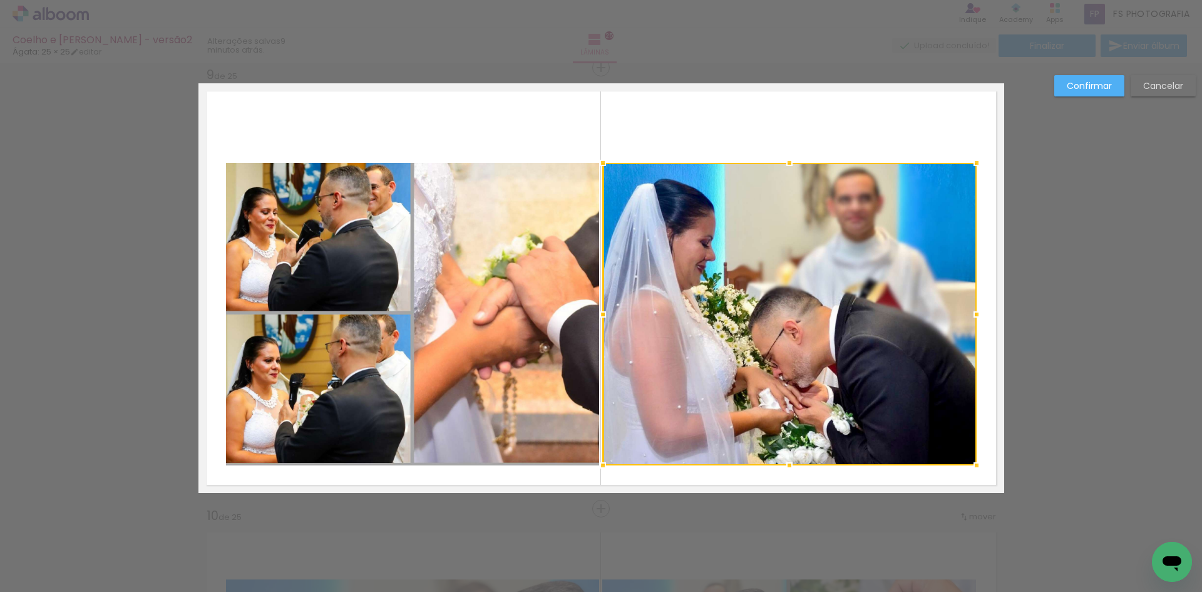
click at [552, 232] on quentale-photo at bounding box center [412, 314] width 373 height 302
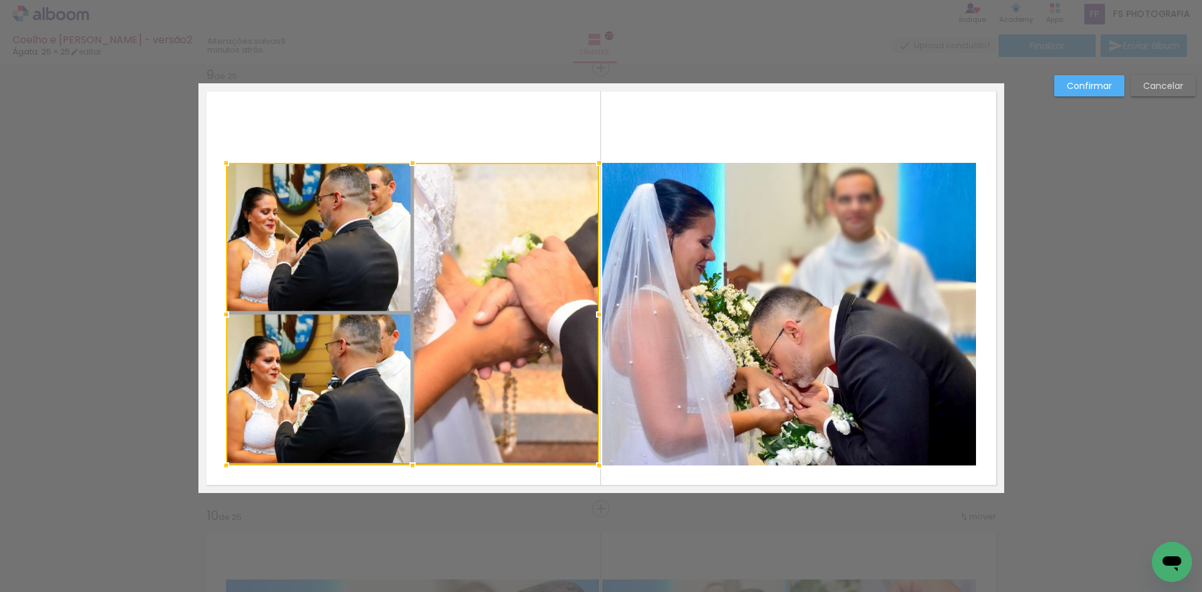
click at [746, 261] on quentale-photo at bounding box center [789, 314] width 374 height 302
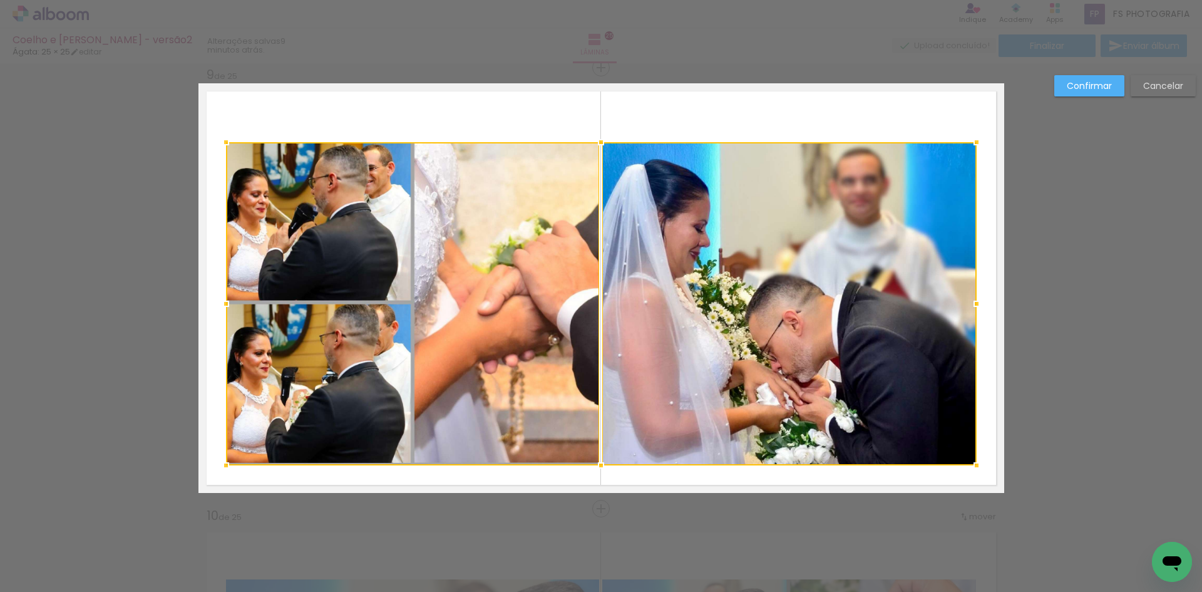
drag, startPoint x: 599, startPoint y: 162, endPoint x: 605, endPoint y: 141, distance: 21.4
click at [605, 141] on div at bounding box center [601, 142] width 25 height 25
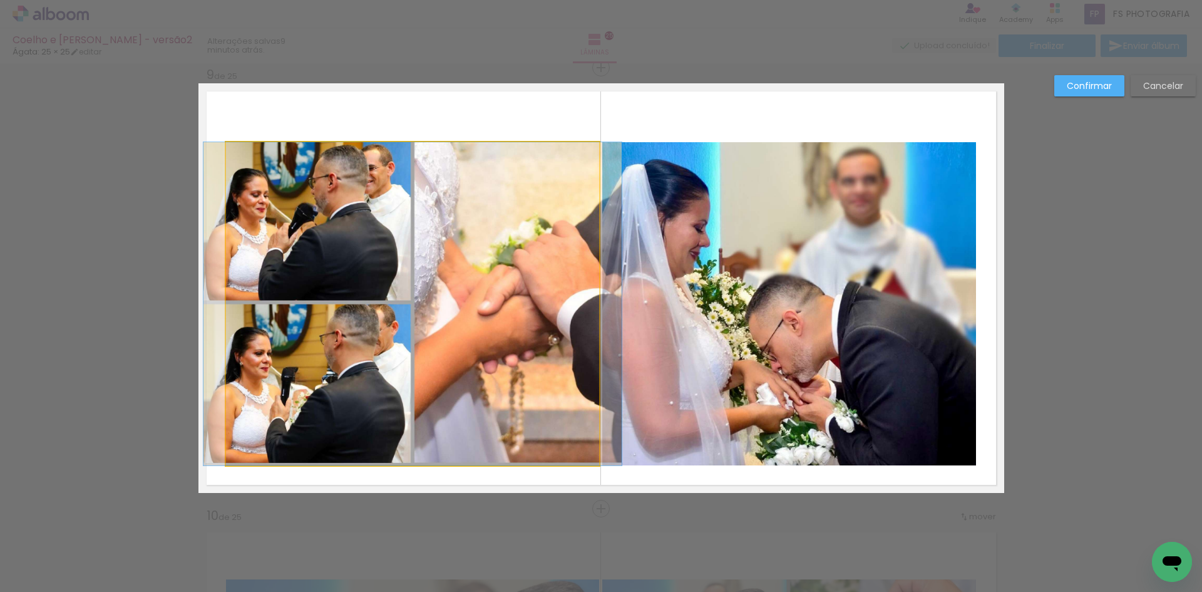
click at [327, 261] on quentale-photo at bounding box center [412, 303] width 373 height 323
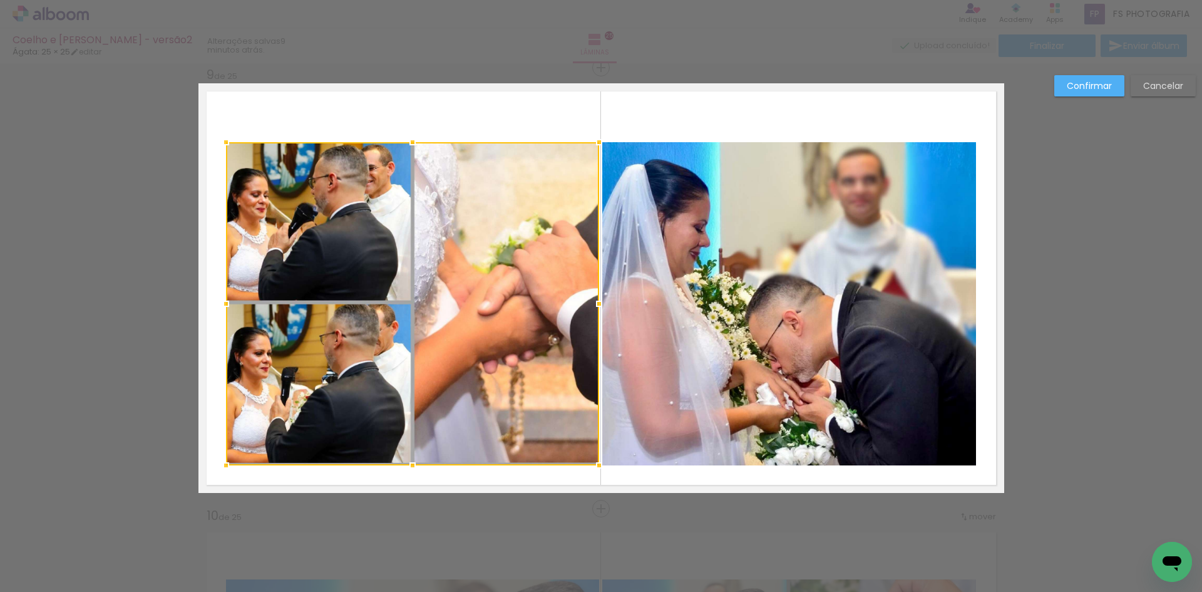
click at [792, 289] on quentale-photo at bounding box center [789, 303] width 374 height 323
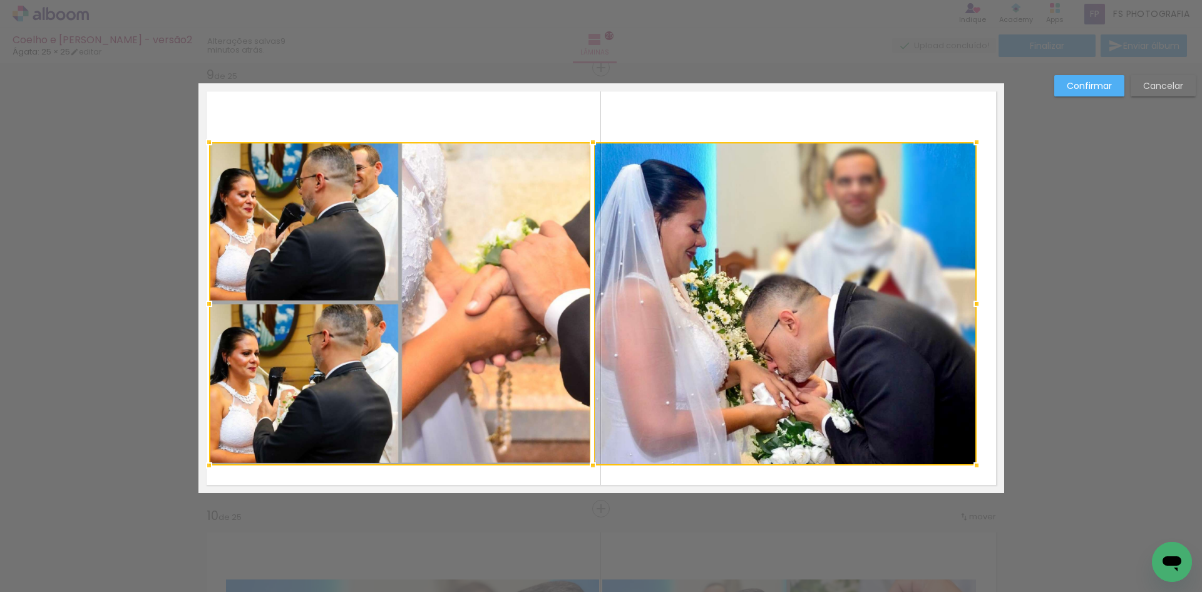
drag, startPoint x: 222, startPoint y: 303, endPoint x: 205, endPoint y: 305, distance: 17.0
click at [205, 305] on div at bounding box center [209, 303] width 25 height 25
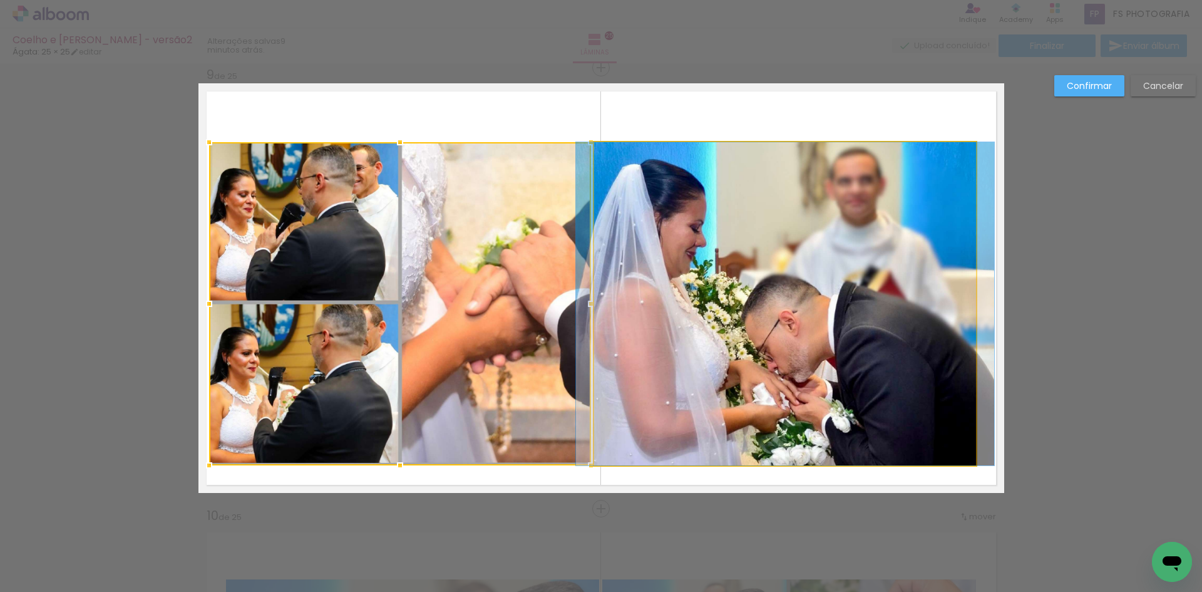
click at [731, 306] on quentale-photo at bounding box center [785, 303] width 383 height 323
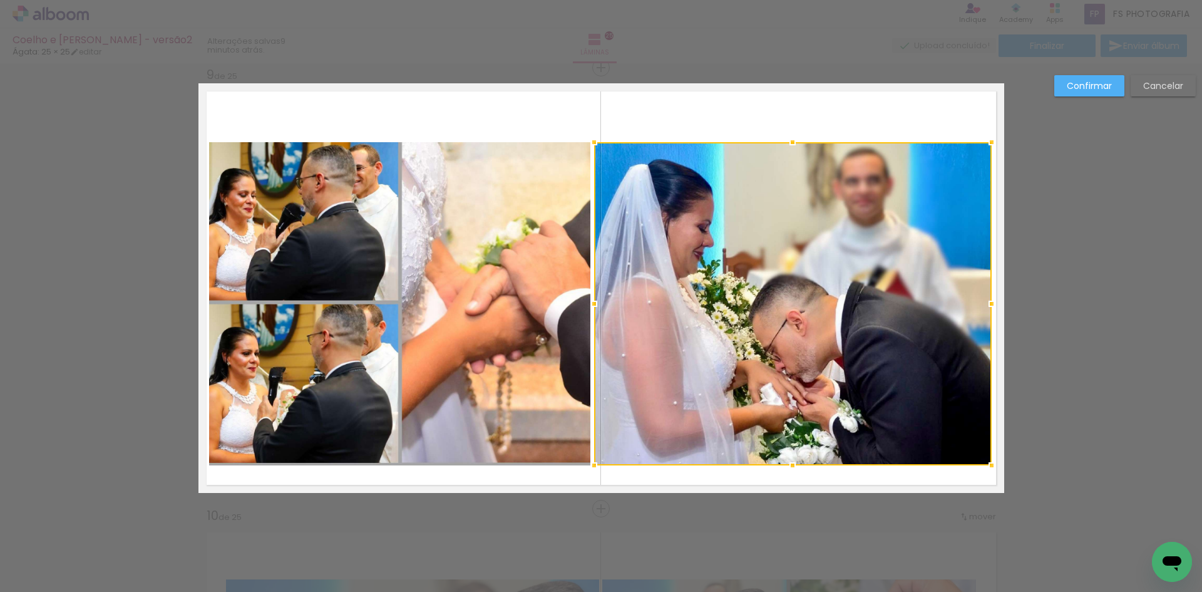
drag, startPoint x: 973, startPoint y: 305, endPoint x: 988, endPoint y: 306, distance: 15.0
click at [988, 306] on div at bounding box center [991, 303] width 25 height 25
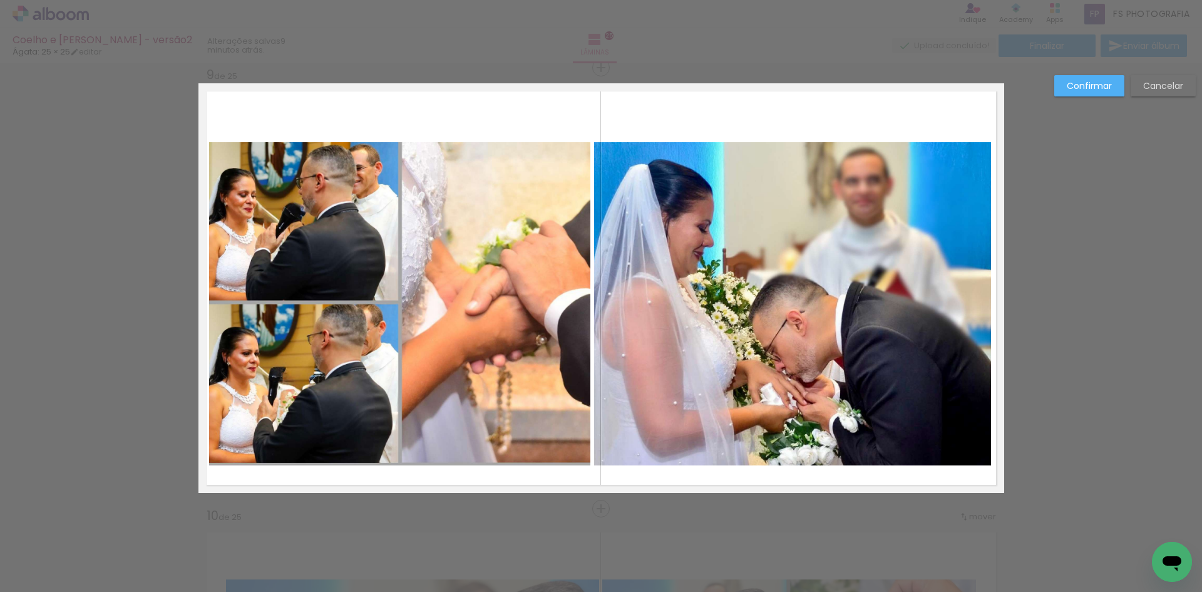
click at [543, 292] on quentale-photo at bounding box center [400, 303] width 382 height 323
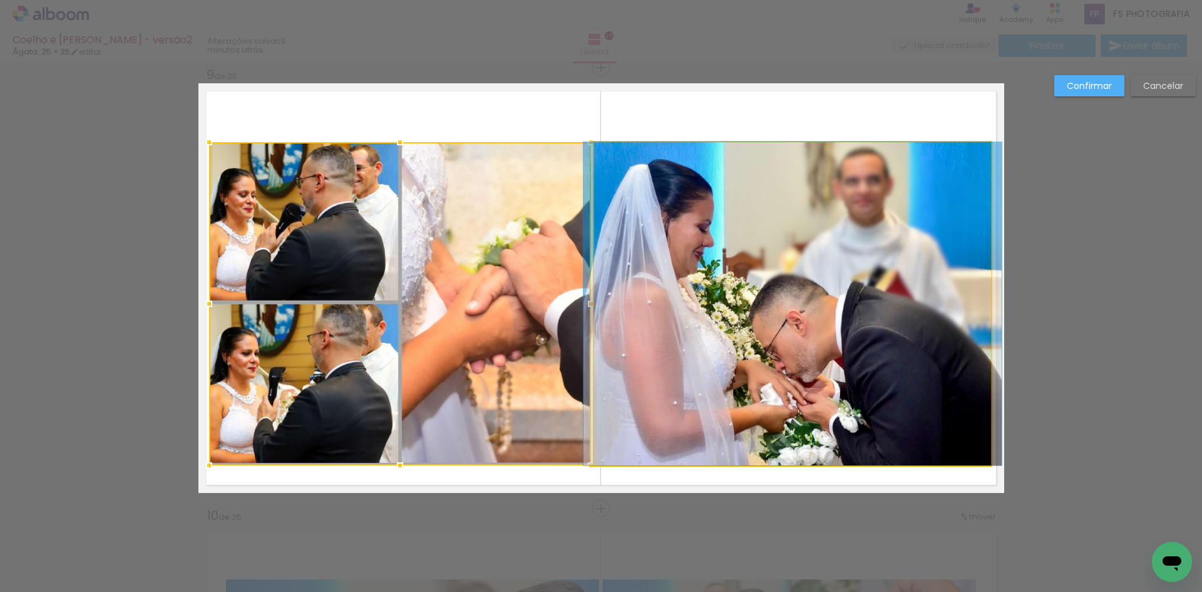
click at [720, 325] on quentale-photo at bounding box center [793, 303] width 398 height 323
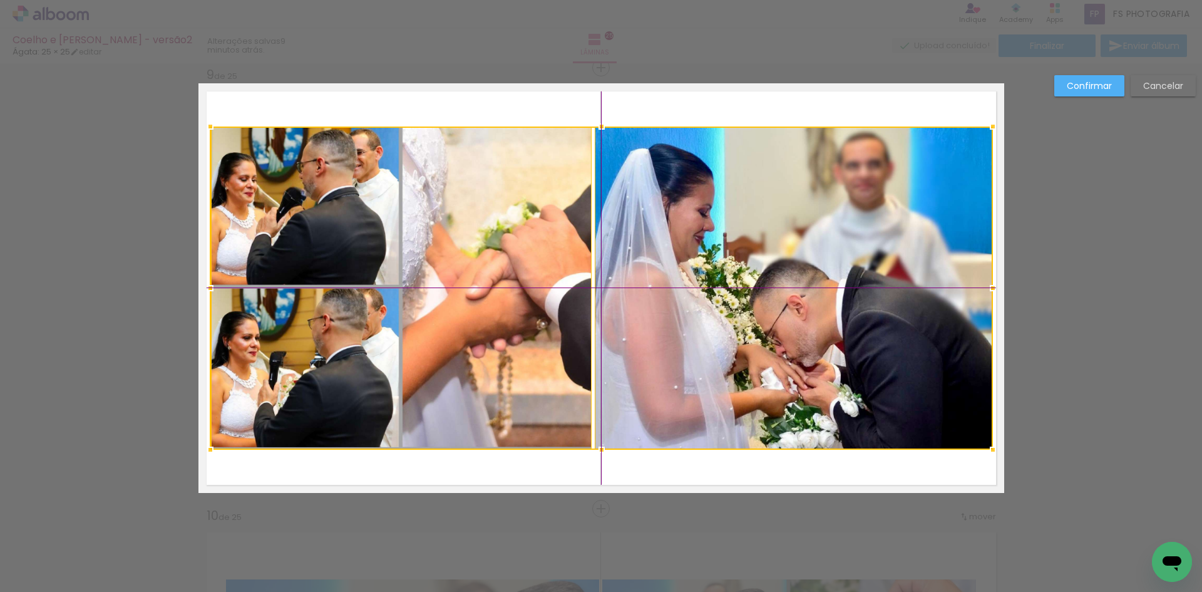
drag, startPoint x: 730, startPoint y: 356, endPoint x: 730, endPoint y: 338, distance: 18.2
click at [730, 338] on div at bounding box center [601, 287] width 783 height 323
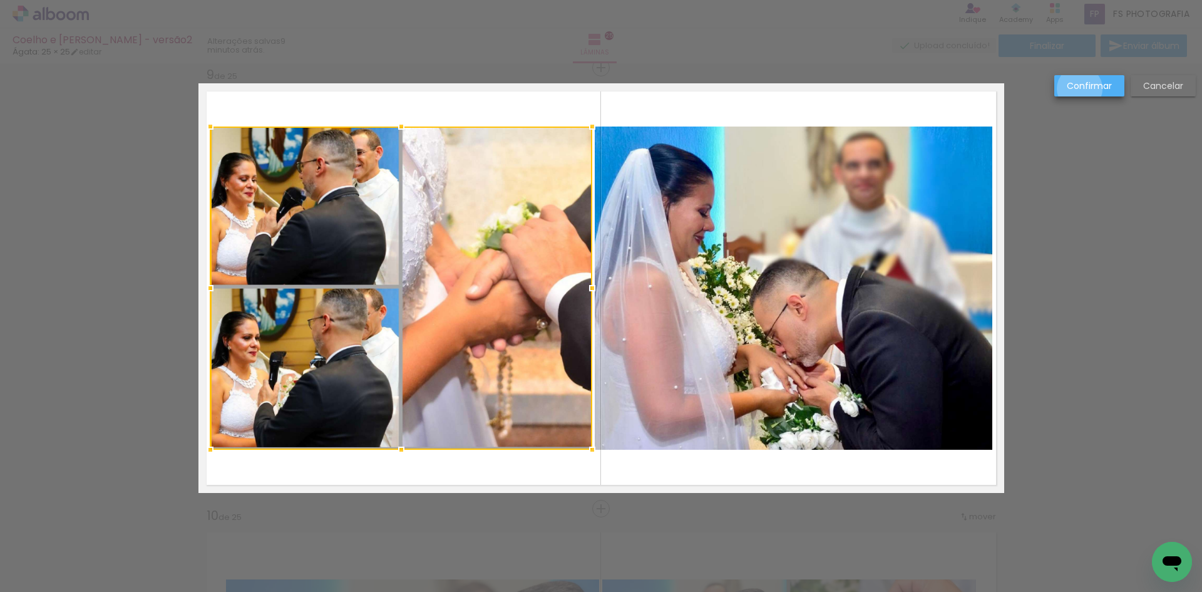
click at [0, 0] on slot "Confirmar" at bounding box center [0, 0] width 0 height 0
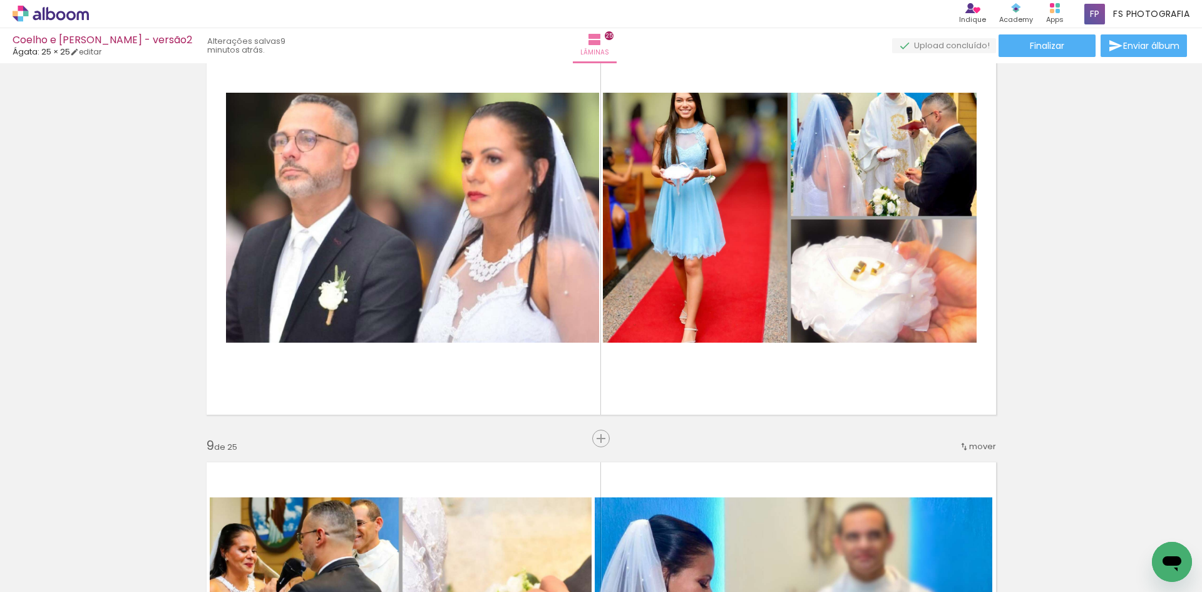
scroll to position [3105, 0]
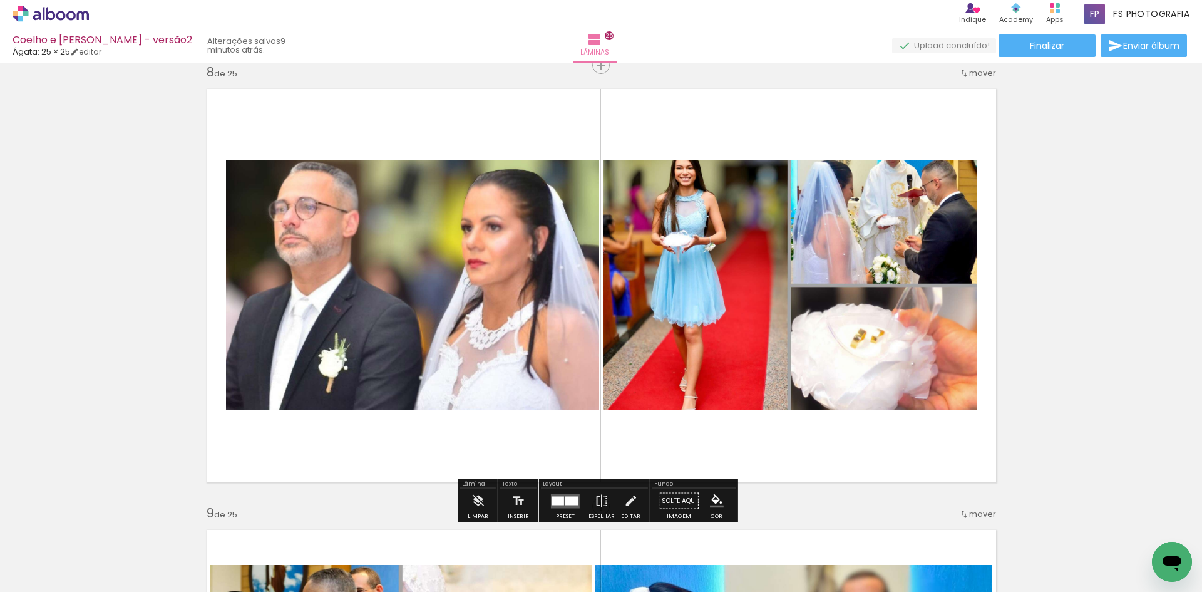
click at [411, 282] on quentale-photo at bounding box center [412, 285] width 373 height 250
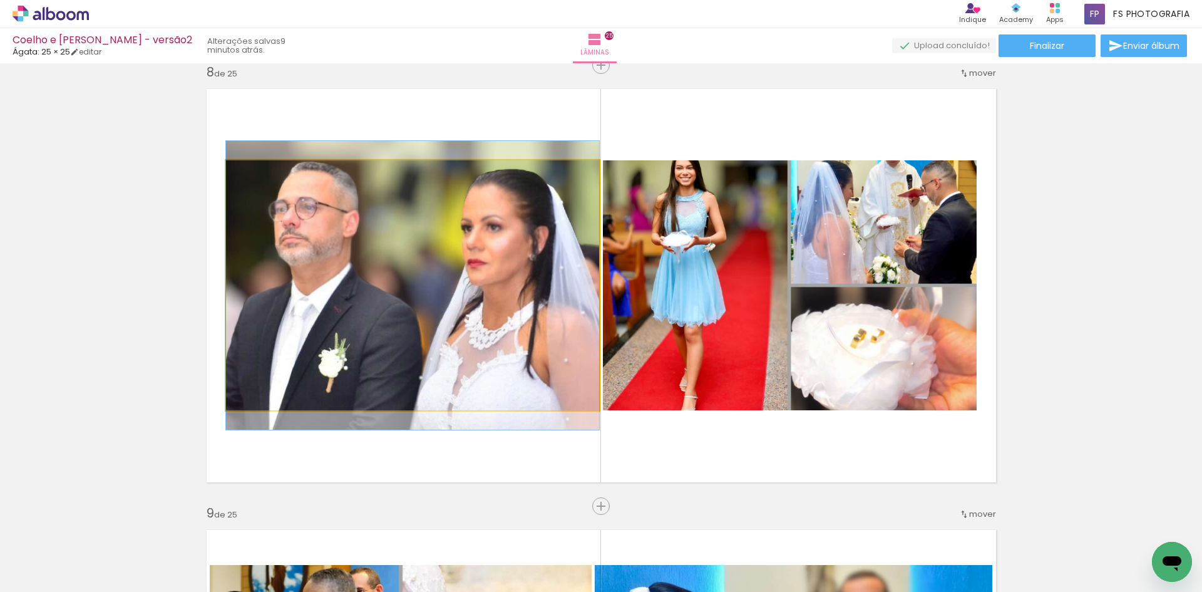
click at [411, 282] on quentale-photo at bounding box center [412, 285] width 373 height 250
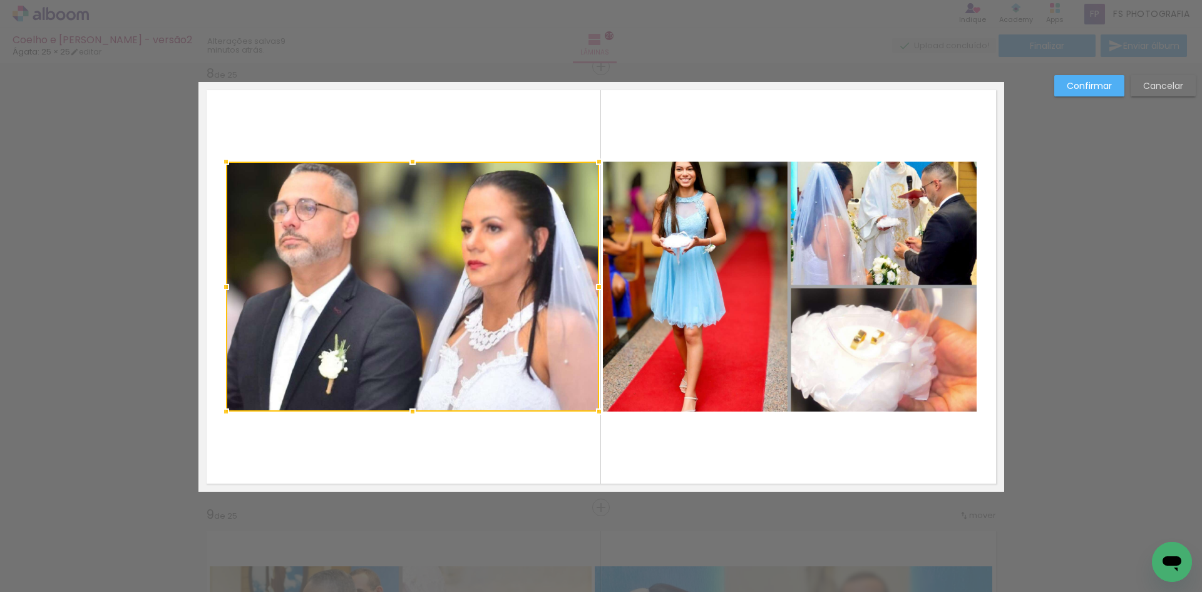
scroll to position [3102, 0]
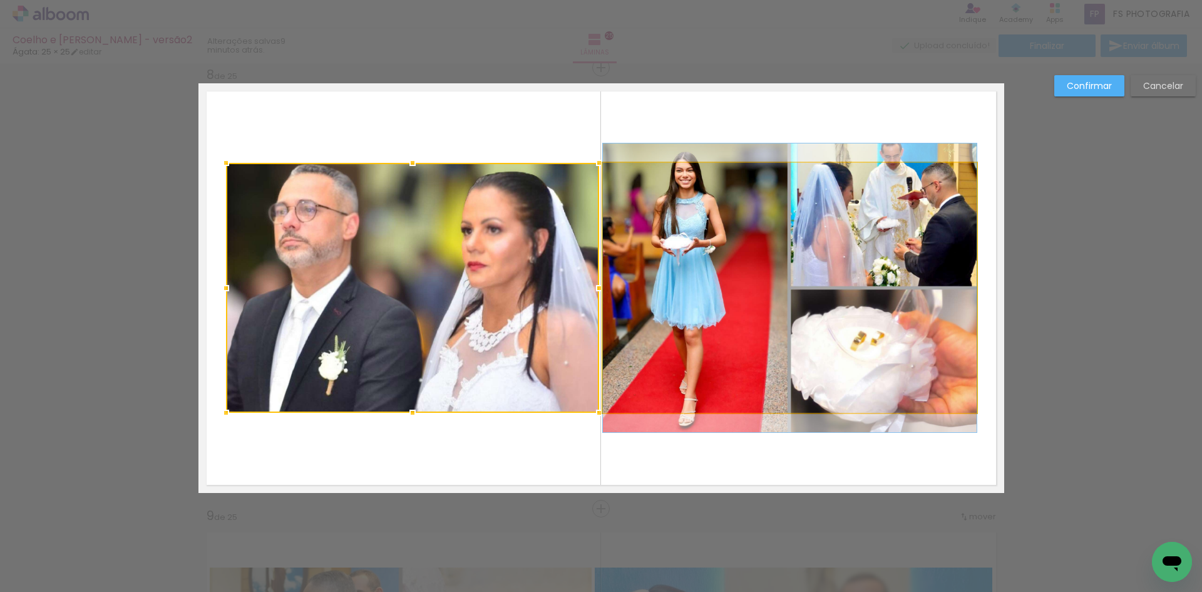
click at [723, 279] on quentale-photo at bounding box center [790, 288] width 374 height 250
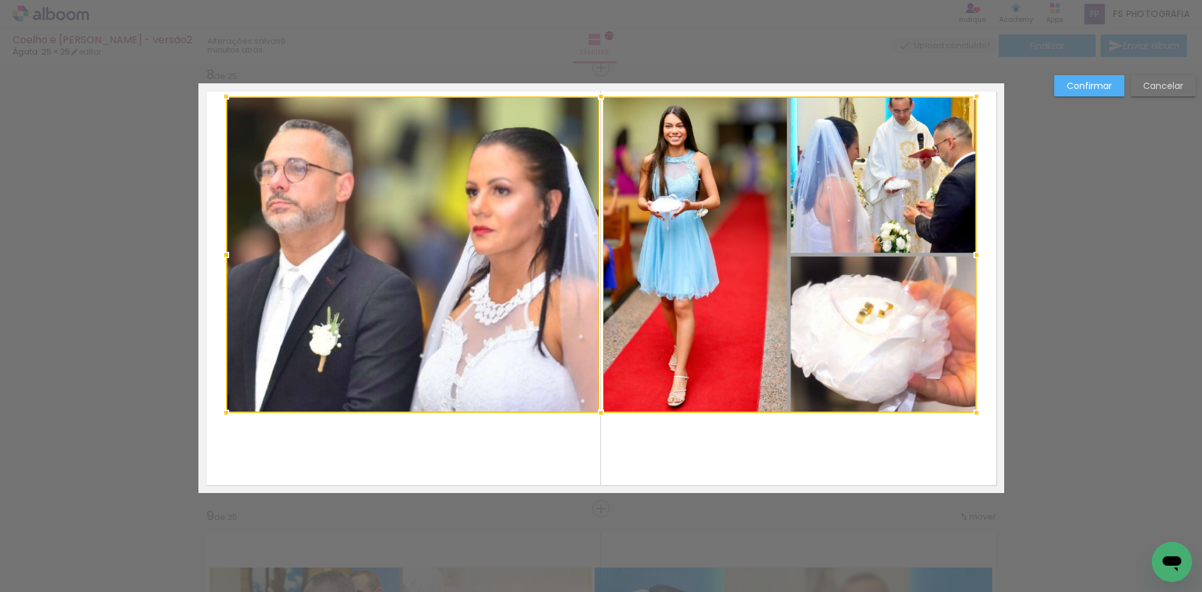
drag, startPoint x: 599, startPoint y: 164, endPoint x: 606, endPoint y: 100, distance: 64.2
click at [606, 100] on div at bounding box center [601, 96] width 25 height 25
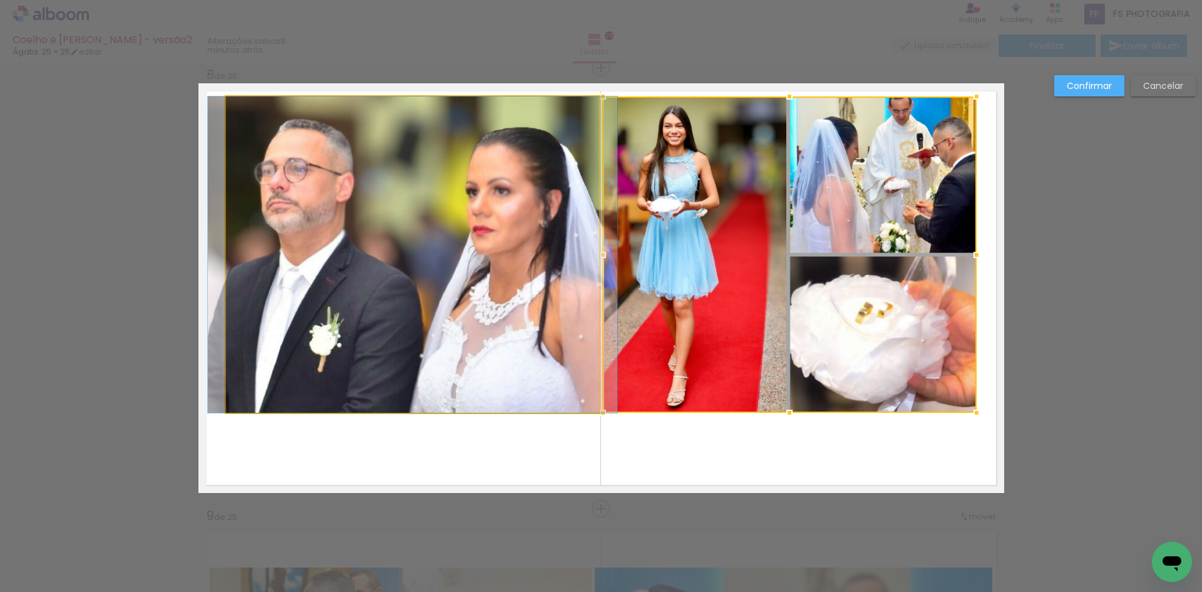
click at [502, 192] on quentale-photo at bounding box center [412, 254] width 373 height 316
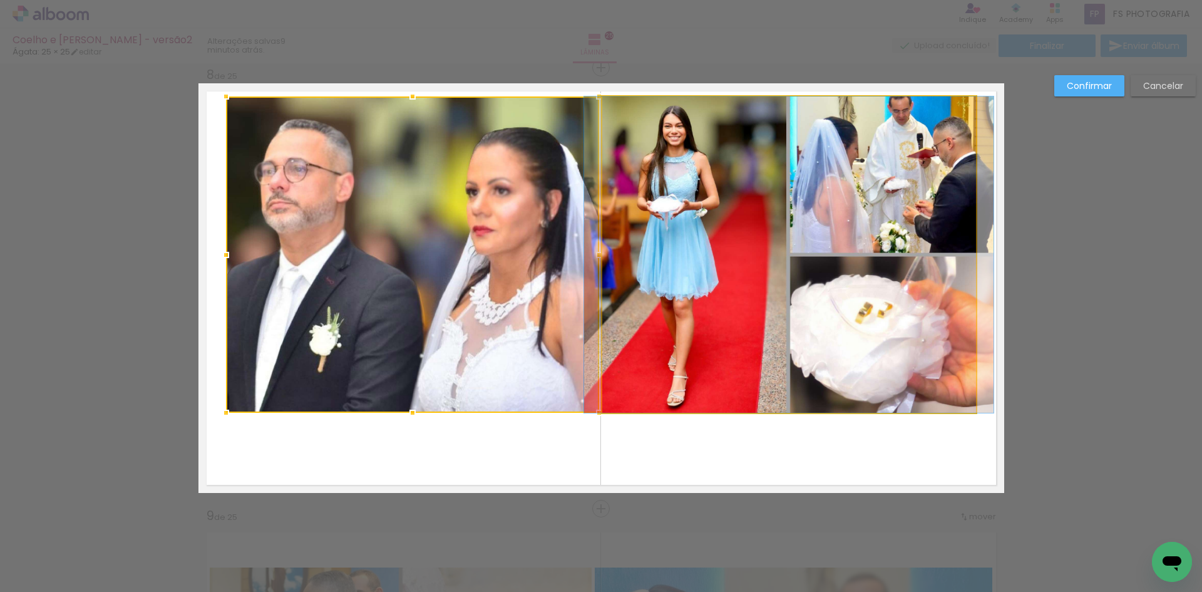
click at [797, 281] on quentale-photo at bounding box center [789, 254] width 374 height 316
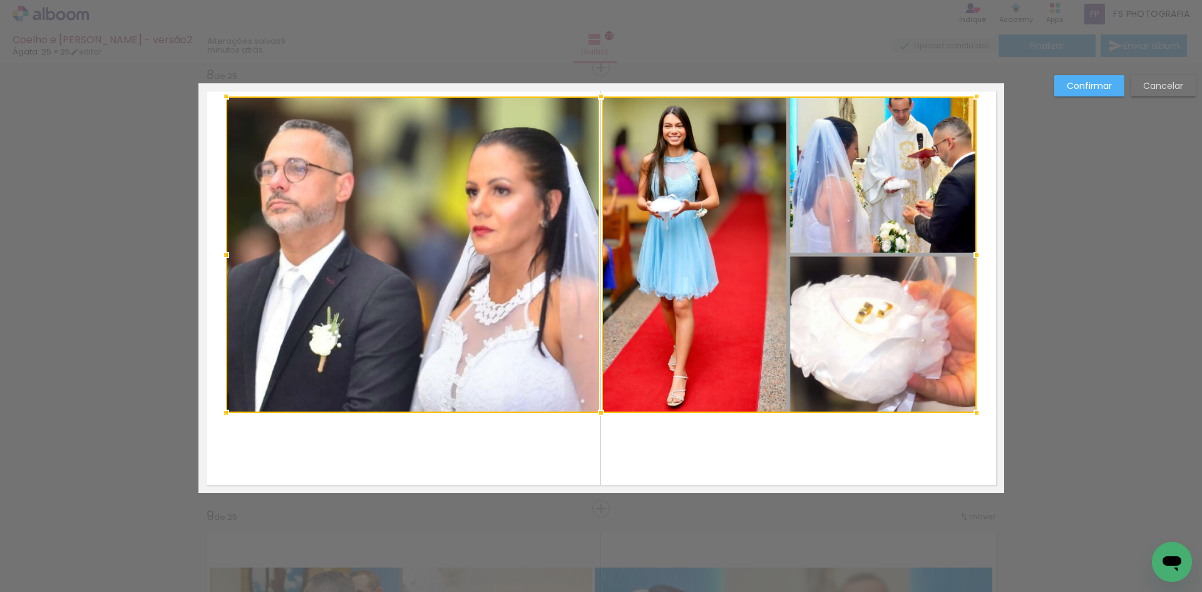
click at [437, 271] on div at bounding box center [601, 254] width 751 height 316
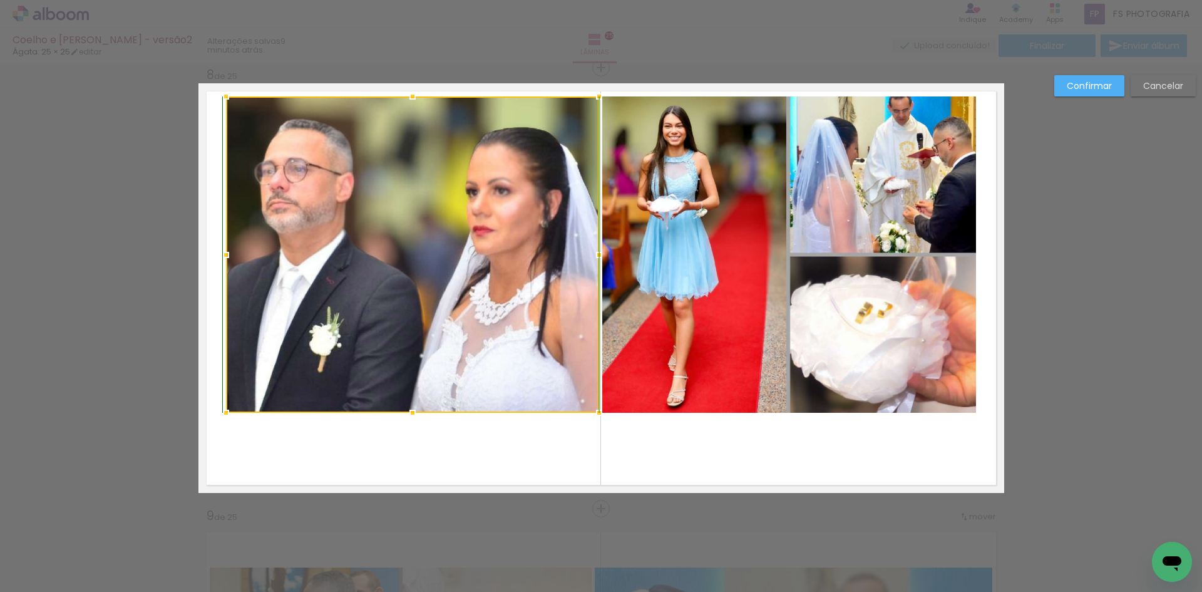
click at [407, 406] on div at bounding box center [412, 412] width 25 height 25
click at [480, 255] on div at bounding box center [412, 254] width 373 height 316
click at [1164, 94] on paper-button "Cancelar" at bounding box center [1163, 85] width 65 height 21
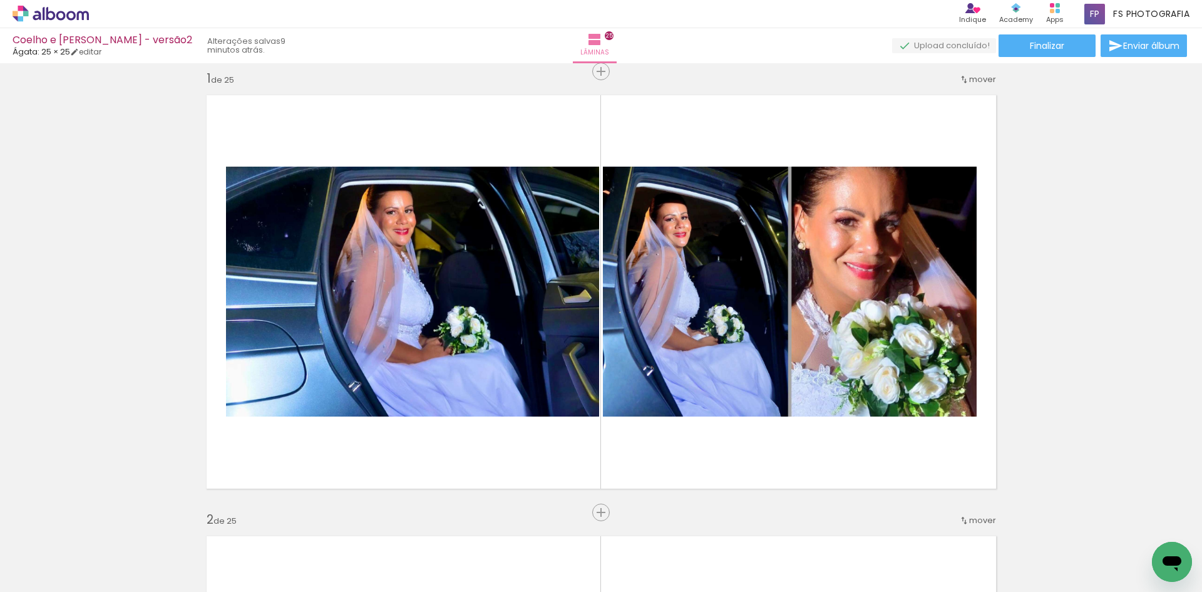
scroll to position [0, 0]
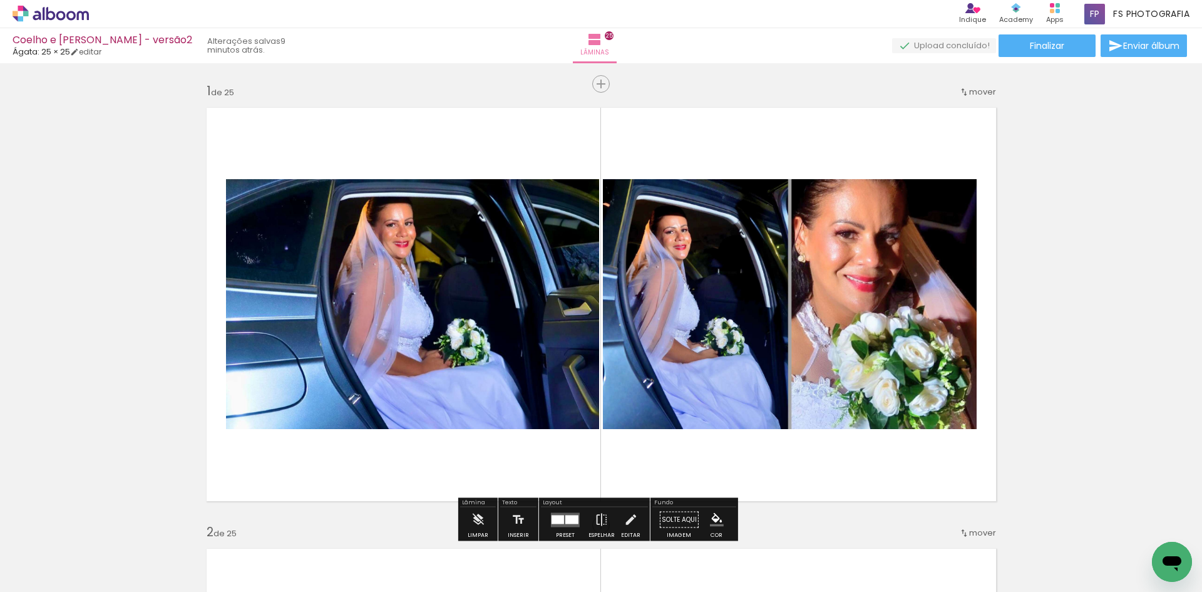
click at [468, 274] on quentale-photo at bounding box center [412, 304] width 373 height 250
click at [1143, 48] on span "Enviar álbum" at bounding box center [1151, 45] width 56 height 9
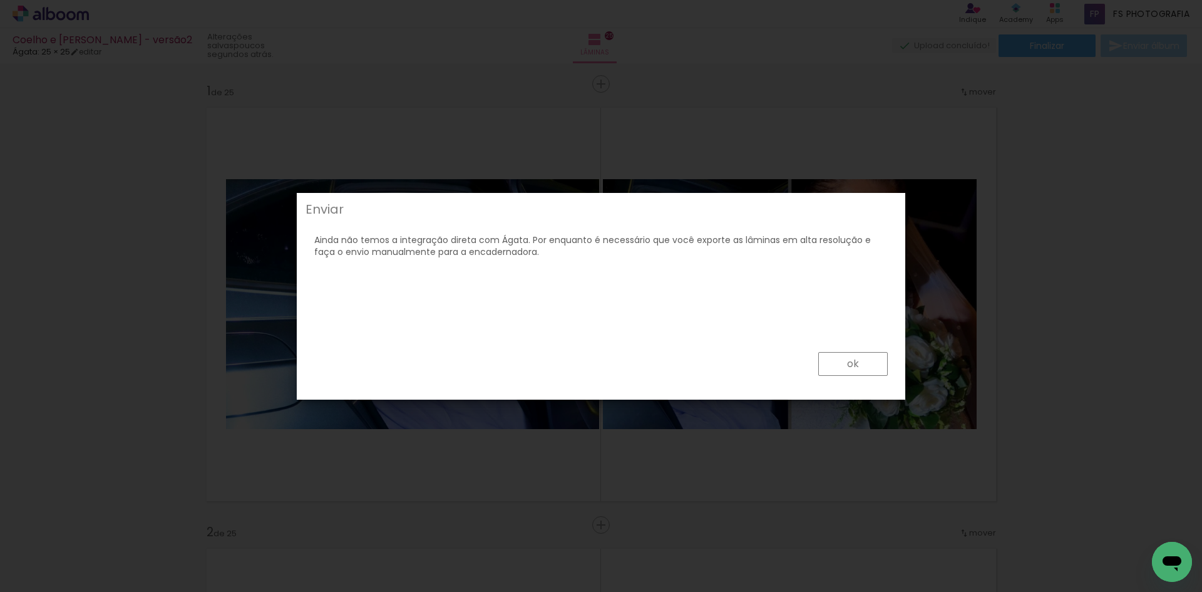
click at [865, 363] on paper-button "ok" at bounding box center [853, 364] width 70 height 24
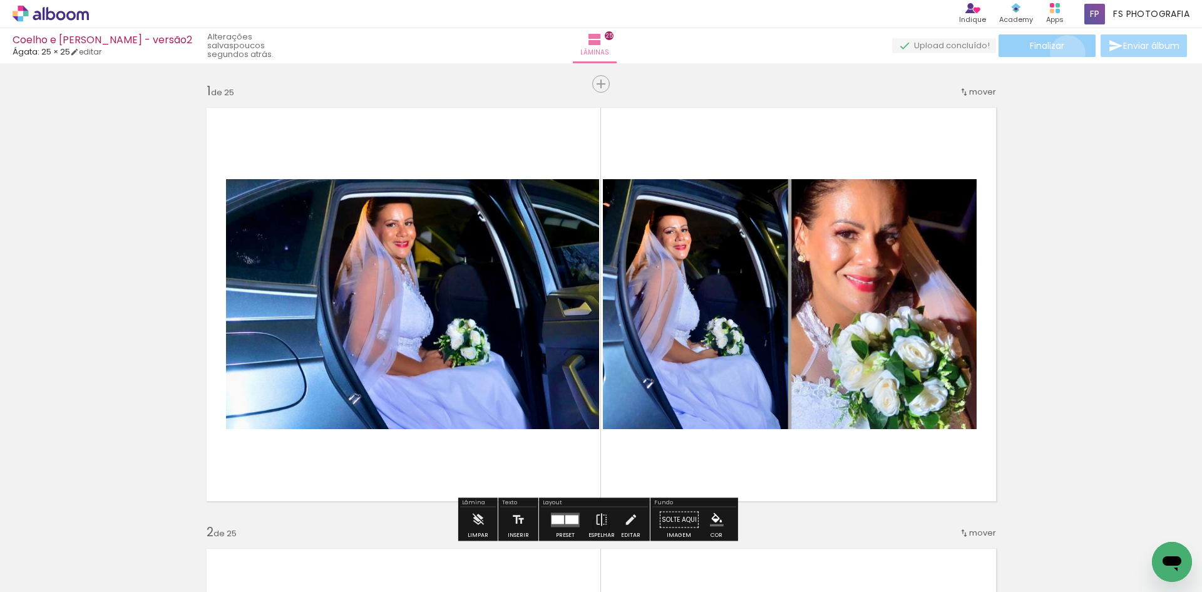
click at [1063, 53] on paper-button "Finalizar" at bounding box center [1047, 45] width 97 height 23
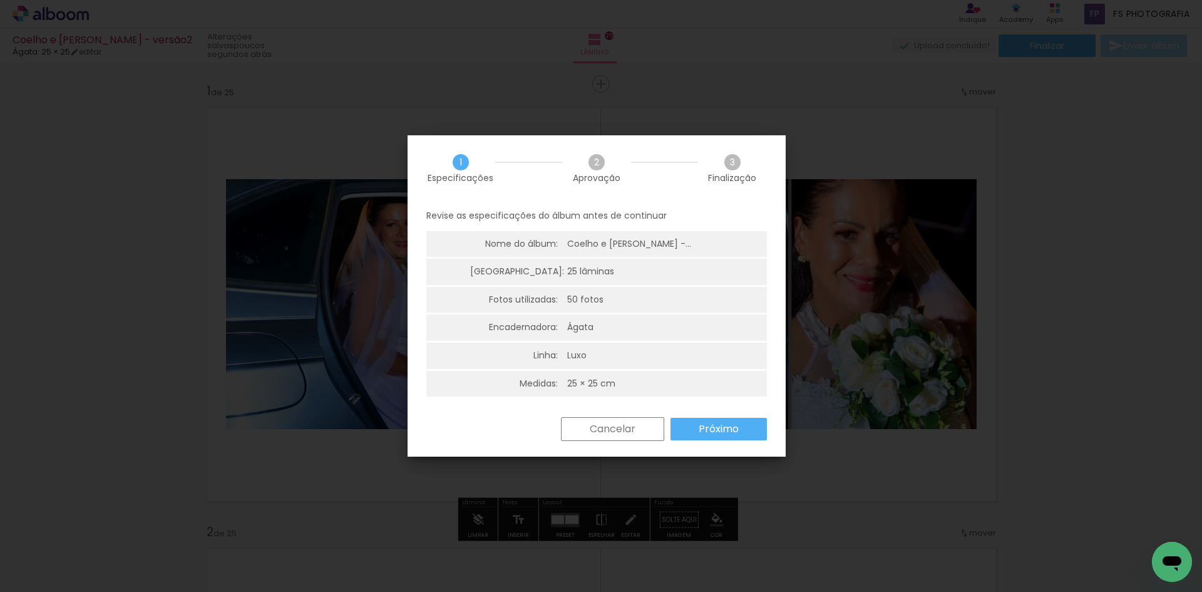
click at [0, 0] on slot "Próximo" at bounding box center [0, 0] width 0 height 0
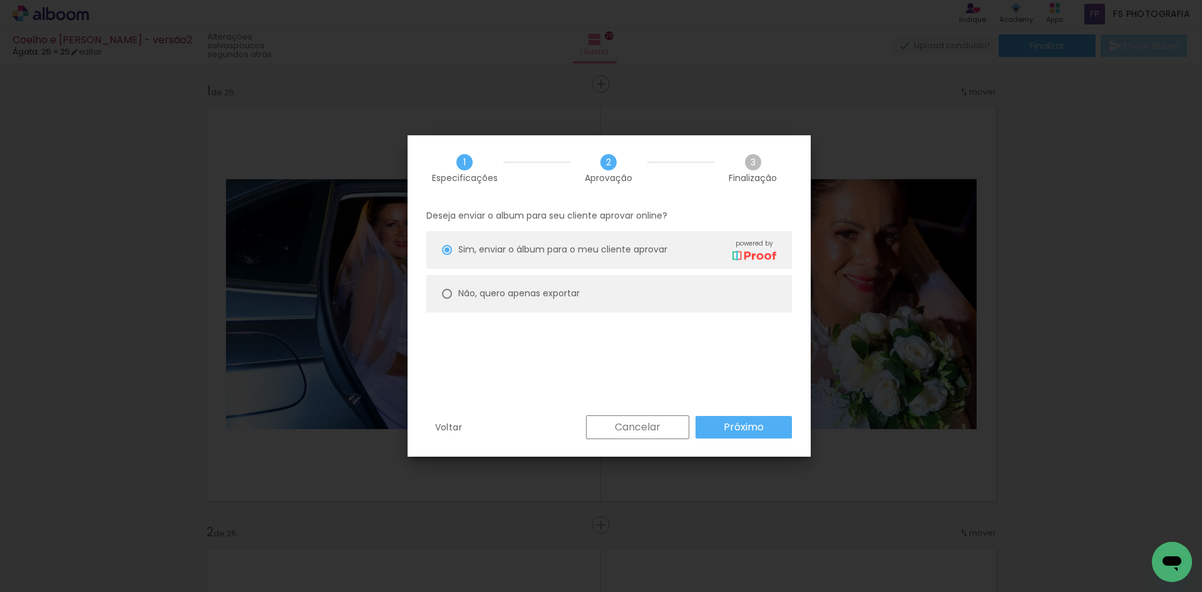
click at [0, 0] on slot "Não, quero apenas exportar" at bounding box center [0, 0] width 0 height 0
type paper-radio-button "on"
click at [0, 0] on slot "Próximo" at bounding box center [0, 0] width 0 height 0
type input "Alta, 300 DPI"
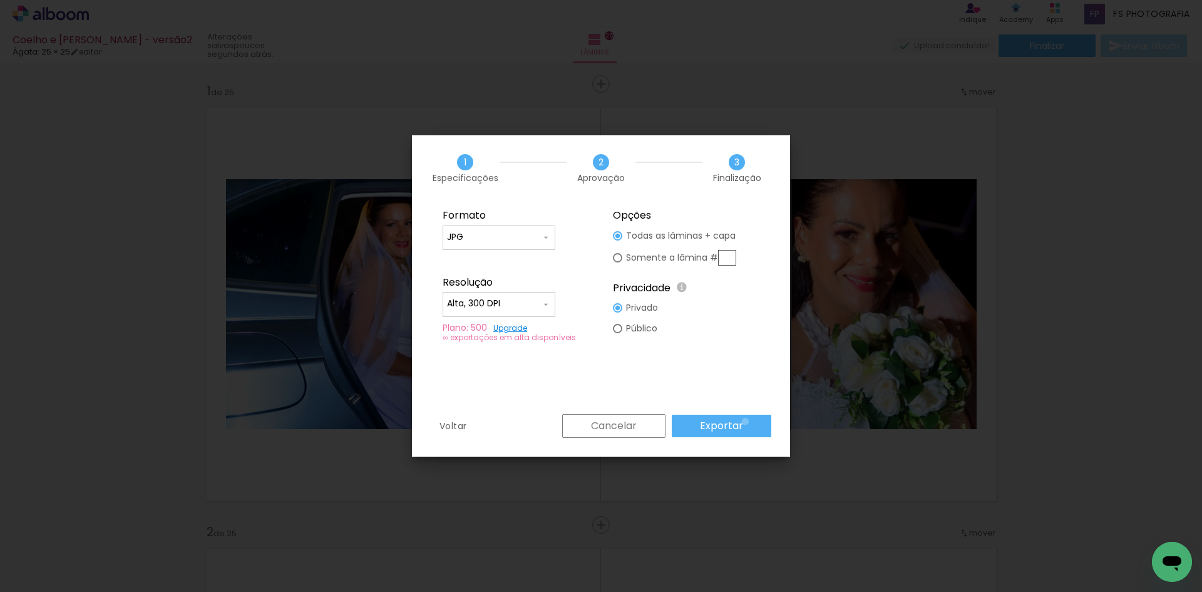
click at [748, 421] on paper-button "Exportar" at bounding box center [722, 426] width 100 height 23
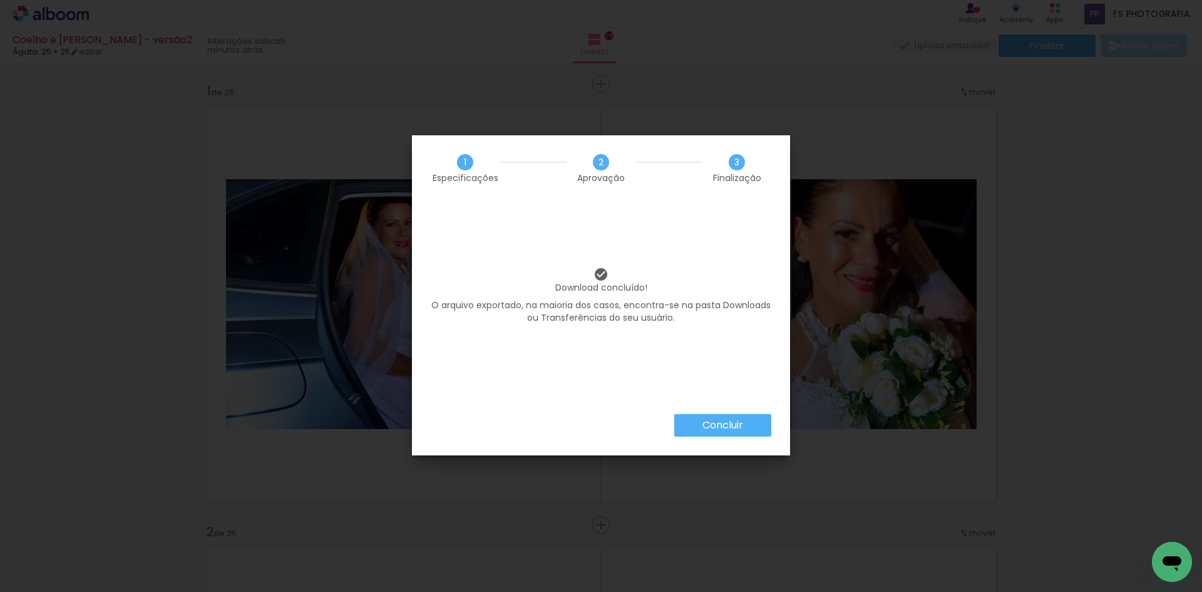
scroll to position [939, 0]
click at [0, 0] on slot "Concluir" at bounding box center [0, 0] width 0 height 0
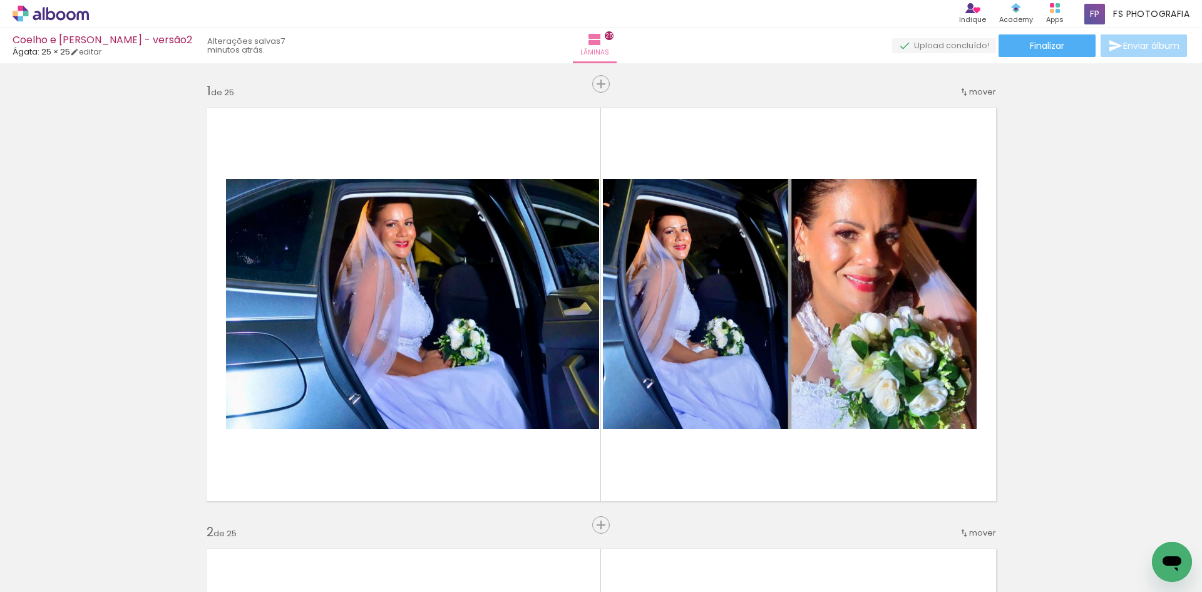
scroll to position [939, 0]
click at [68, 14] on icon at bounding box center [70, 15] width 9 height 9
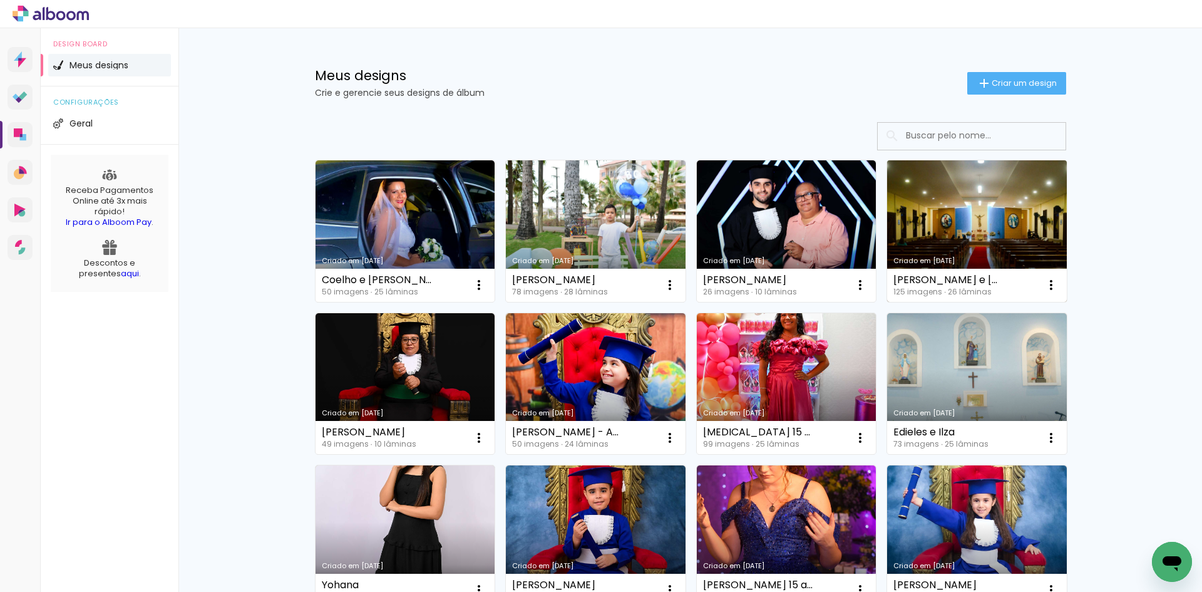
click at [976, 205] on link "Criado em [DATE]" at bounding box center [977, 231] width 180 height 142
